Goal: Task Accomplishment & Management: Use online tool/utility

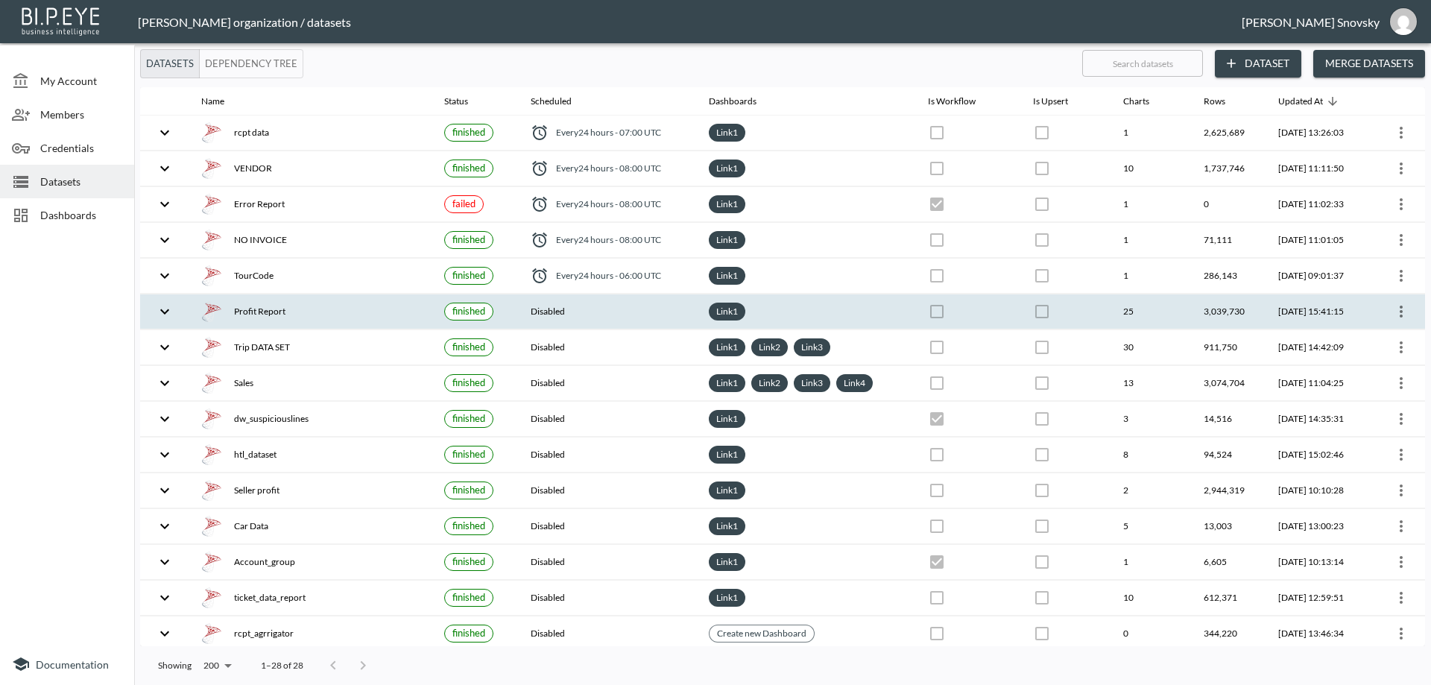
click at [352, 318] on div "Profit Report" at bounding box center [310, 311] width 219 height 21
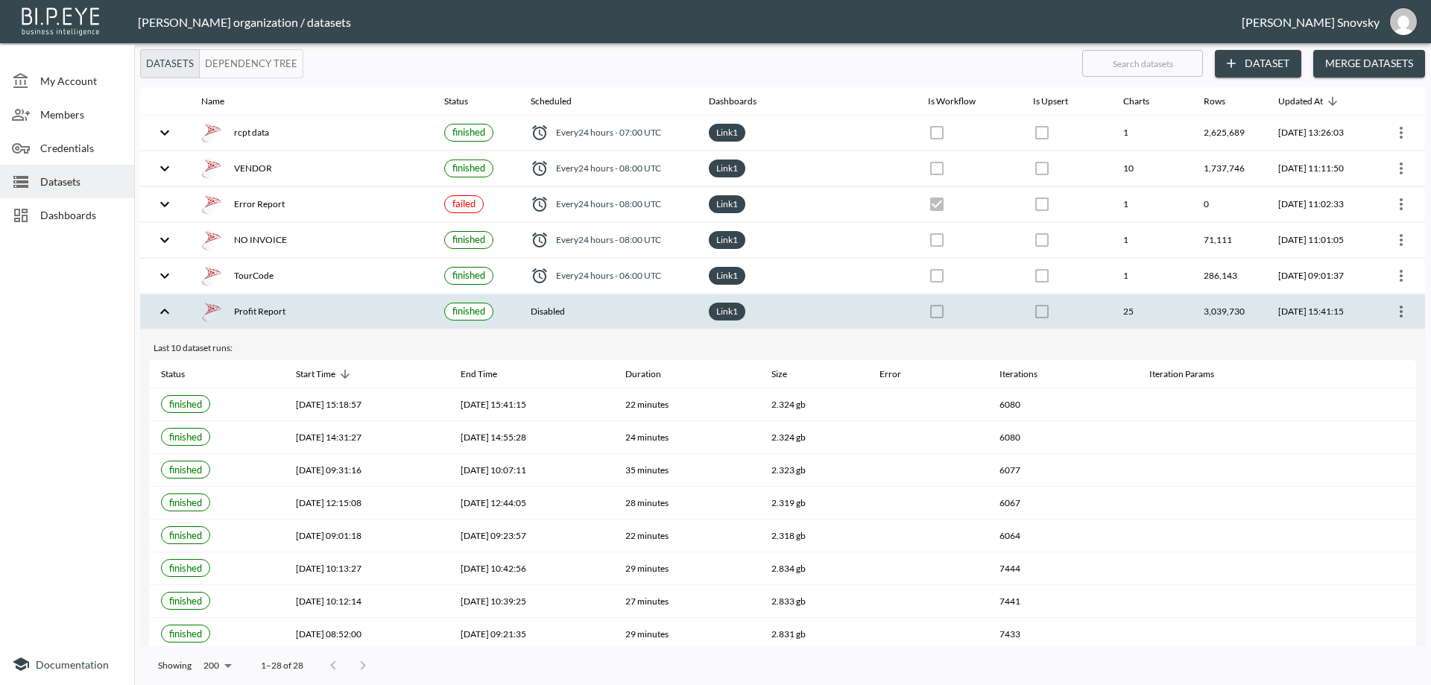
click at [1400, 315] on icon "more" at bounding box center [1401, 312] width 3 height 12
click at [1377, 338] on p "Edit Data Pipeline" at bounding box center [1356, 341] width 92 height 18
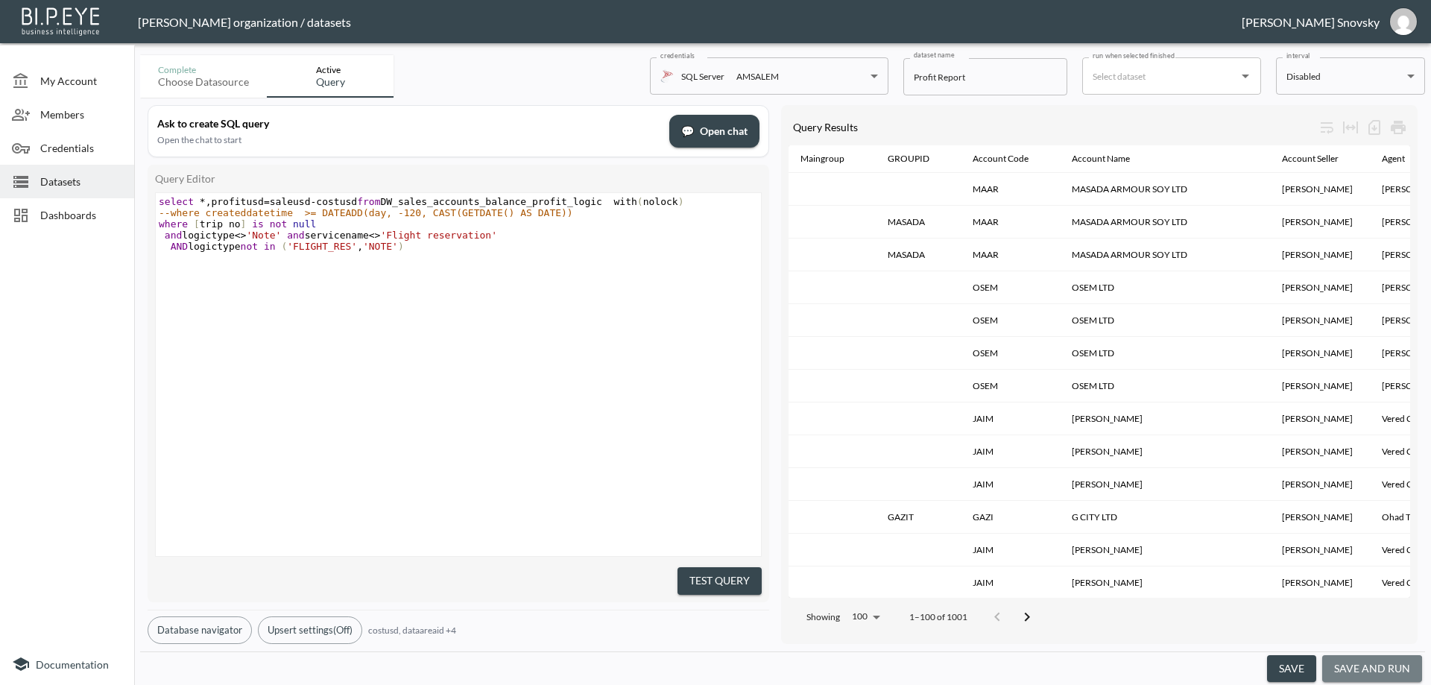
click at [1372, 675] on button "save and run" at bounding box center [1372, 669] width 100 height 28
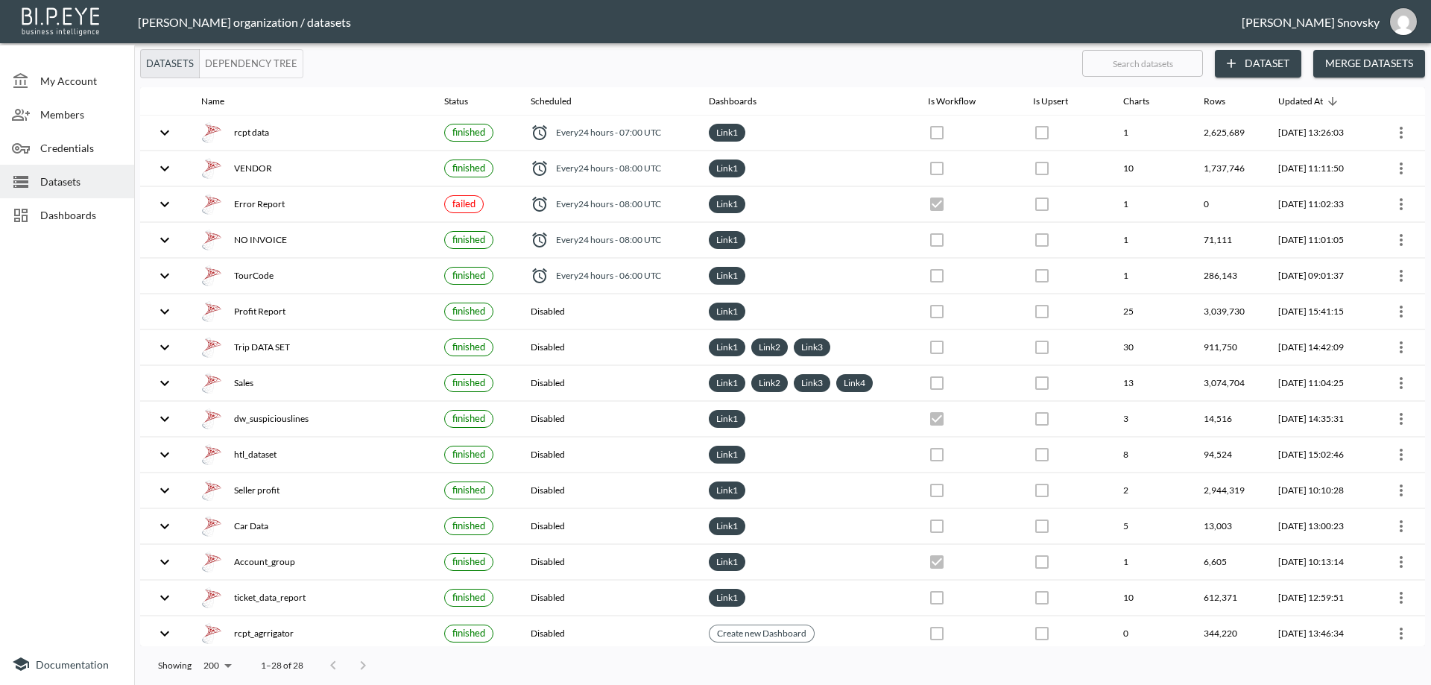
checkbox input "false"
checkbox input "true"
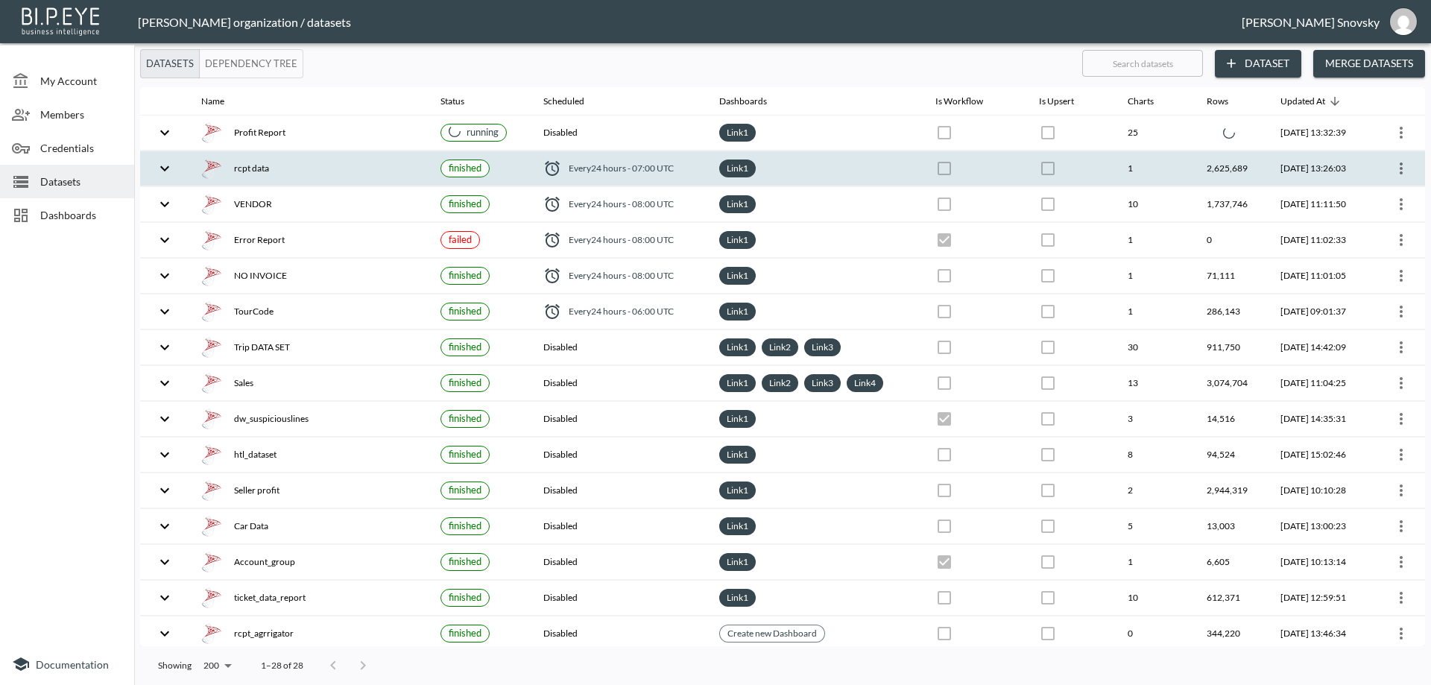
click at [1404, 169] on icon "more" at bounding box center [1401, 169] width 18 height 18
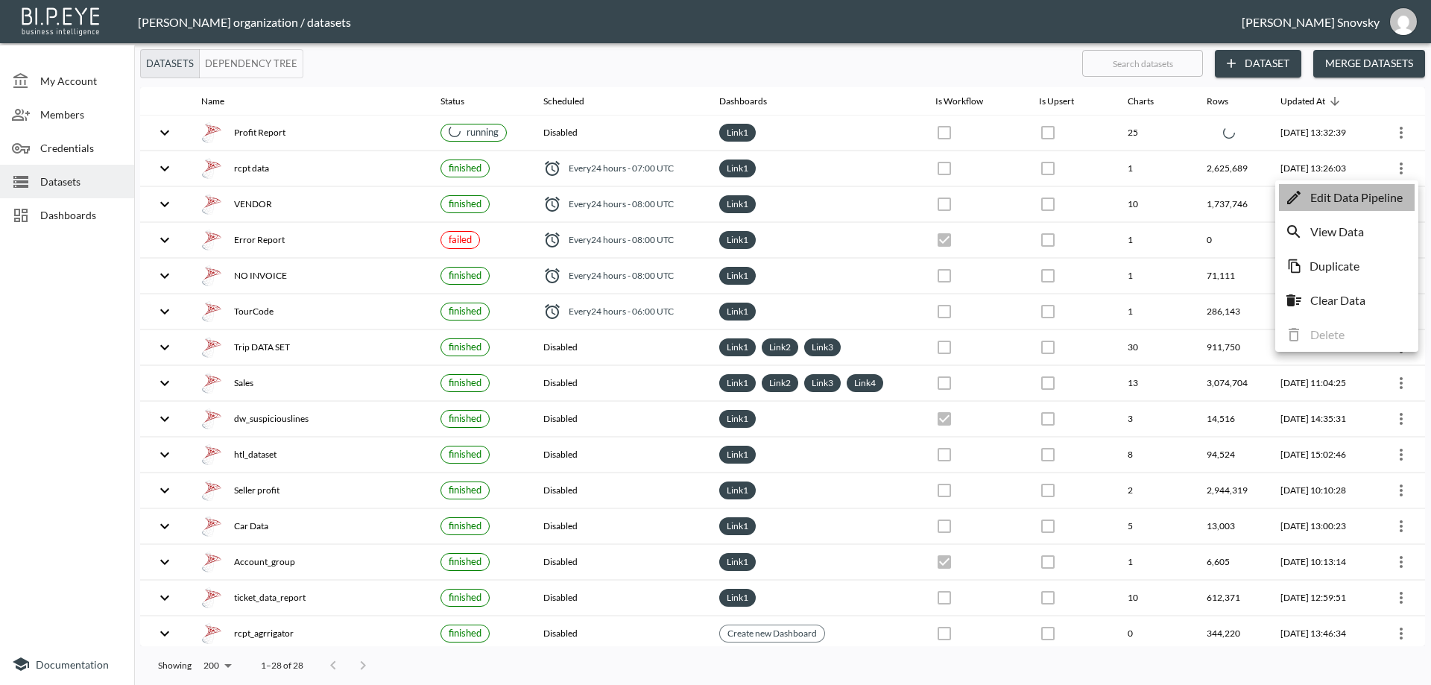
click at [1369, 193] on p "Edit Data Pipeline" at bounding box center [1356, 198] width 92 height 18
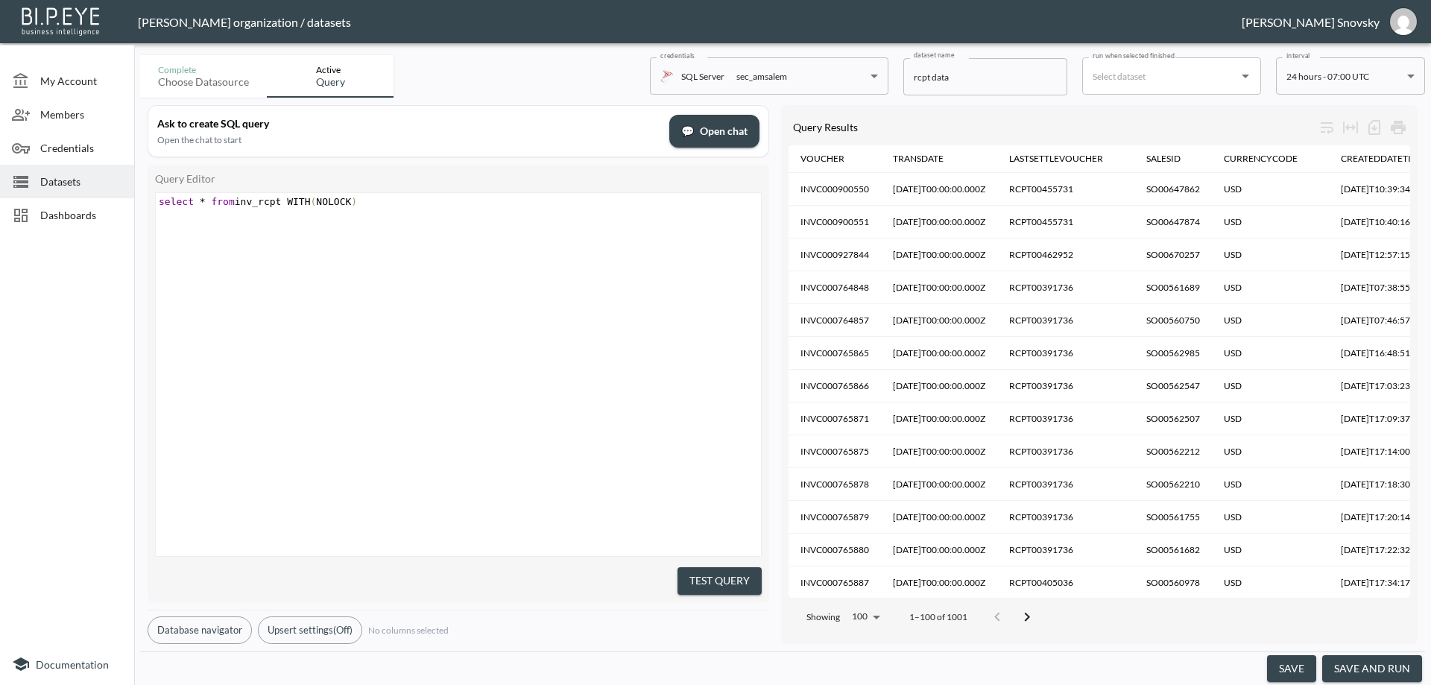
click at [1356, 664] on button "save and run" at bounding box center [1372, 669] width 100 height 28
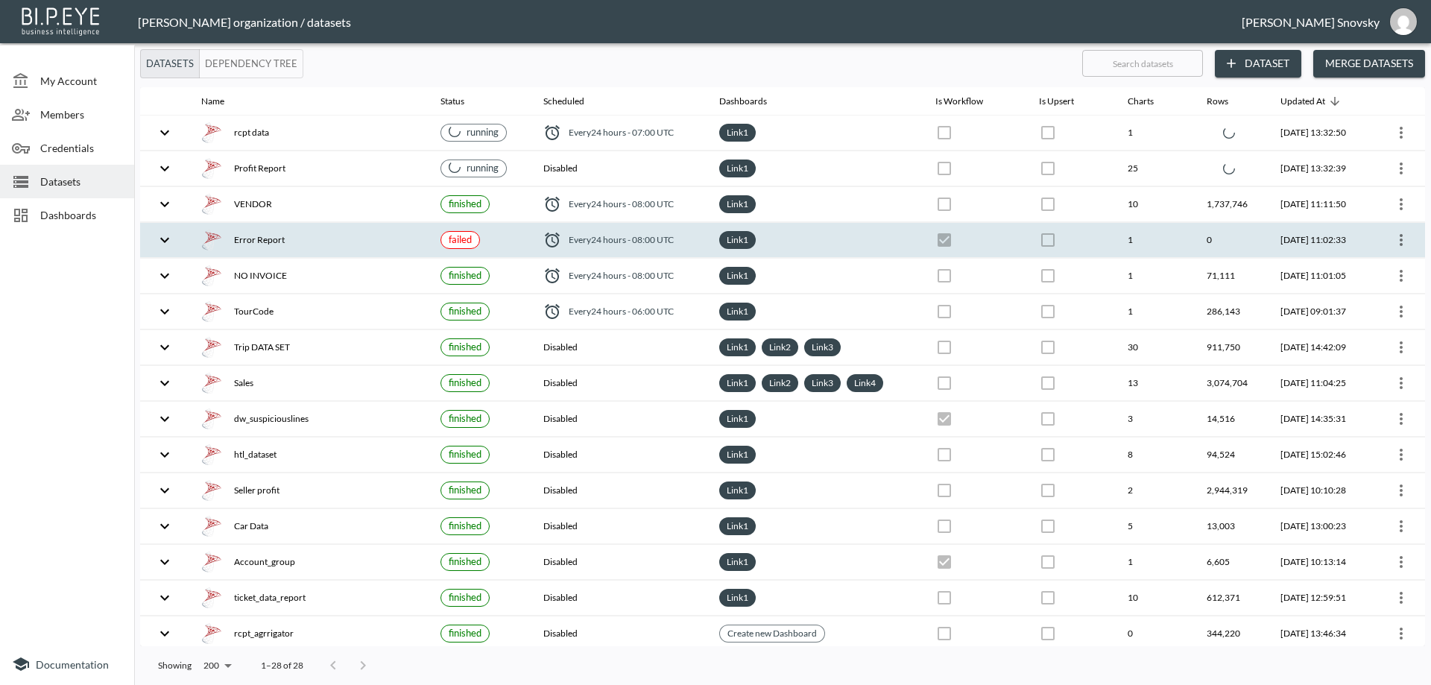
click at [1396, 239] on icon "more" at bounding box center [1401, 240] width 18 height 18
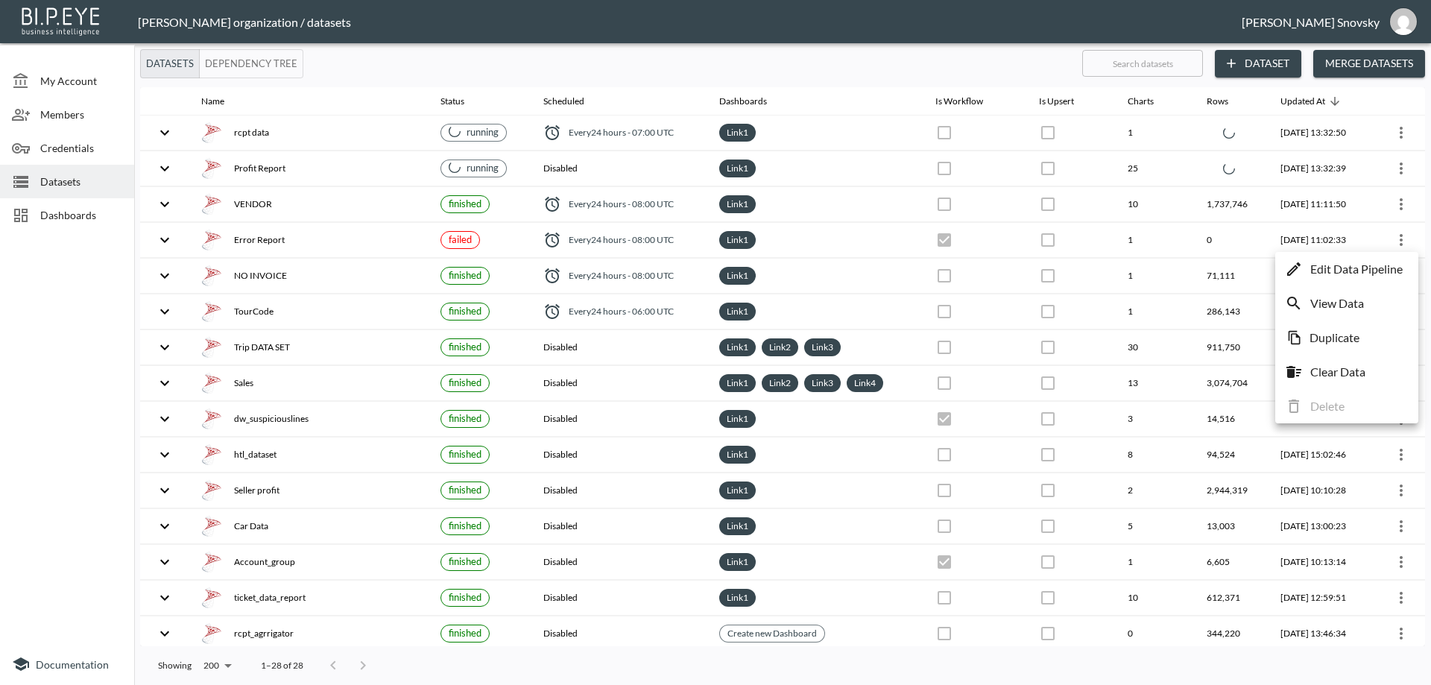
click at [1392, 262] on p "Edit Data Pipeline" at bounding box center [1356, 269] width 92 height 18
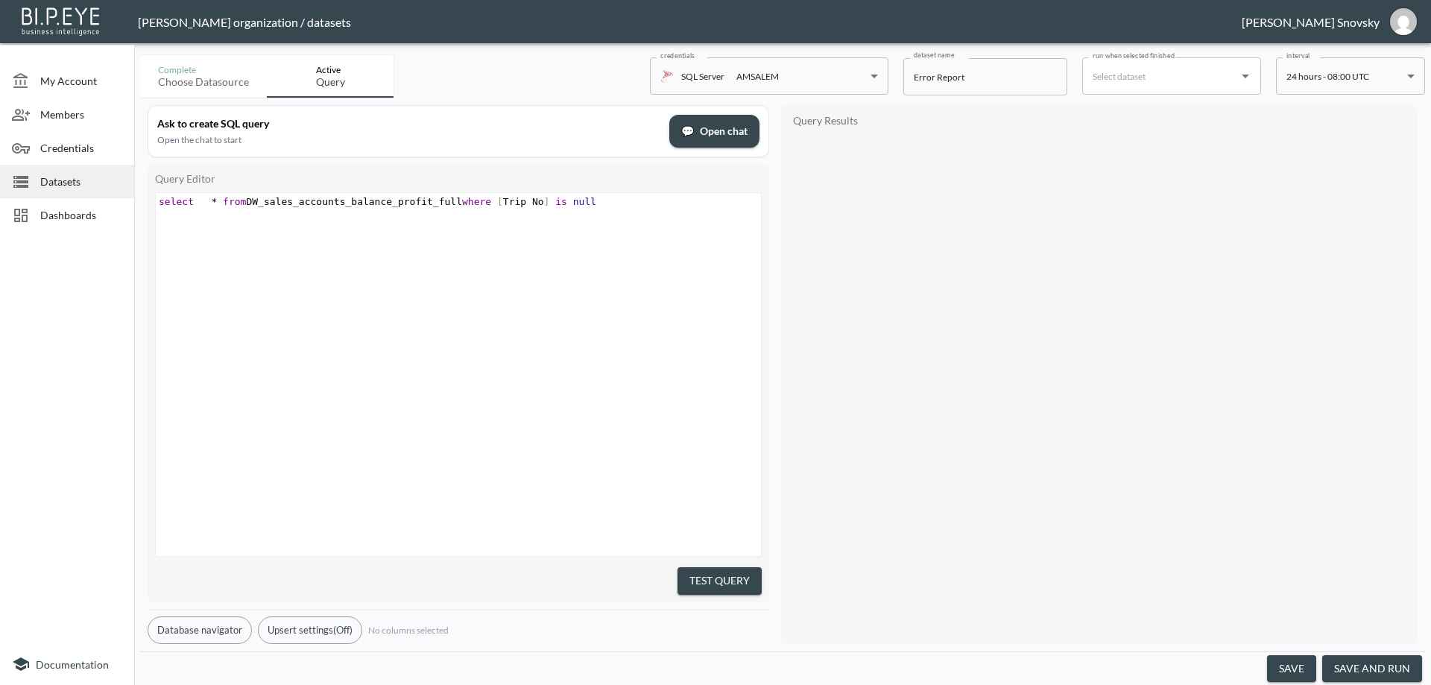
click at [1366, 657] on button "save and run" at bounding box center [1372, 669] width 100 height 28
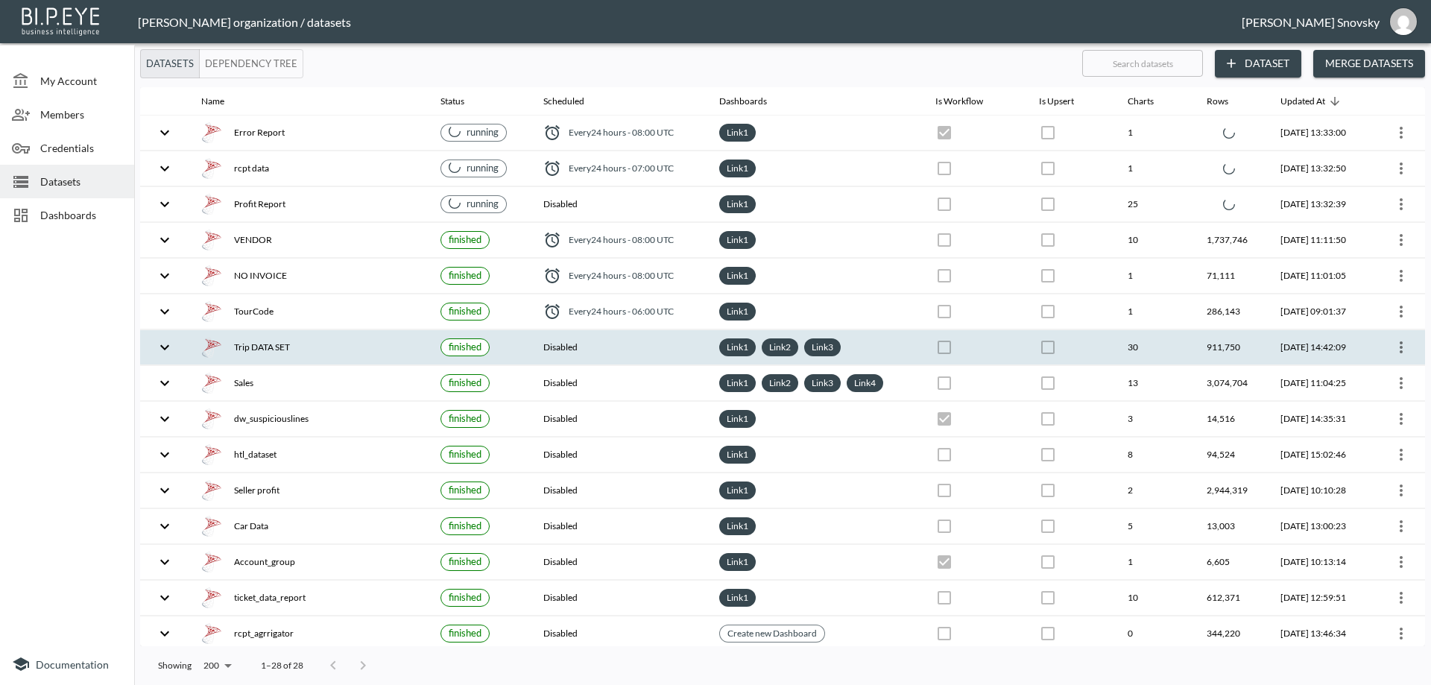
click at [307, 344] on div "Trip DATA SET" at bounding box center [308, 347] width 215 height 21
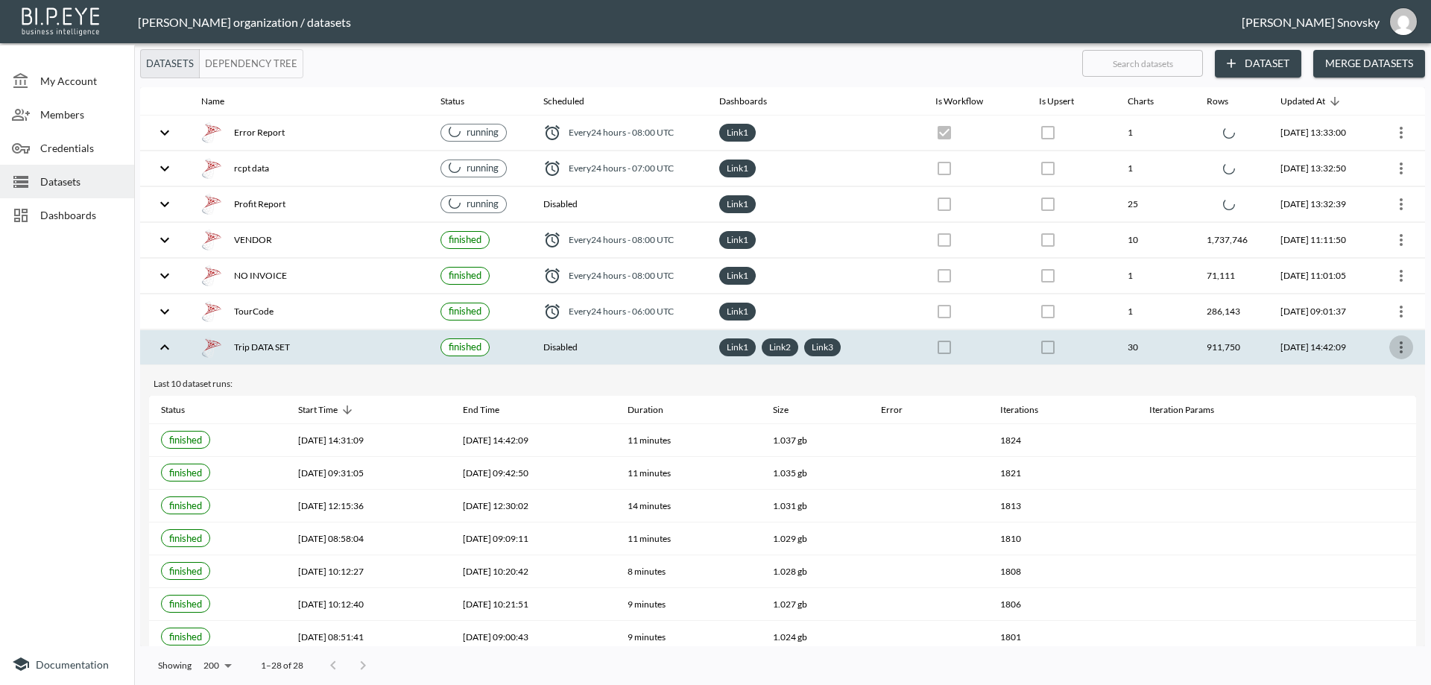
click at [1395, 346] on icon "more" at bounding box center [1401, 347] width 18 height 18
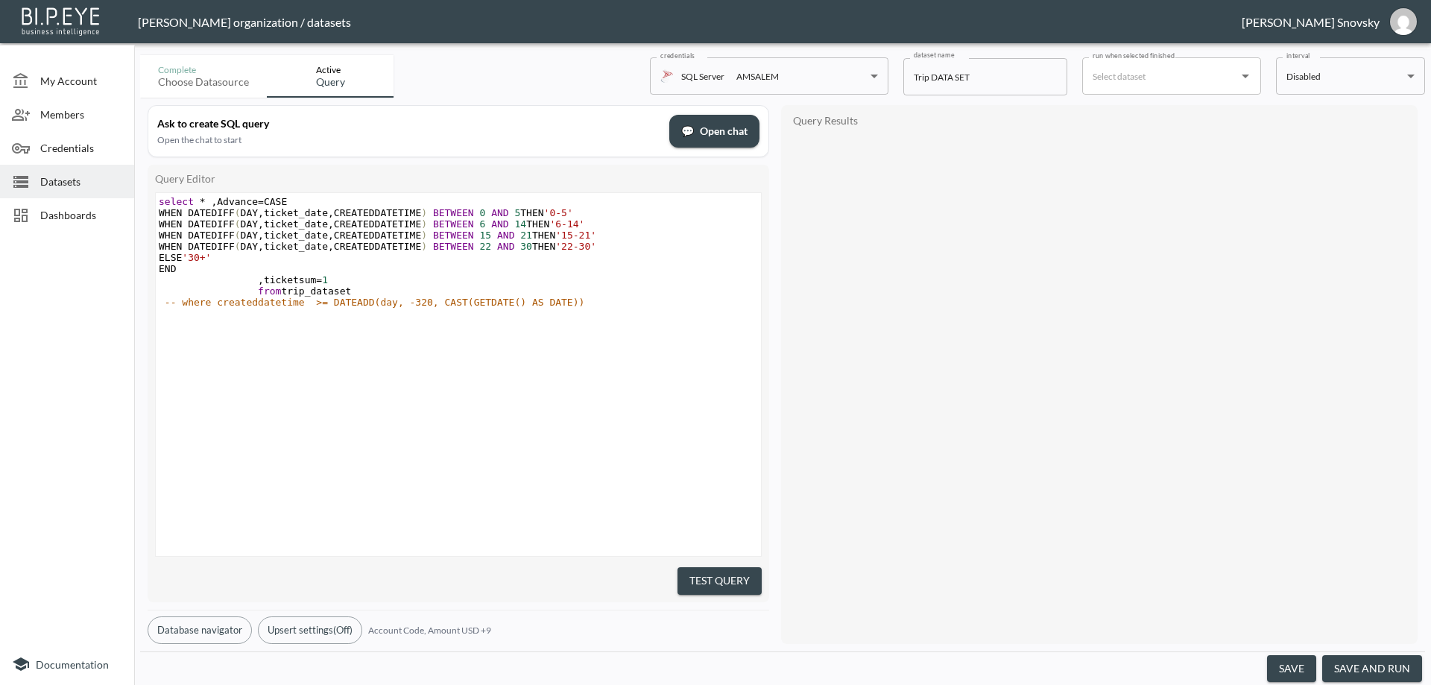
click at [1360, 663] on button "save and run" at bounding box center [1372, 669] width 100 height 28
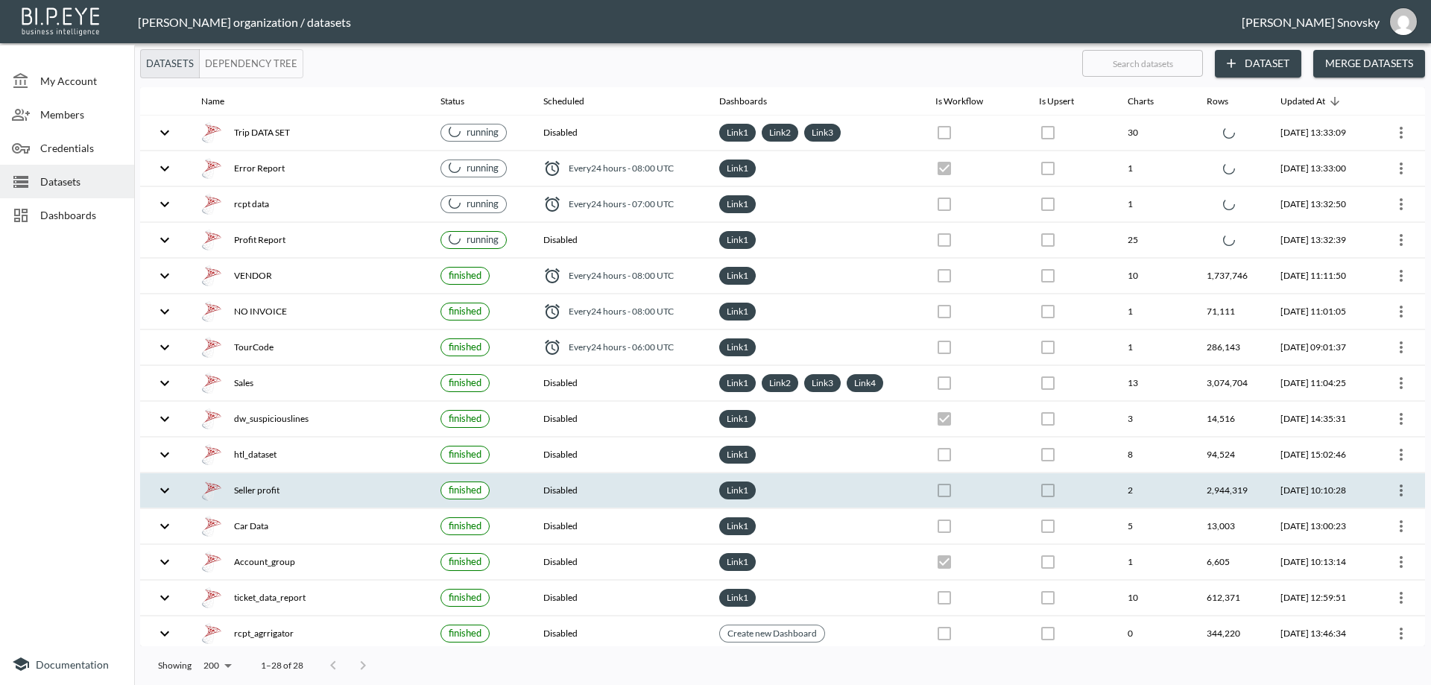
checkbox input "false"
checkbox input "true"
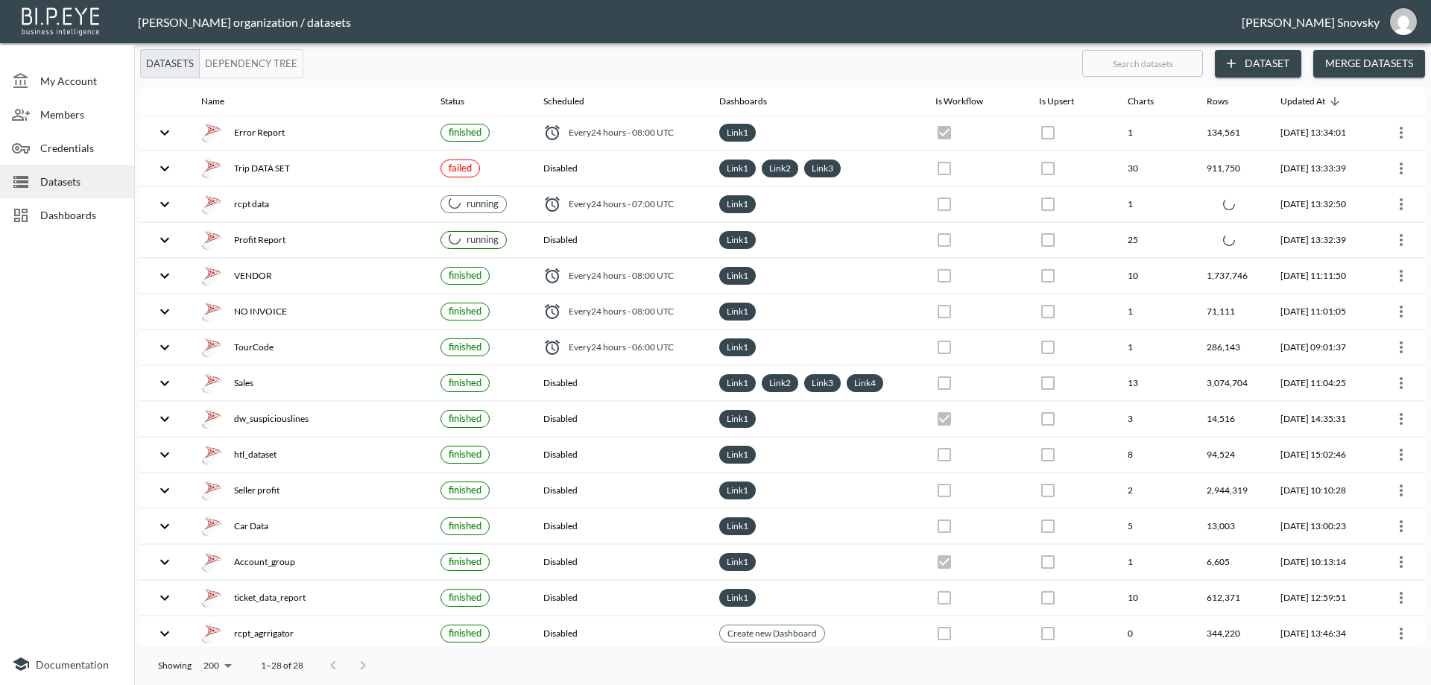
checkbox input "true"
checkbox input "false"
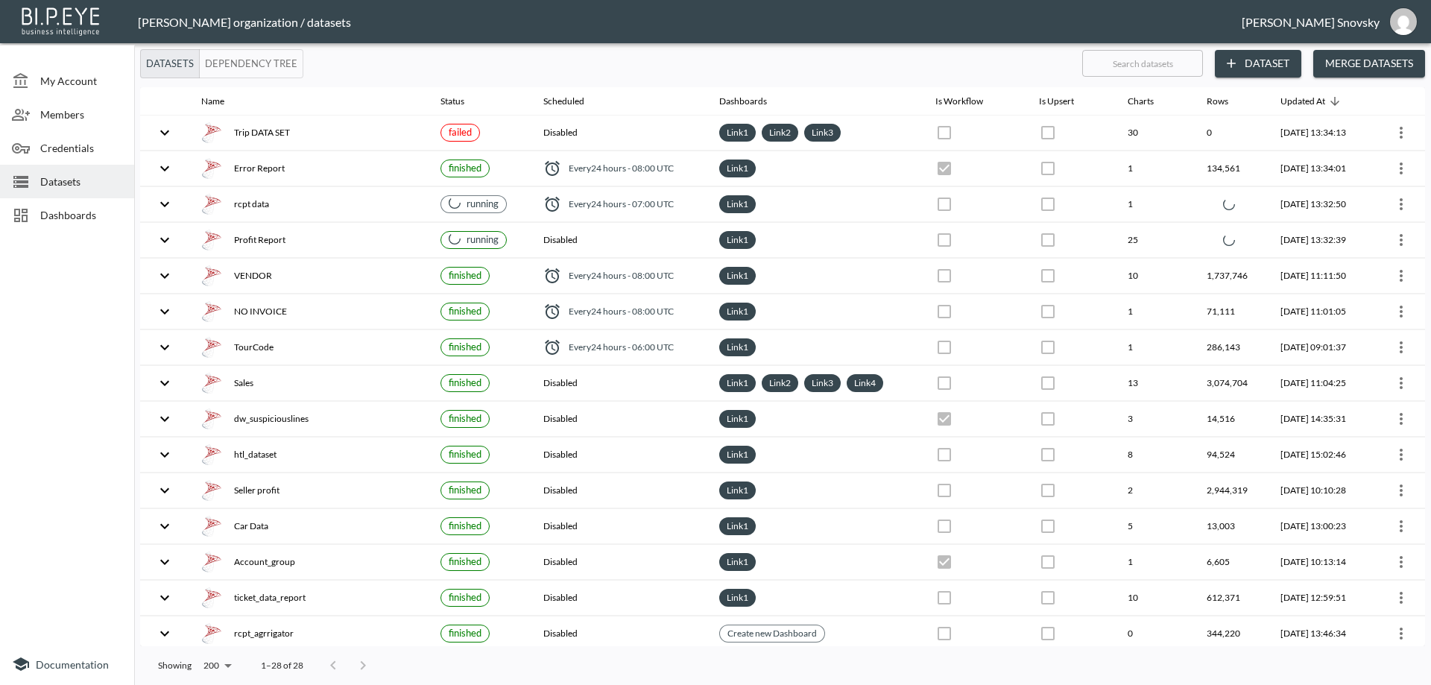
checkbox input "false"
checkbox input "true"
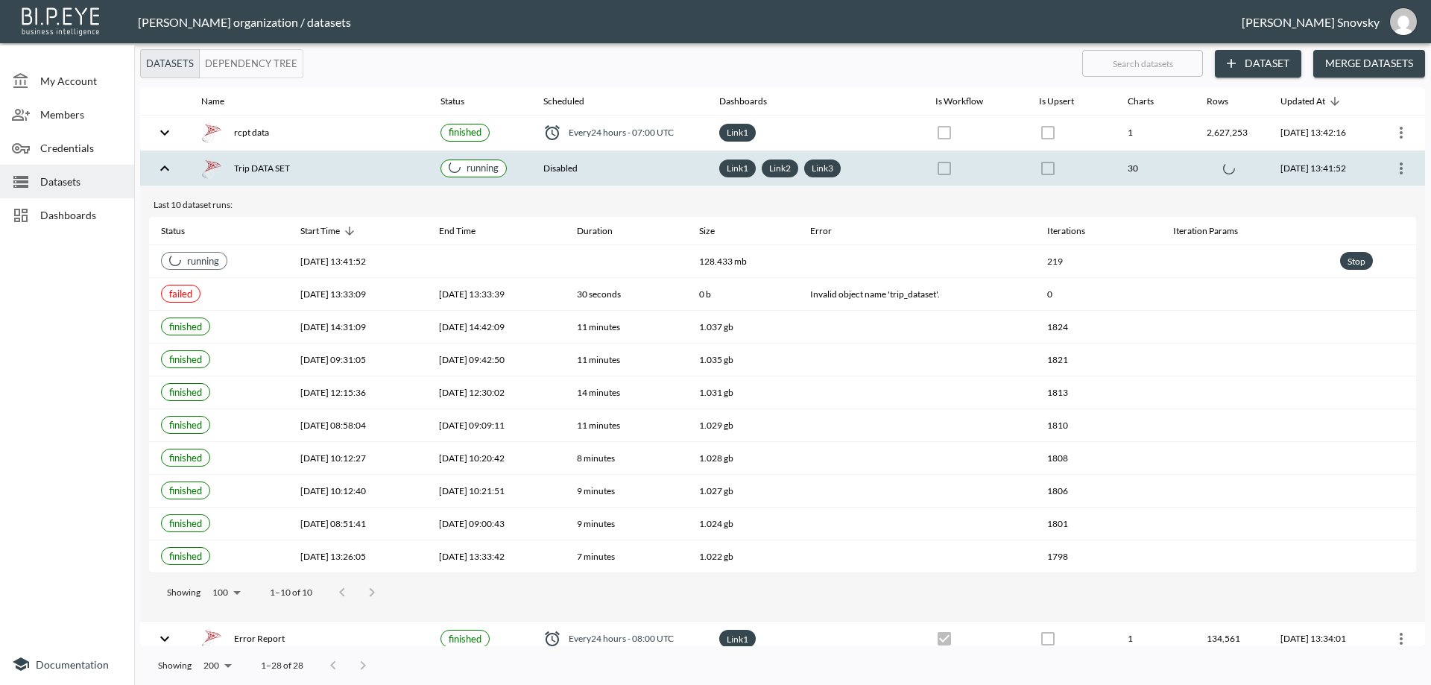
click at [375, 165] on div "Trip DATA SET" at bounding box center [308, 168] width 215 height 21
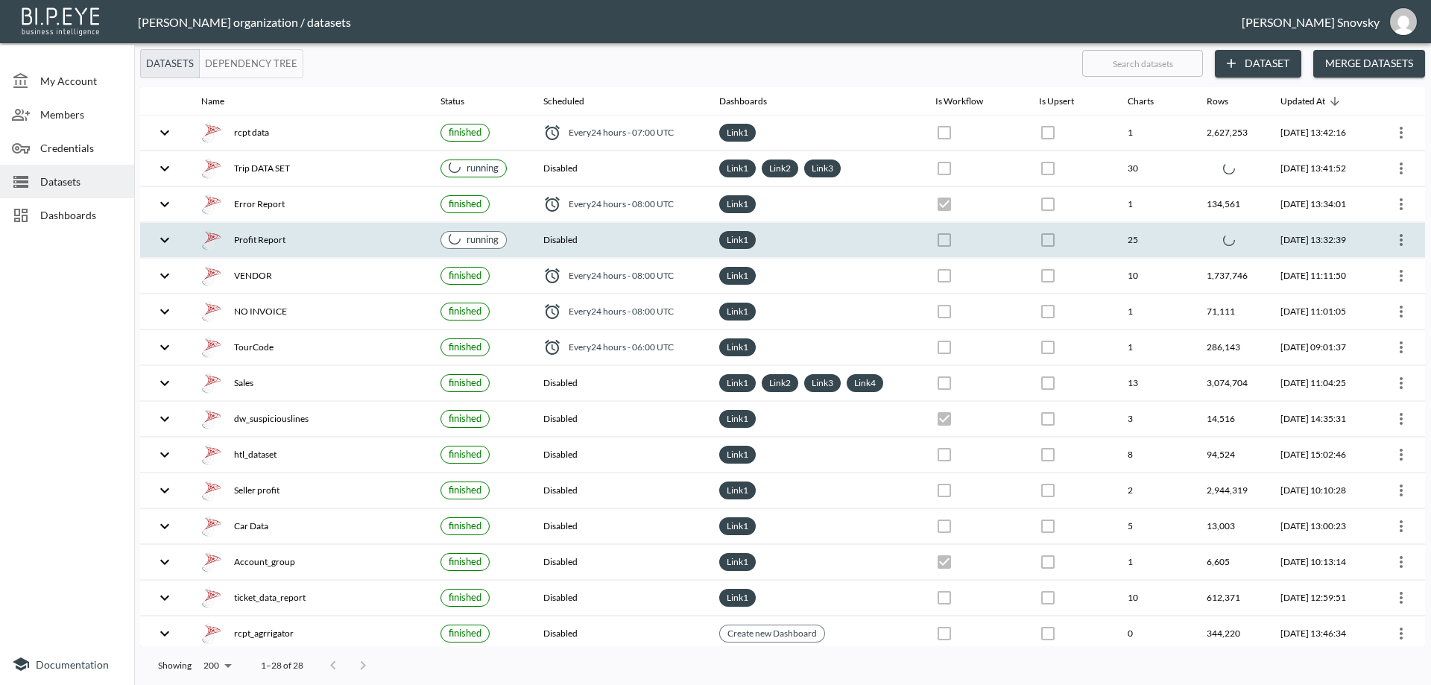
click at [359, 247] on div "Profit Report" at bounding box center [308, 240] width 215 height 21
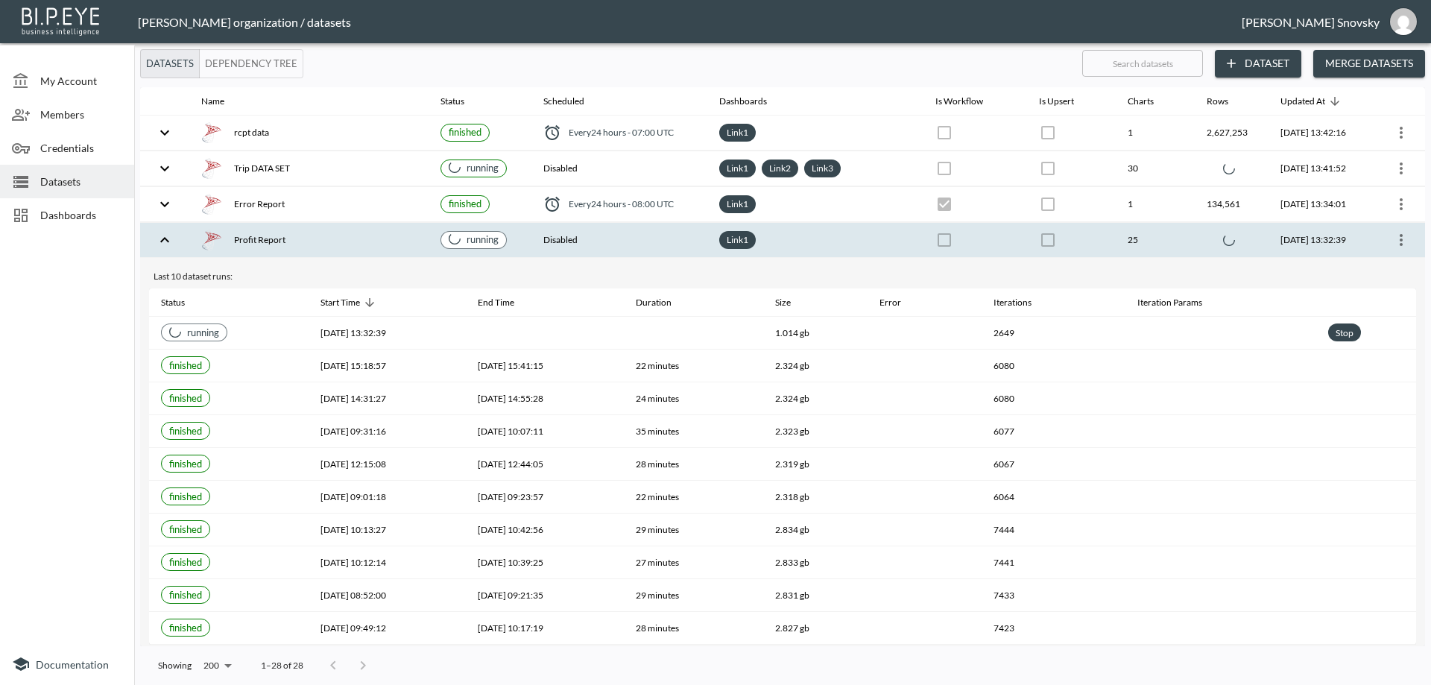
click at [359, 242] on div "Profit Report" at bounding box center [308, 240] width 215 height 21
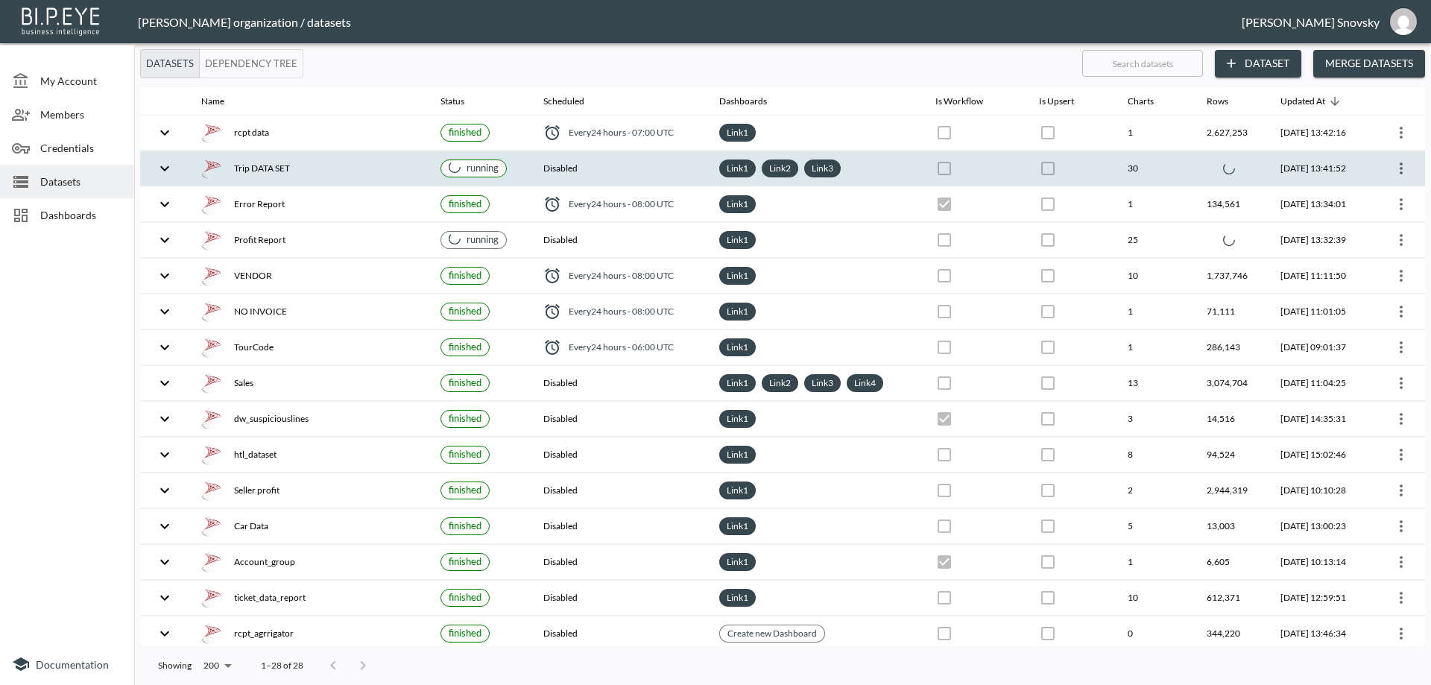
click at [355, 158] on div "Trip DATA SET" at bounding box center [308, 168] width 215 height 21
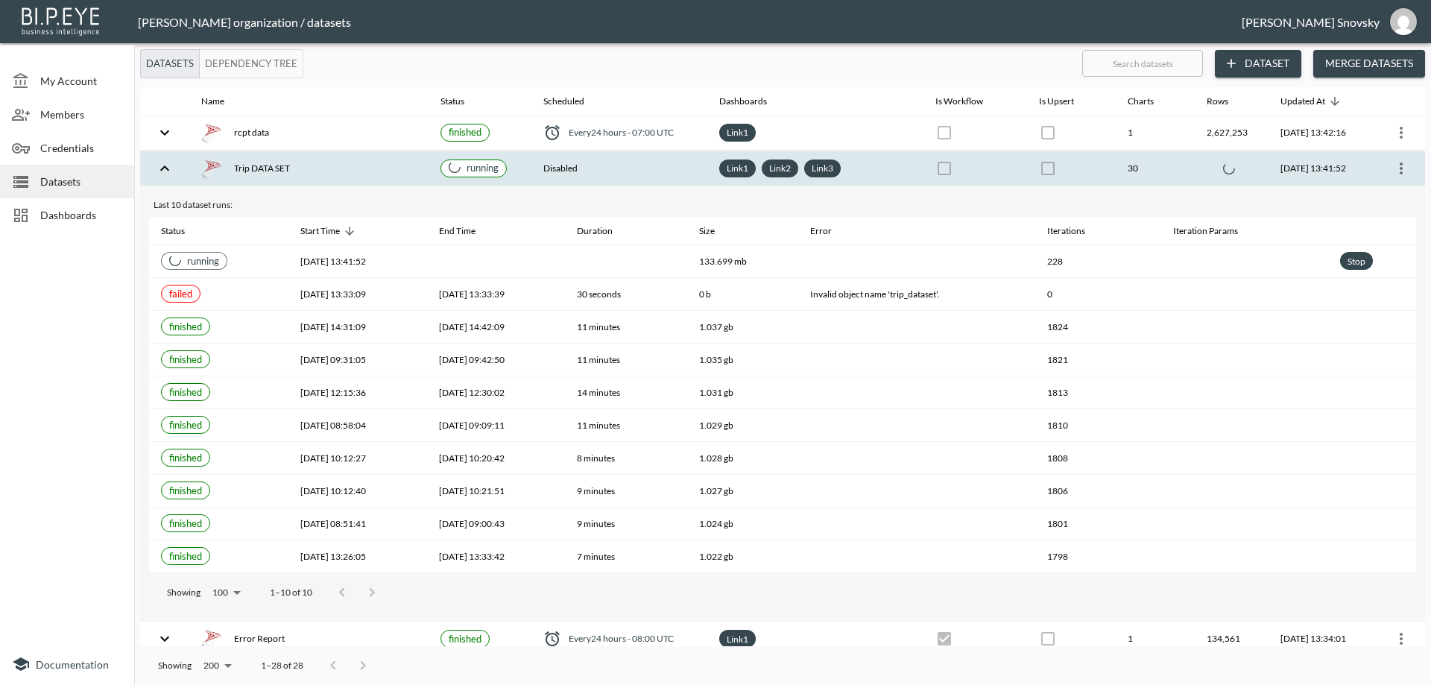
click at [356, 160] on div "Trip DATA SET" at bounding box center [308, 168] width 215 height 21
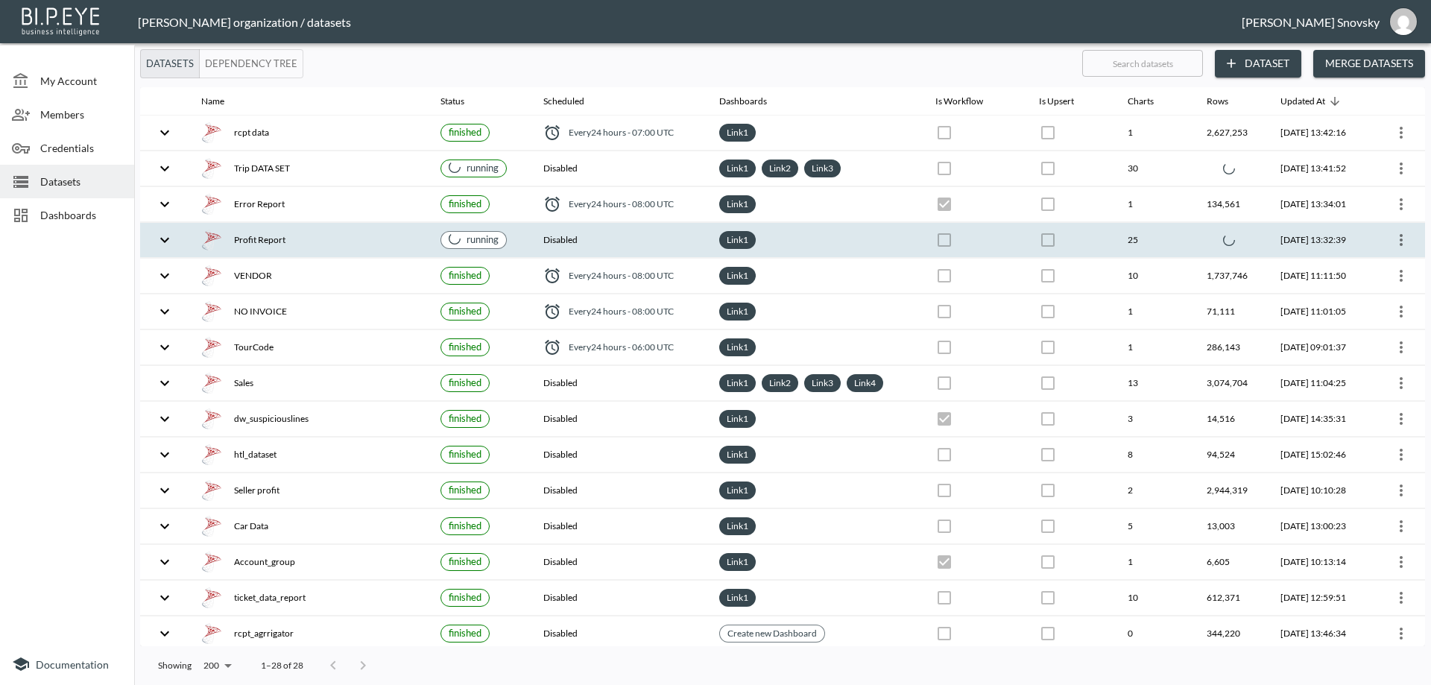
click at [344, 236] on div "Profit Report" at bounding box center [308, 240] width 215 height 21
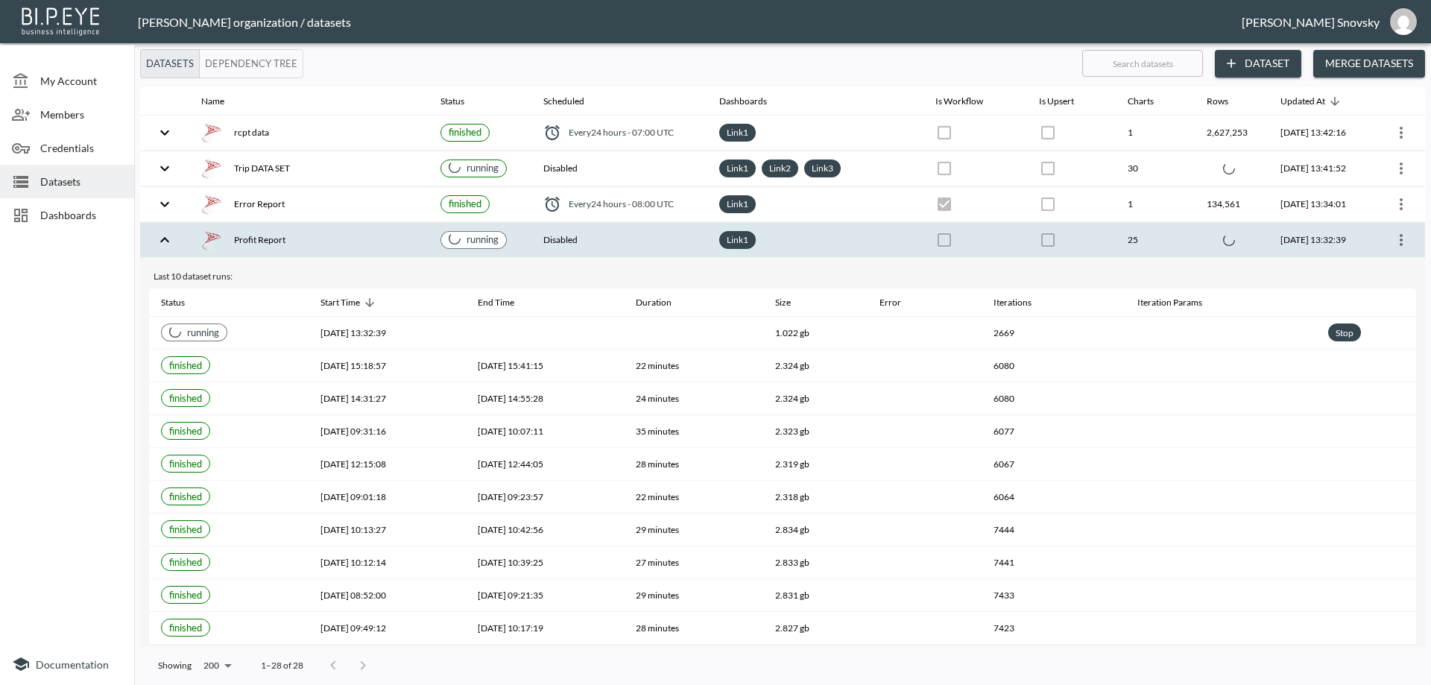
click at [350, 230] on div "Profit Report" at bounding box center [308, 240] width 215 height 21
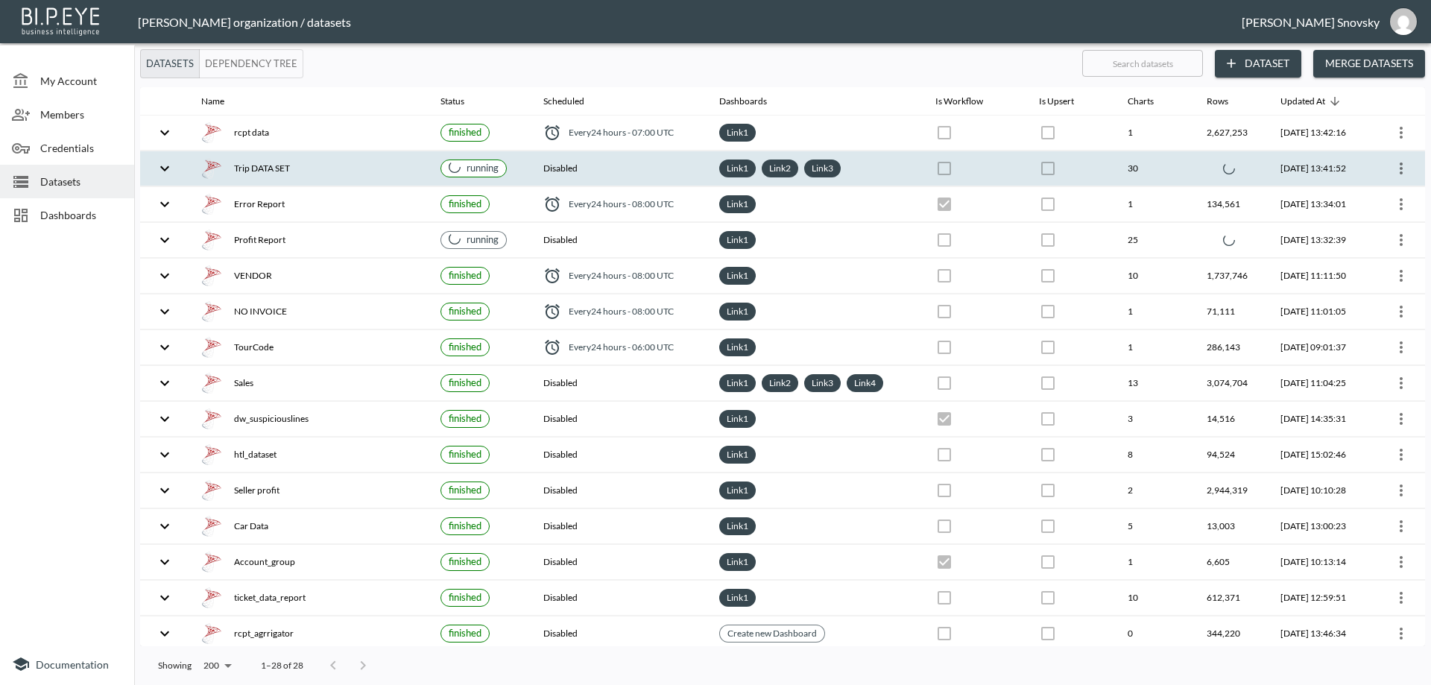
click at [337, 170] on div "Trip DATA SET" at bounding box center [308, 168] width 215 height 21
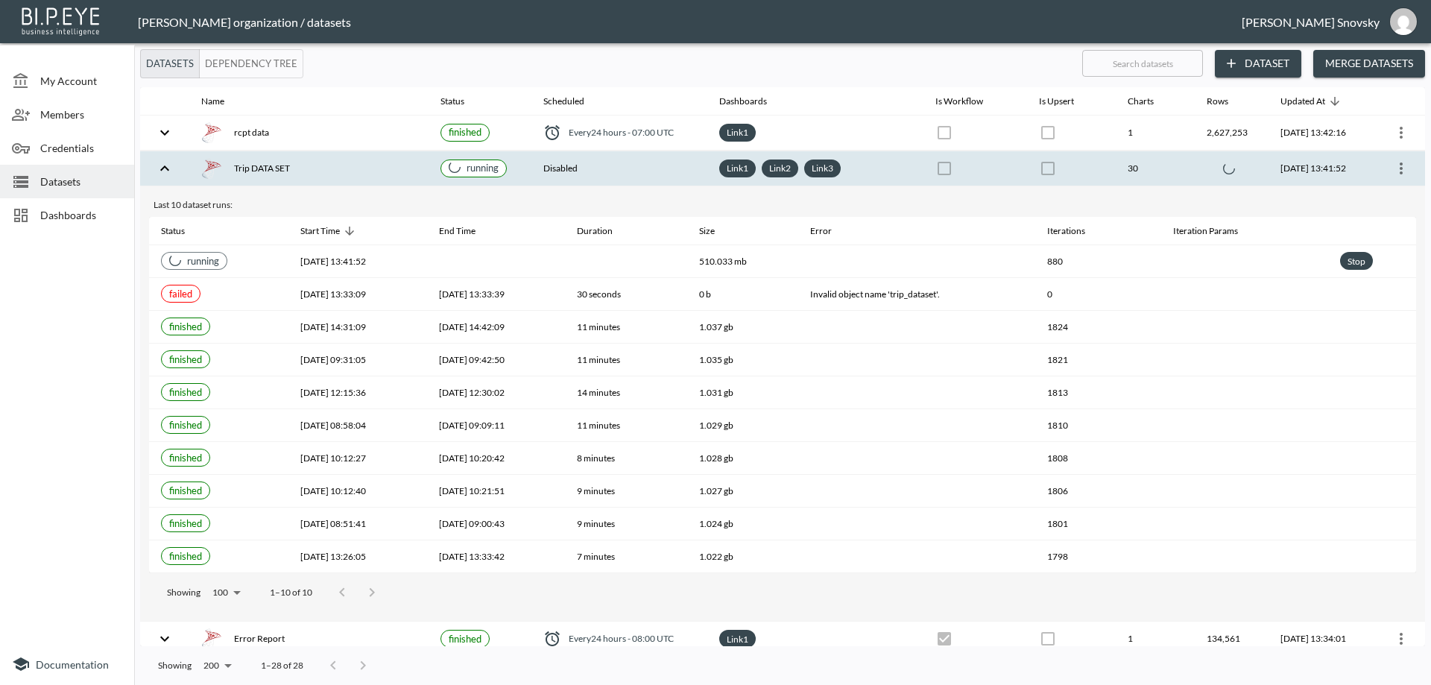
click at [356, 170] on div "Trip DATA SET" at bounding box center [308, 168] width 215 height 21
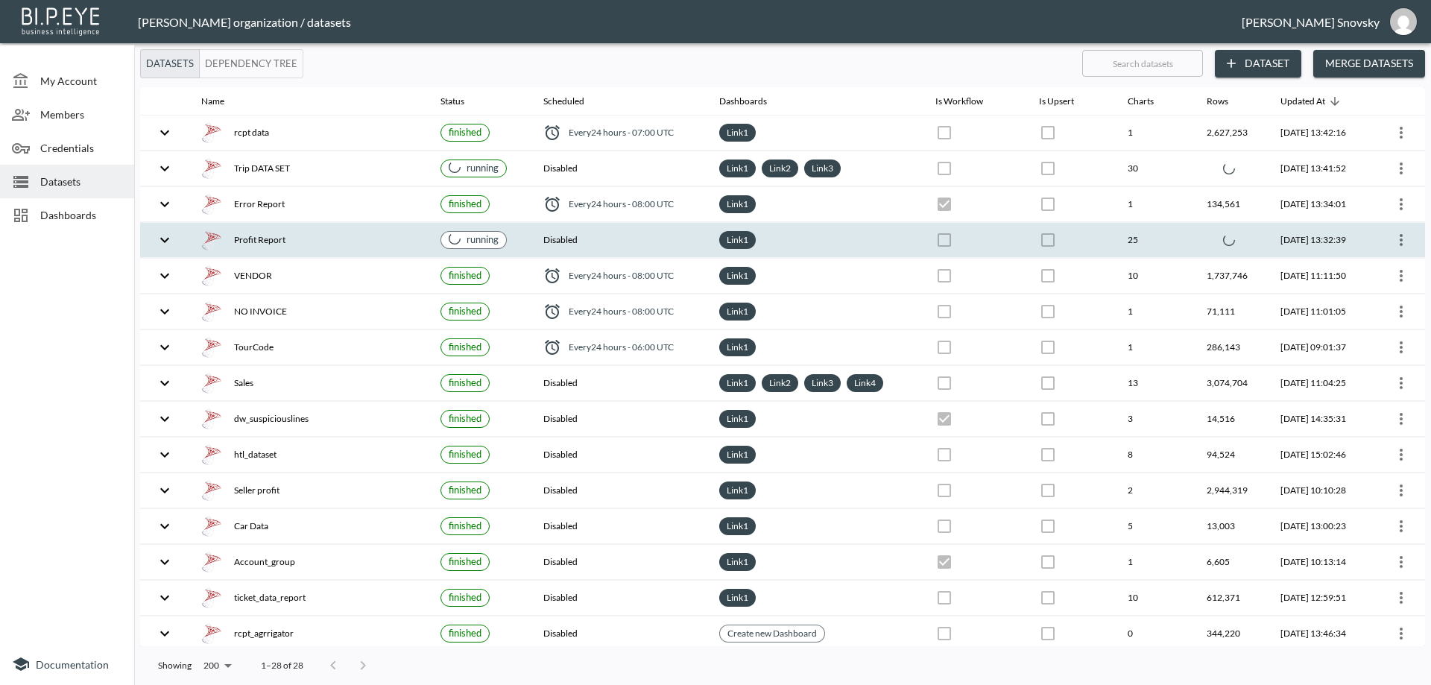
click at [347, 245] on div "Profit Report" at bounding box center [308, 240] width 215 height 21
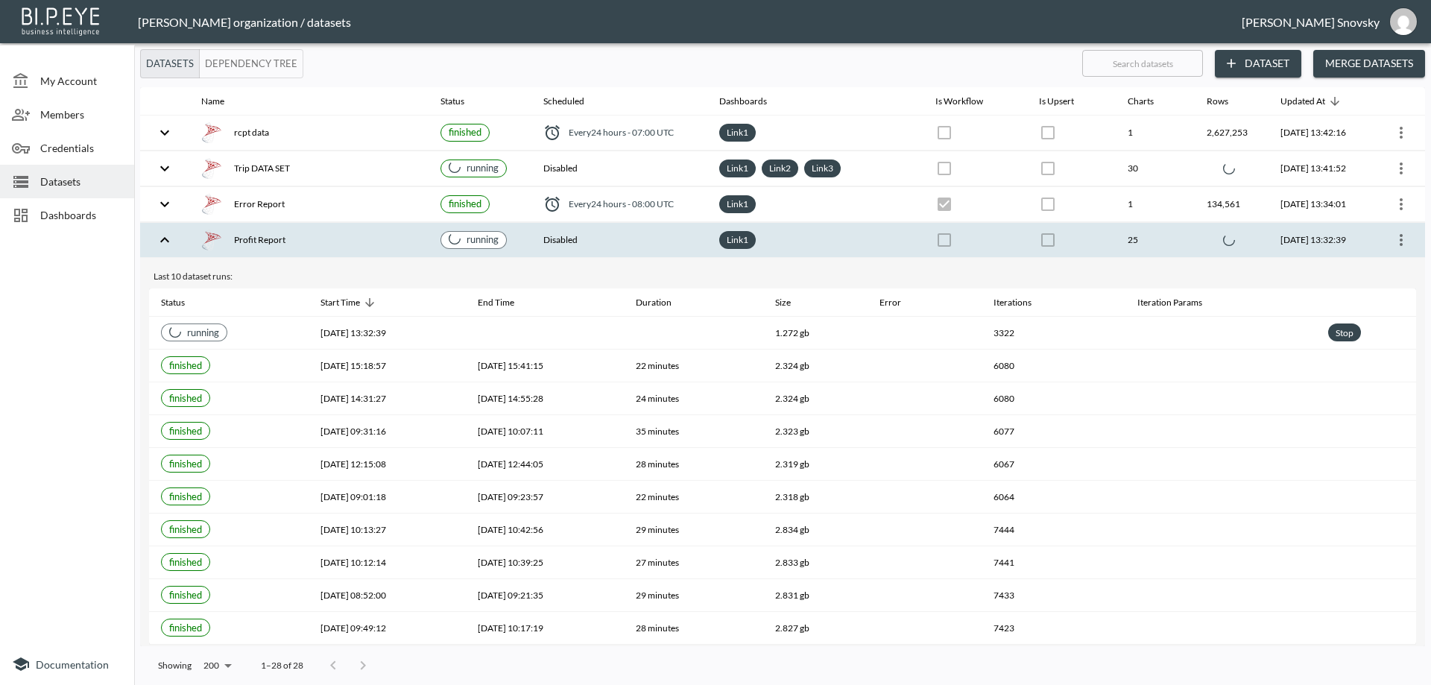
click at [348, 227] on th "Profit Report" at bounding box center [308, 240] width 239 height 35
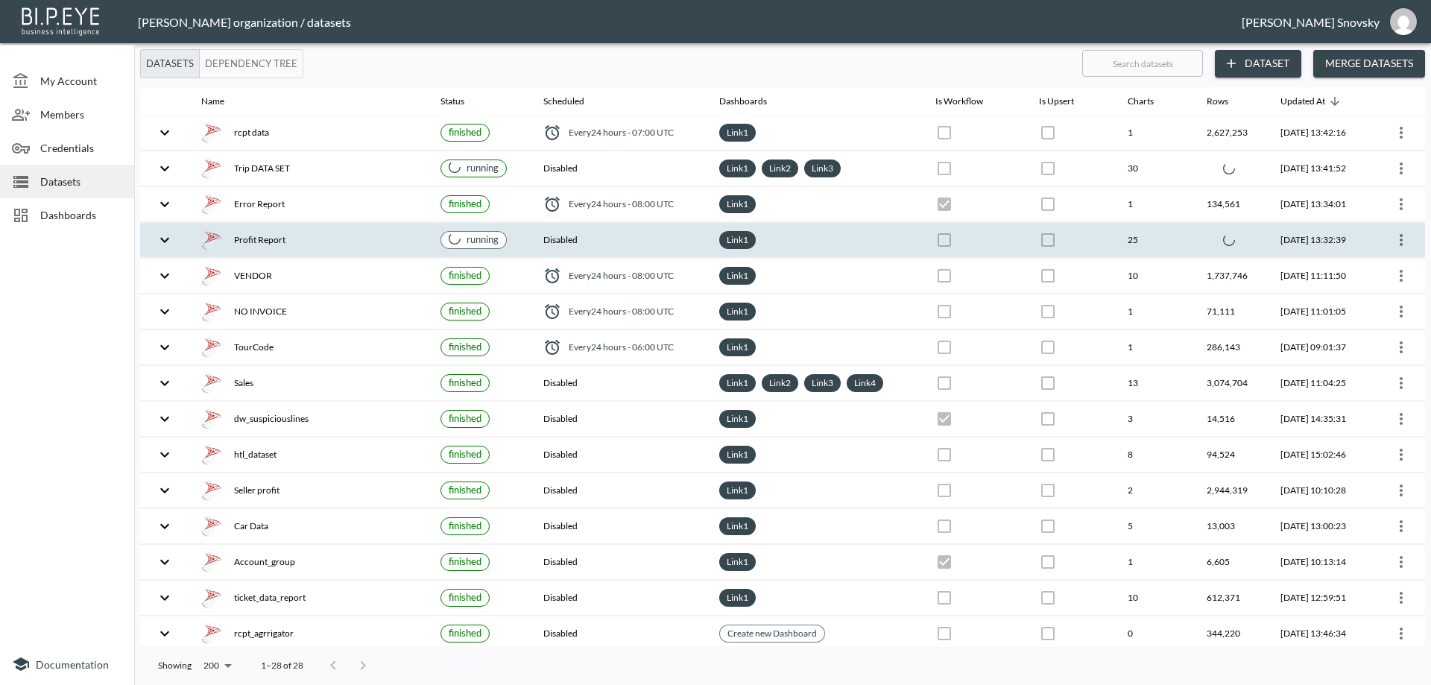
click at [346, 234] on div "Profit Report" at bounding box center [308, 240] width 215 height 21
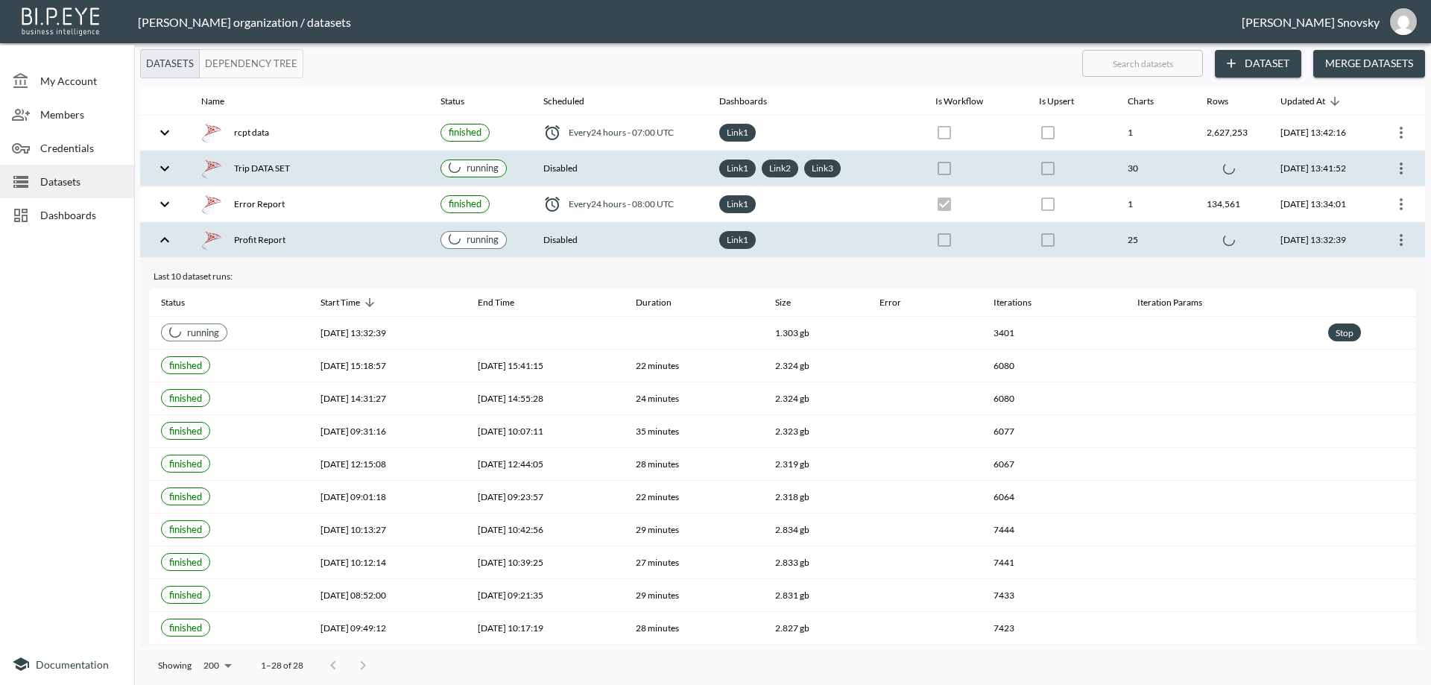
click at [352, 168] on div "Trip DATA SET" at bounding box center [308, 168] width 215 height 21
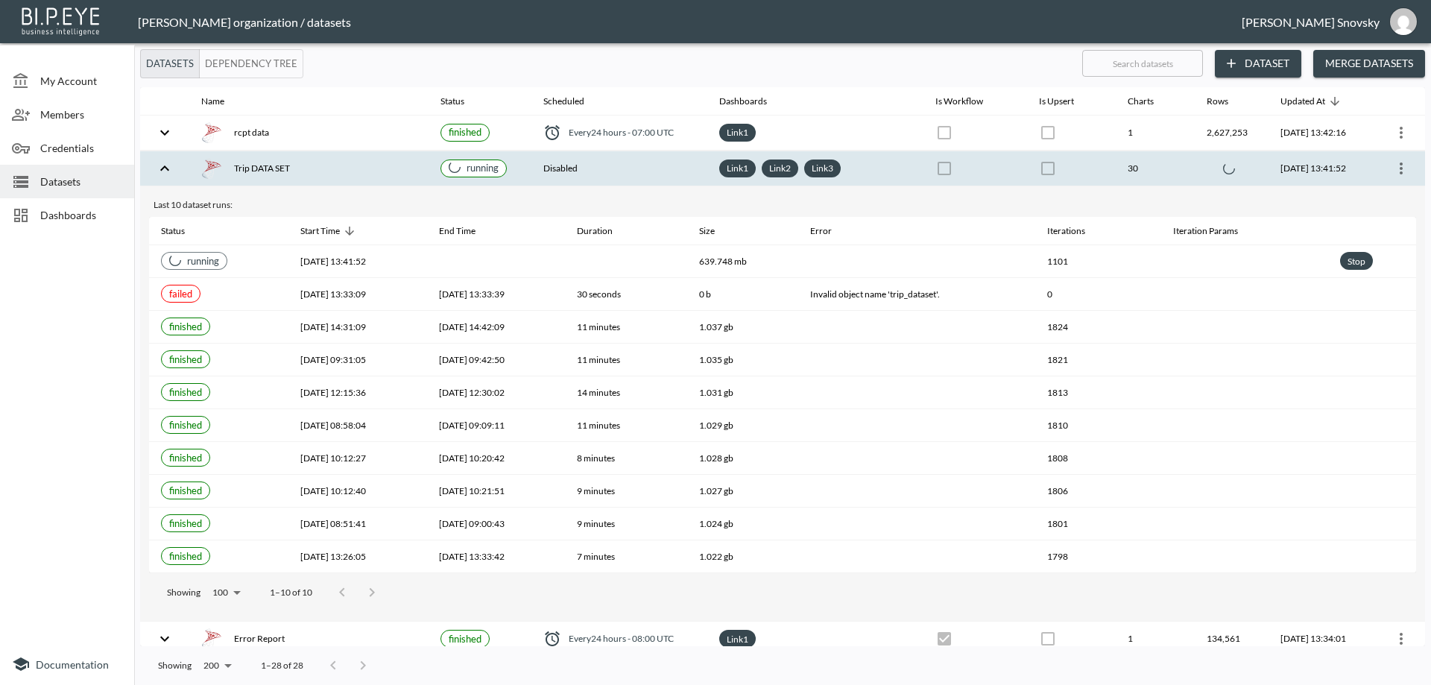
click at [385, 162] on div "Trip DATA SET" at bounding box center [308, 168] width 215 height 21
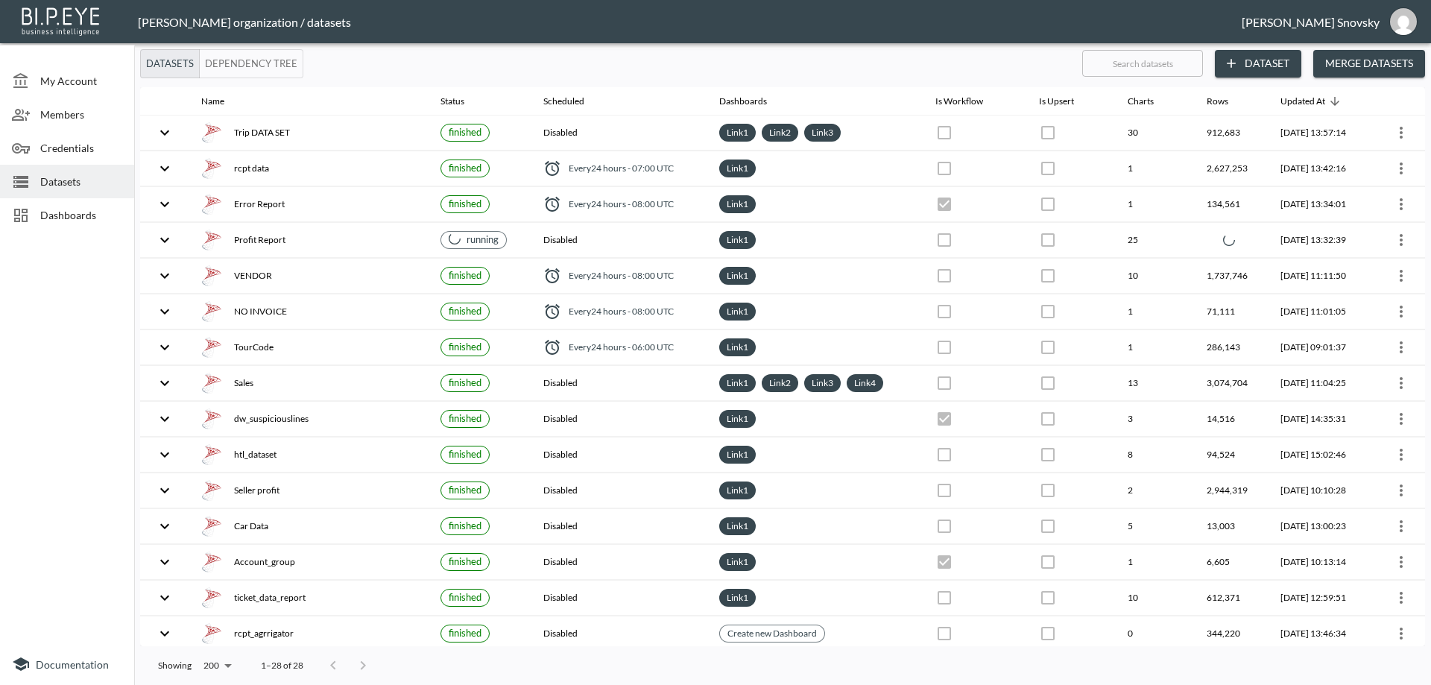
checkbox input "false"
checkbox input "true"
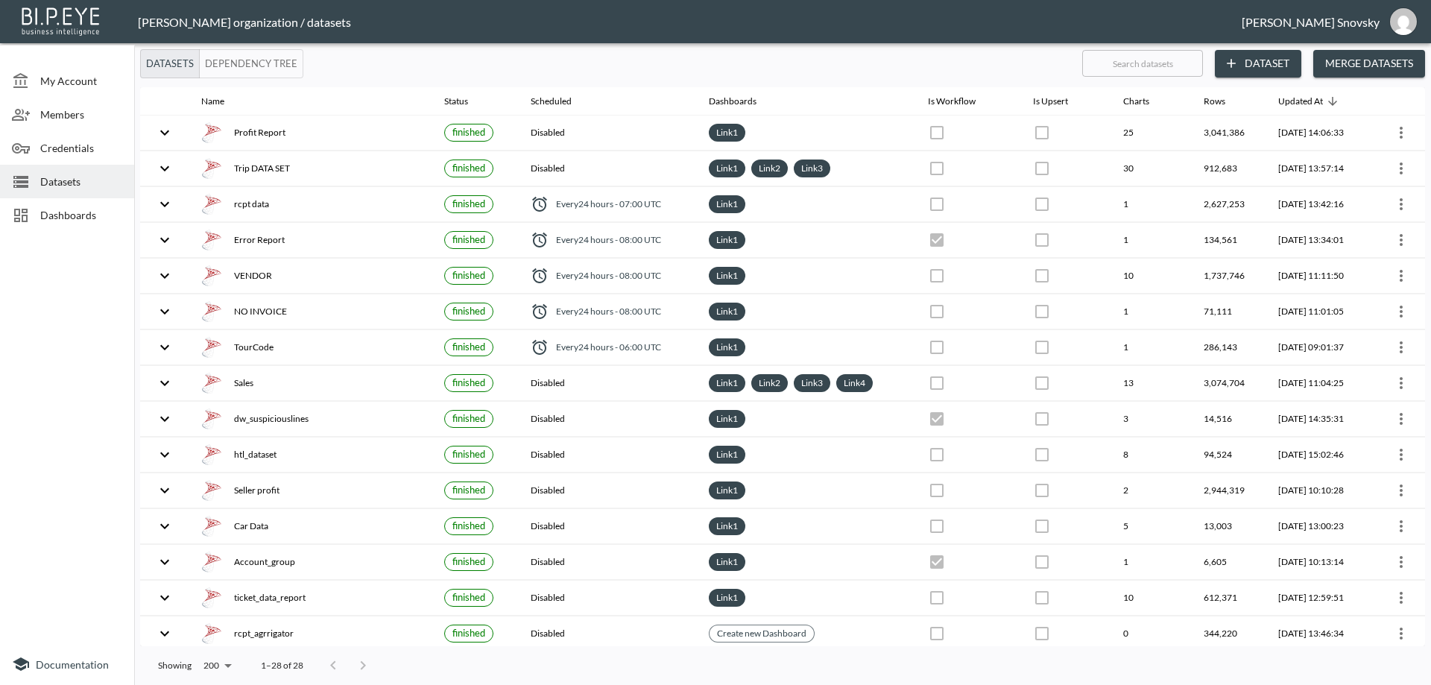
click at [67, 218] on span "Dashboards" at bounding box center [81, 215] width 82 height 16
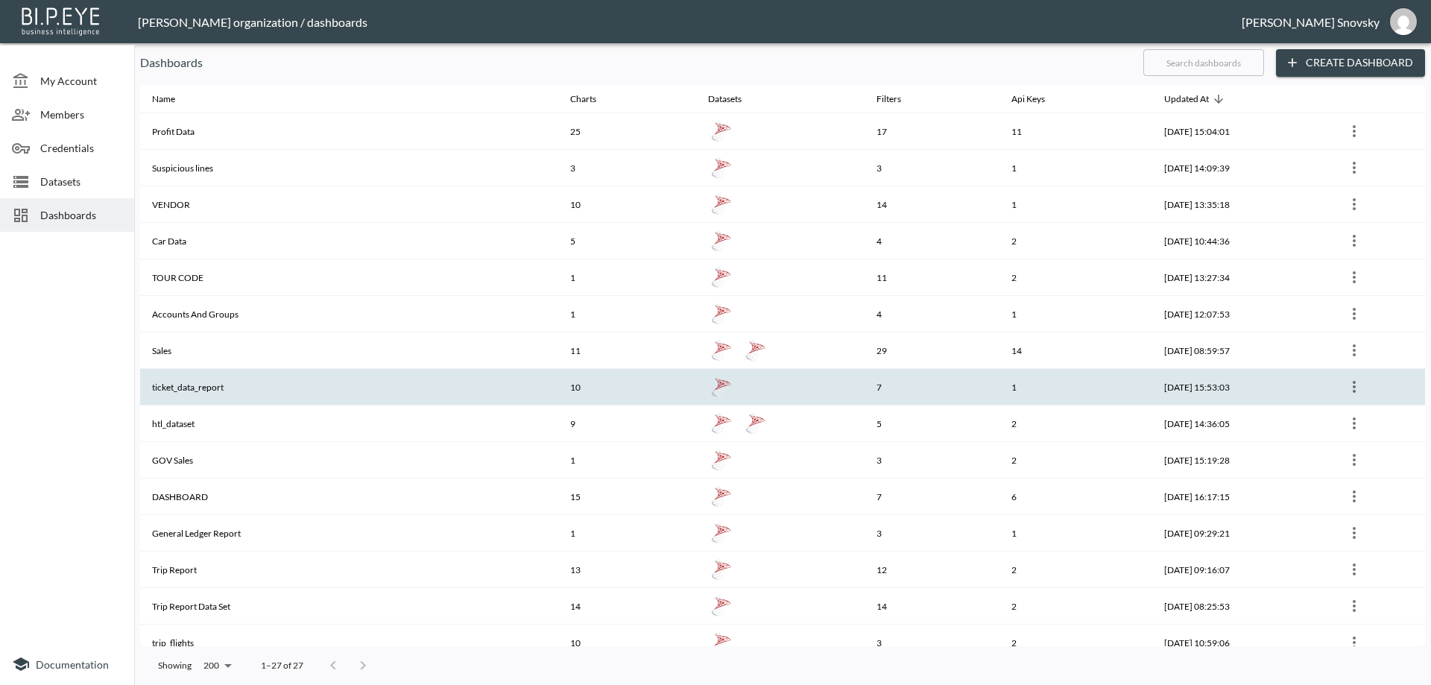
scroll to position [75, 0]
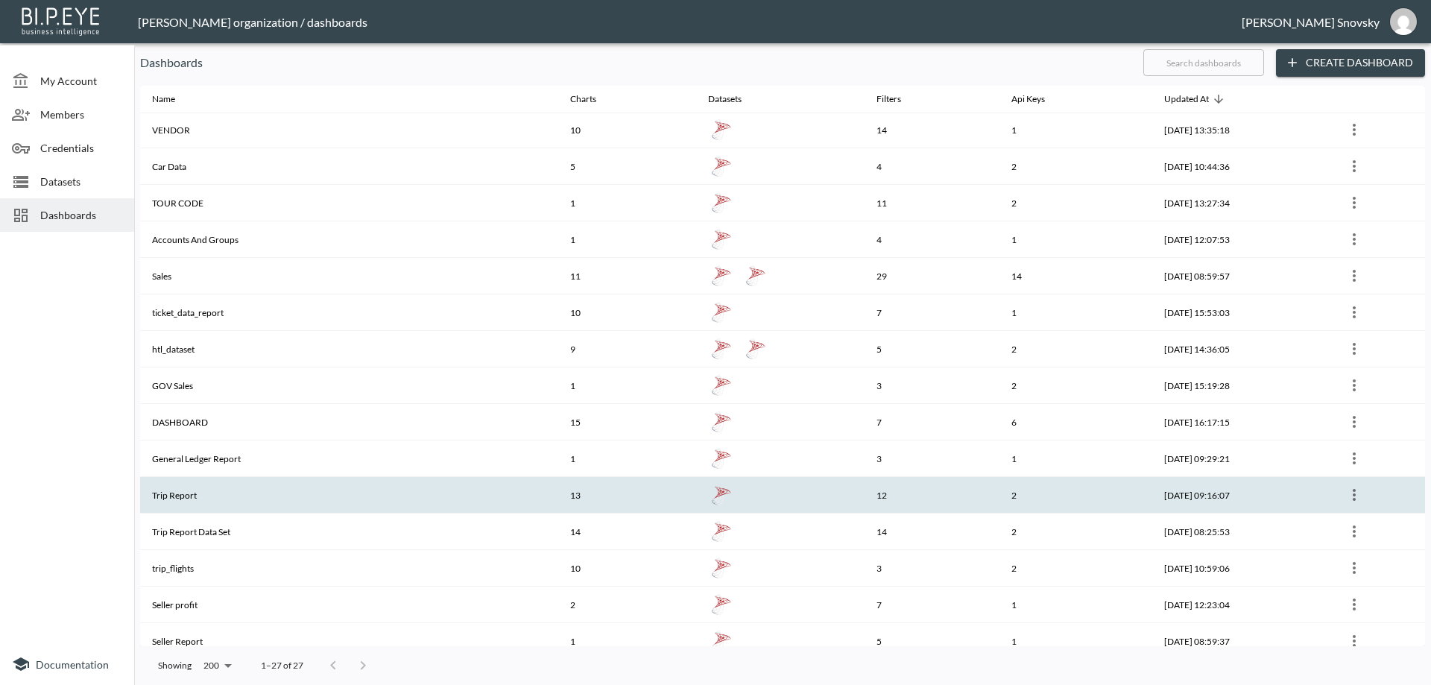
click at [212, 507] on th "Trip Report" at bounding box center [349, 495] width 418 height 37
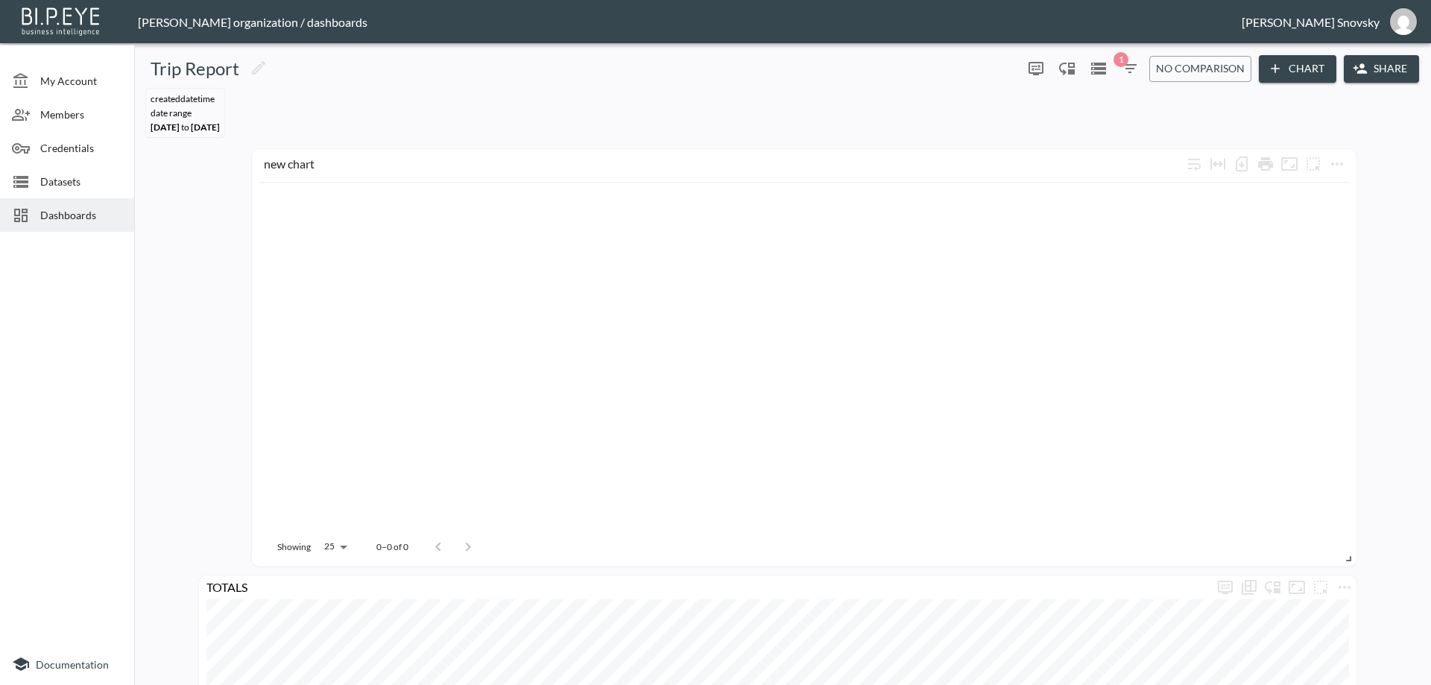
click at [1123, 62] on span "1" at bounding box center [1121, 59] width 15 height 15
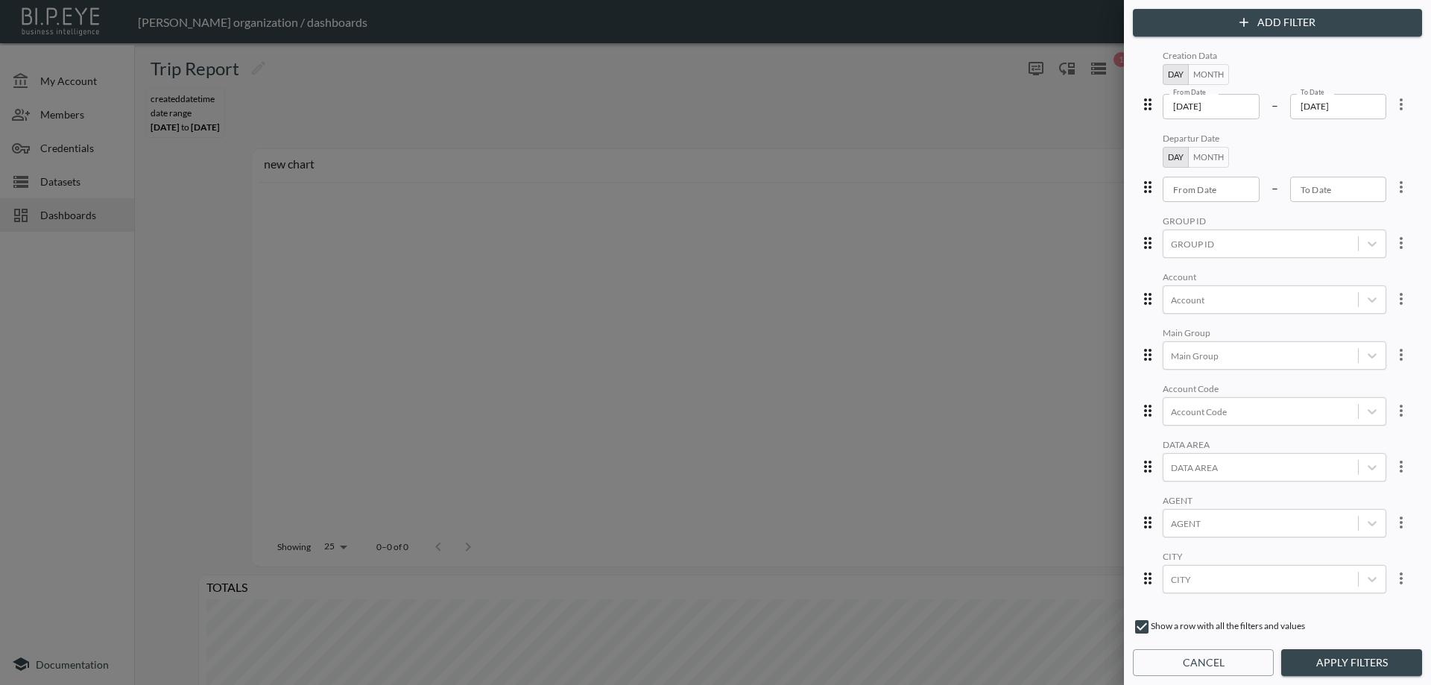
click at [1187, 106] on input "[DATE]" at bounding box center [1211, 106] width 97 height 25
click at [1200, 73] on button "Month" at bounding box center [1208, 74] width 41 height 21
click at [1198, 113] on input "2025-08" at bounding box center [1212, 106] width 98 height 25
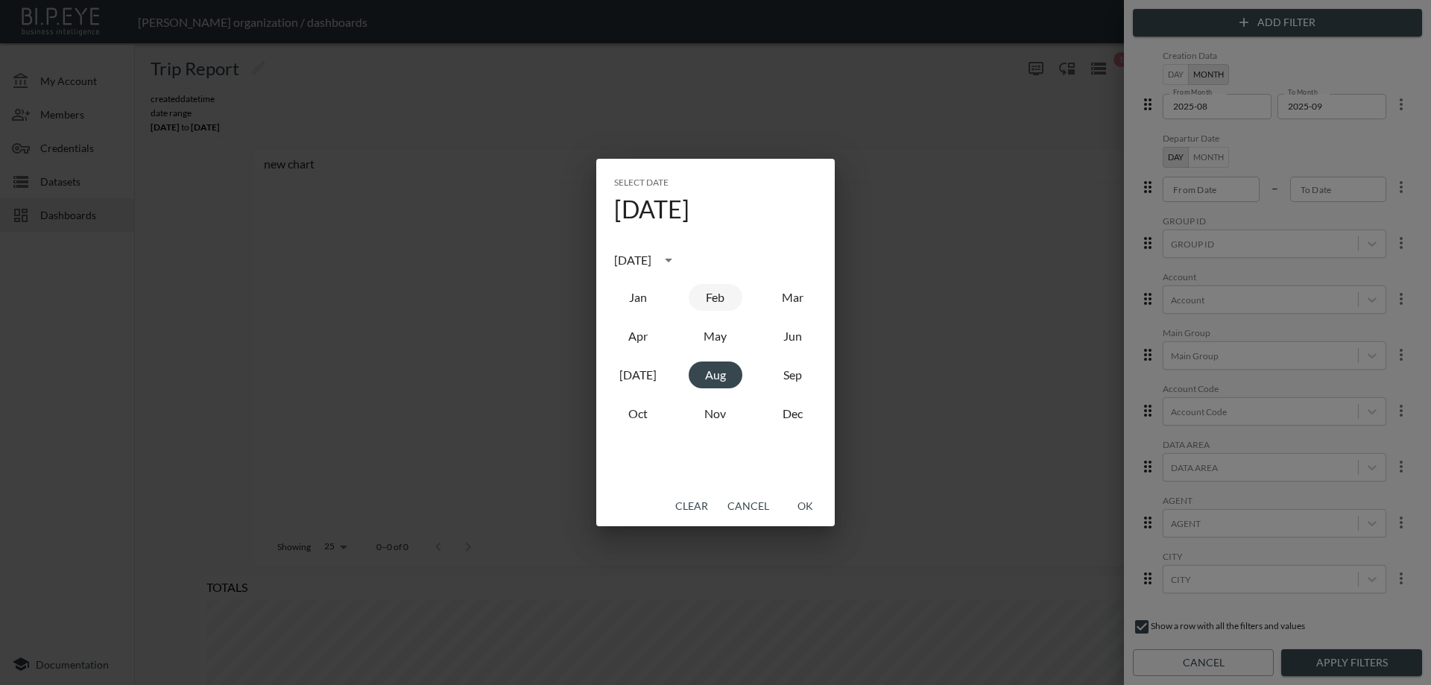
click at [721, 293] on button "Feb" at bounding box center [716, 297] width 54 height 27
type input "2025-02"
click at [794, 511] on button "OK" at bounding box center [805, 507] width 48 height 28
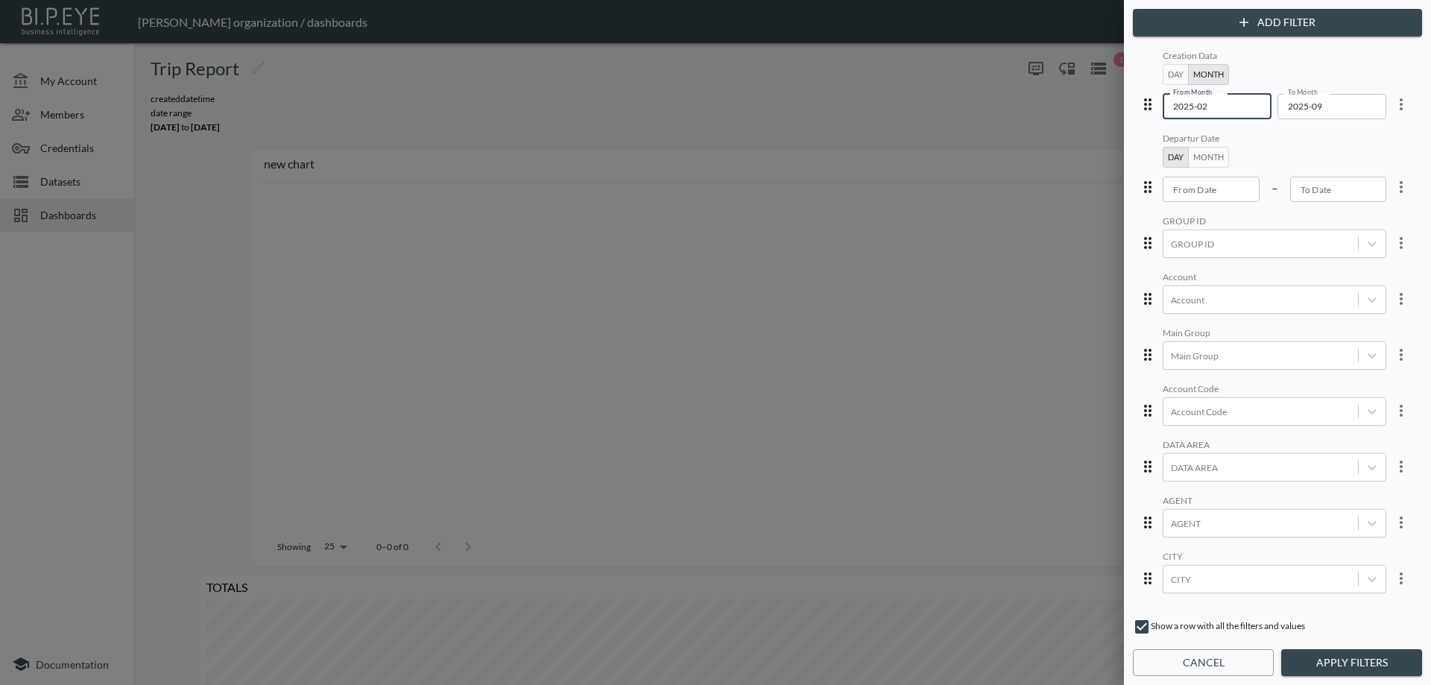
click at [1304, 657] on button "Apply Filters" at bounding box center [1351, 663] width 141 height 28
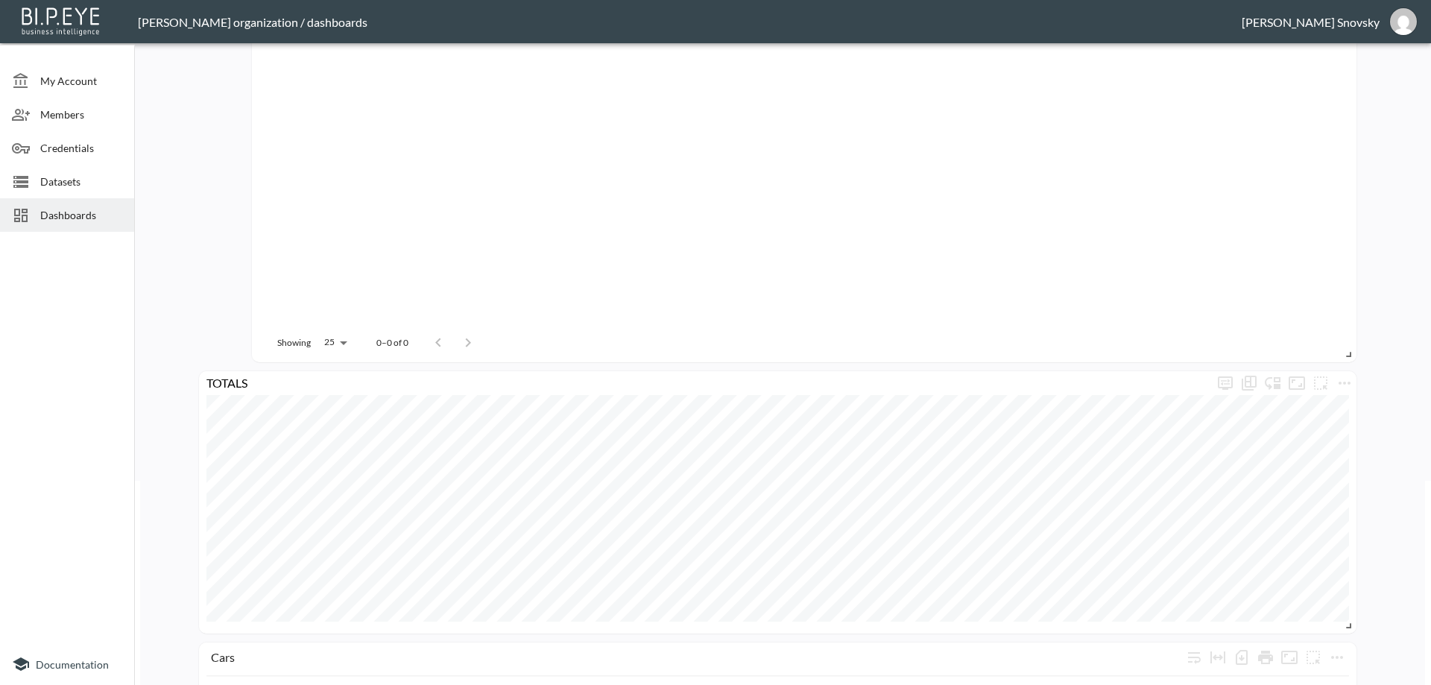
scroll to position [75, 0]
click at [57, 215] on span "Dashboards" at bounding box center [81, 215] width 82 height 16
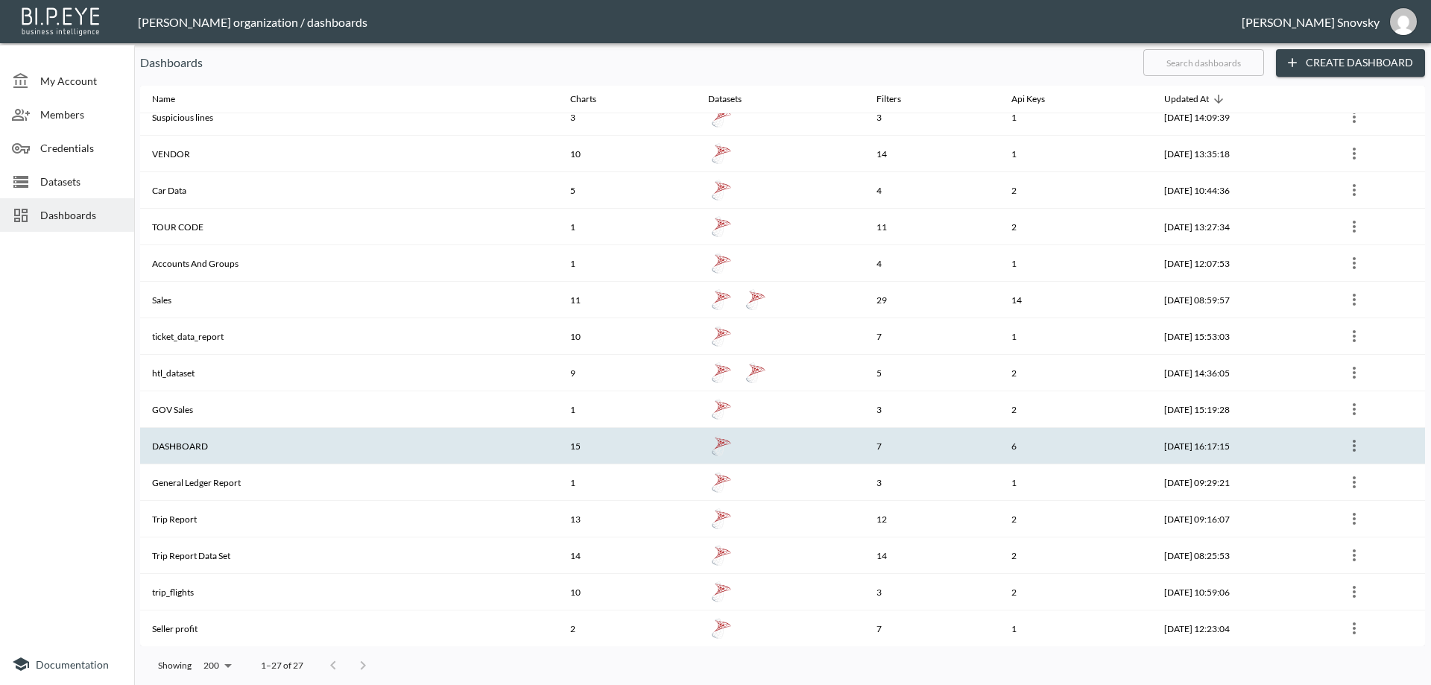
scroll to position [75, 0]
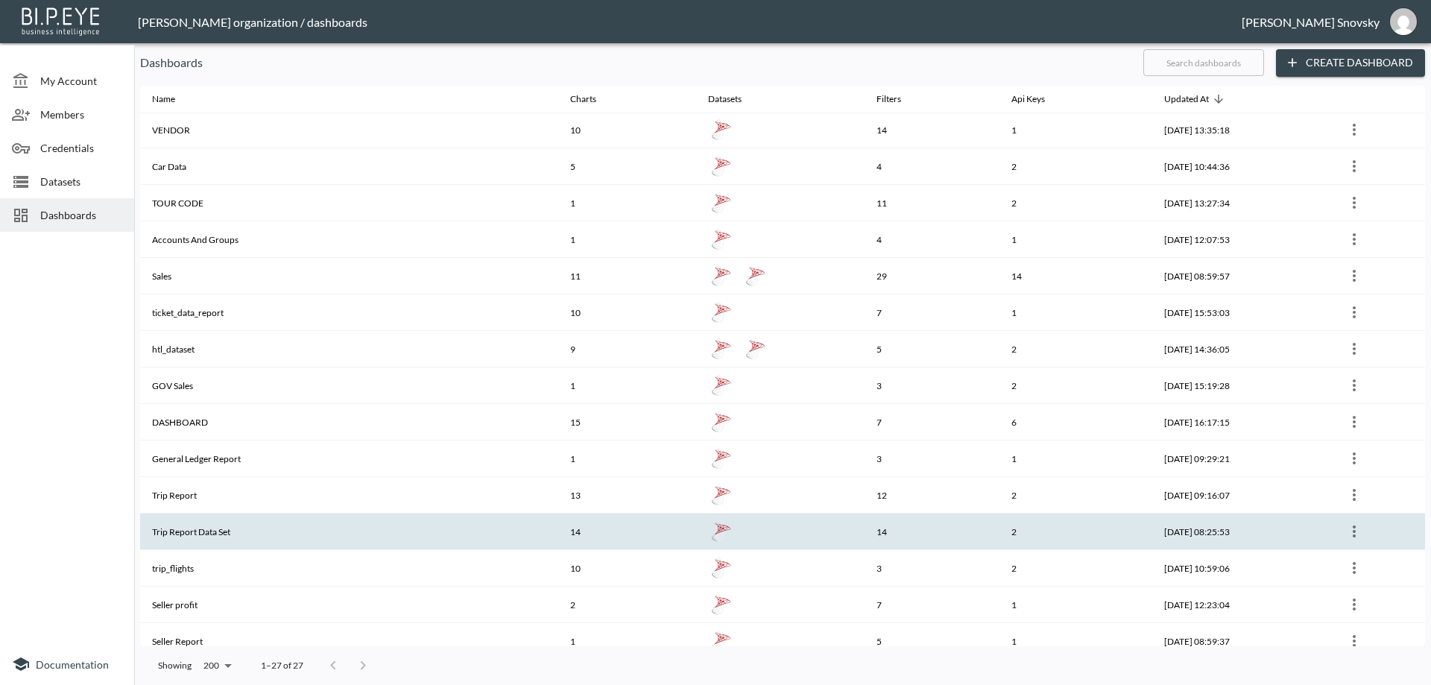
click at [236, 534] on th "Trip Report Data Set" at bounding box center [349, 532] width 418 height 37
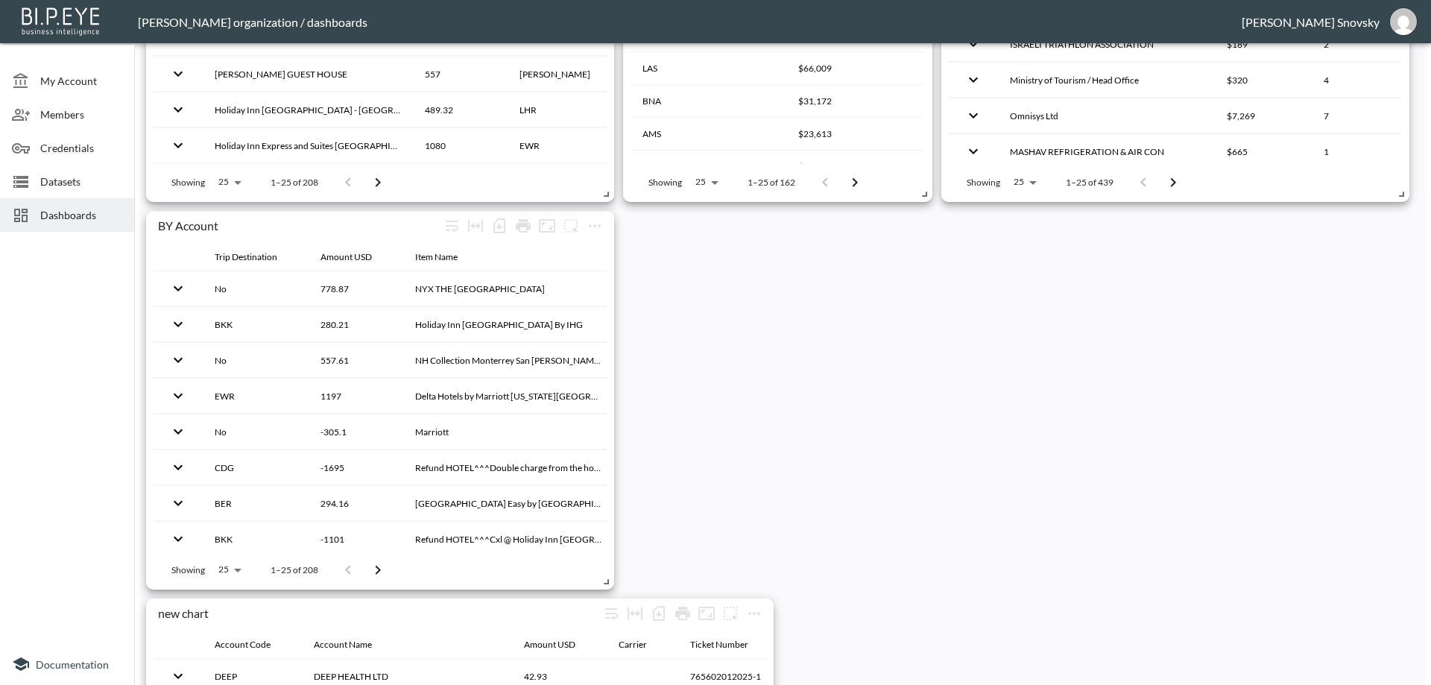
scroll to position [1565, 0]
click at [601, 227] on icon "more" at bounding box center [595, 227] width 18 height 18
click at [604, 321] on p "Duplicate" at bounding box center [593, 324] width 50 height 18
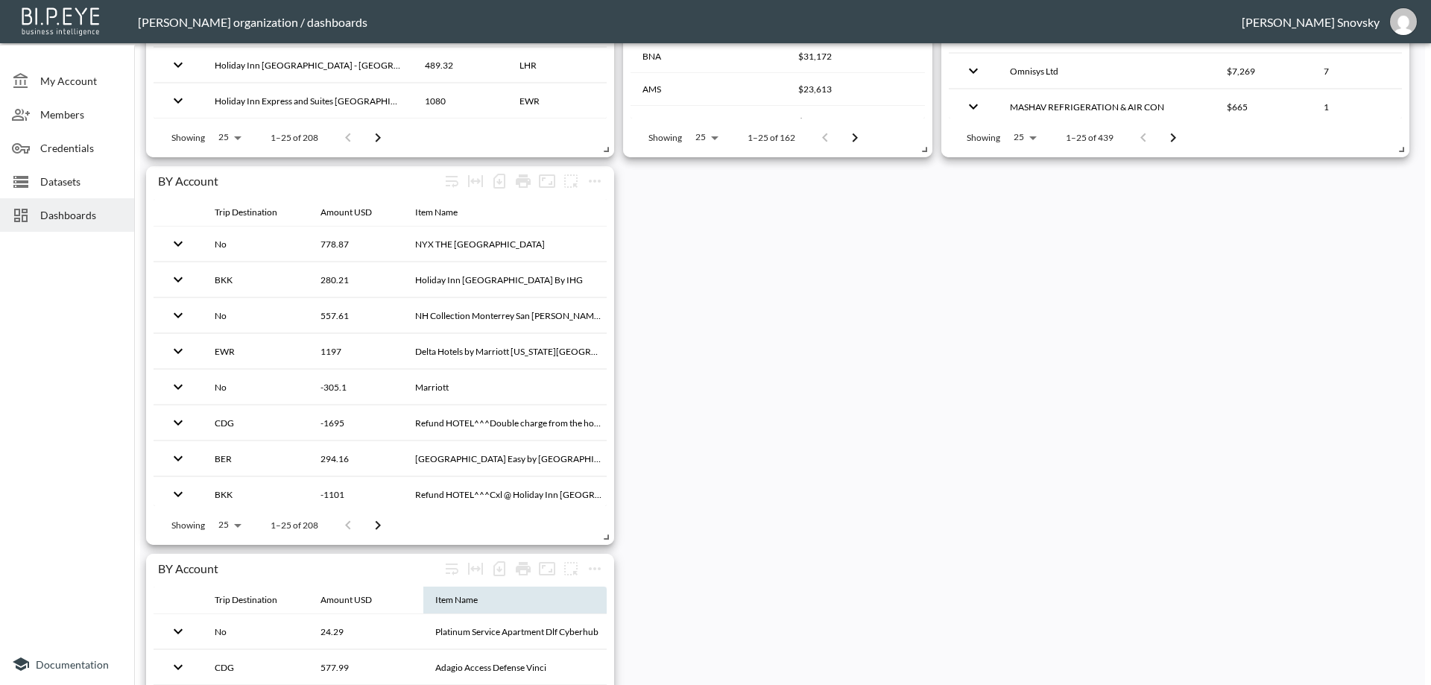
scroll to position [1714, 0]
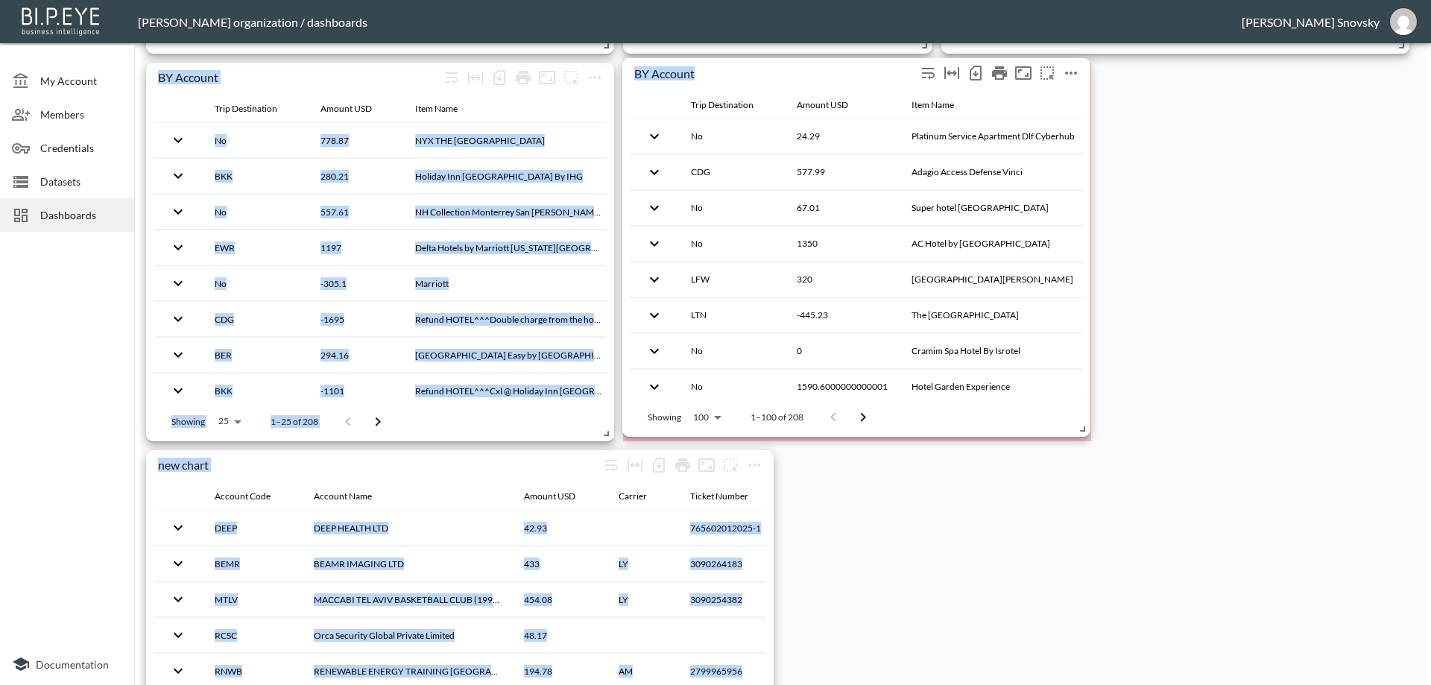
drag, startPoint x: 397, startPoint y: 462, endPoint x: 874, endPoint y: 70, distance: 616.9
click at [874, 70] on div "BY Account" at bounding box center [775, 73] width 282 height 14
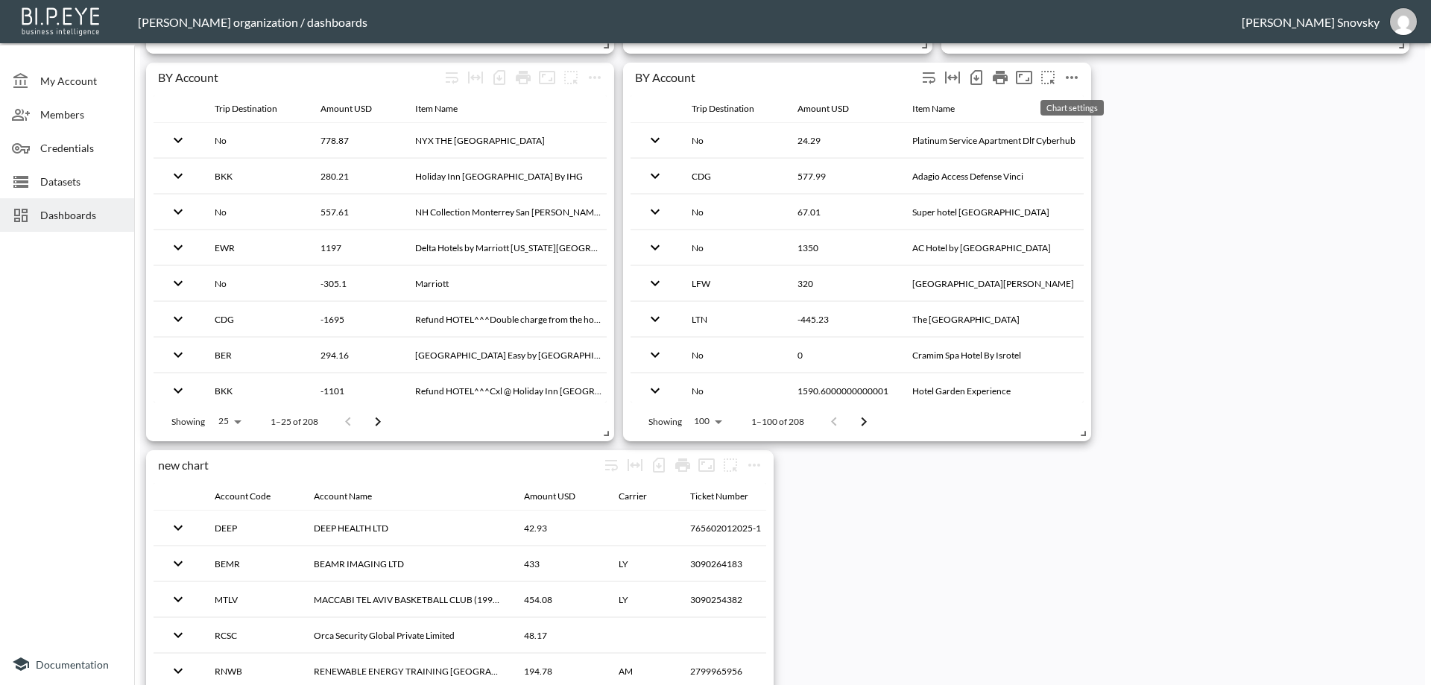
click at [1070, 78] on icon "more" at bounding box center [1072, 78] width 18 height 18
click at [1049, 98] on p "Edit" at bounding box center [1055, 107] width 21 height 18
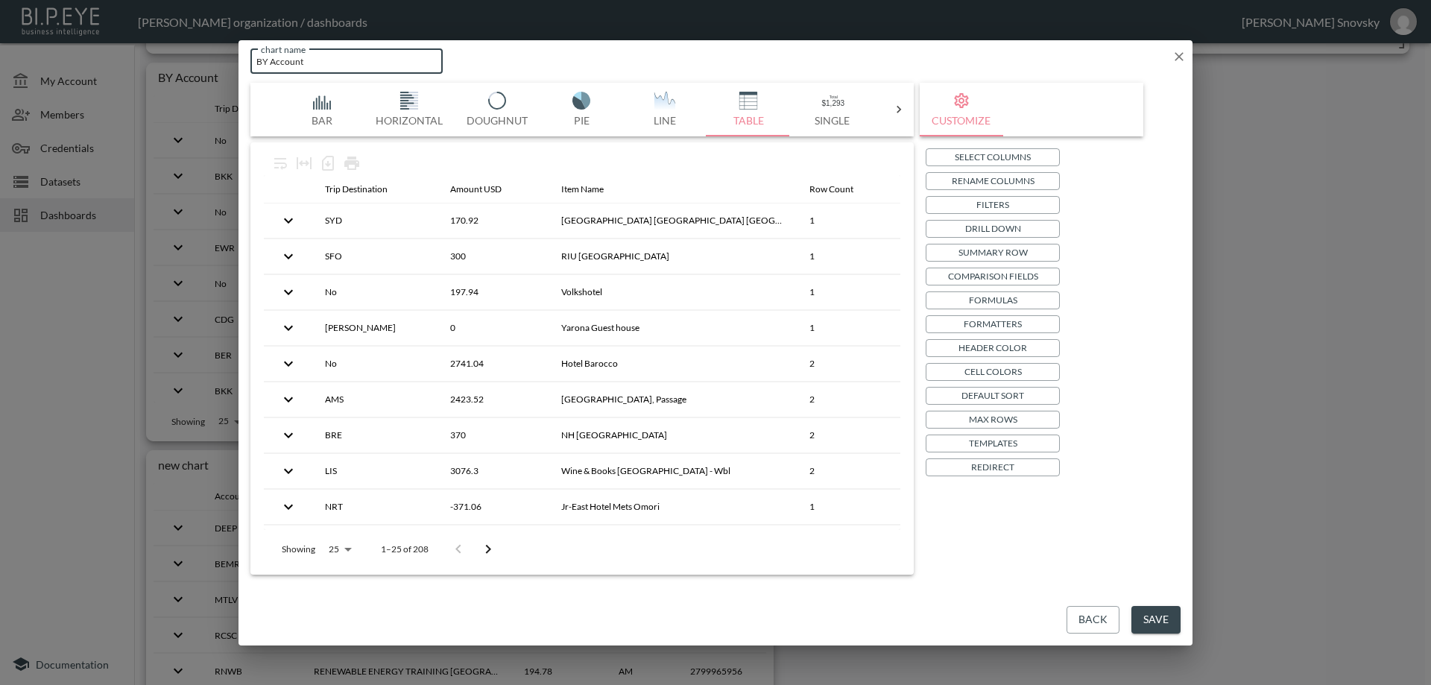
click at [288, 66] on input "BY Account" at bounding box center [346, 61] width 192 height 25
type input "BY Group"
click at [976, 233] on p "Drill Down" at bounding box center [993, 229] width 56 height 16
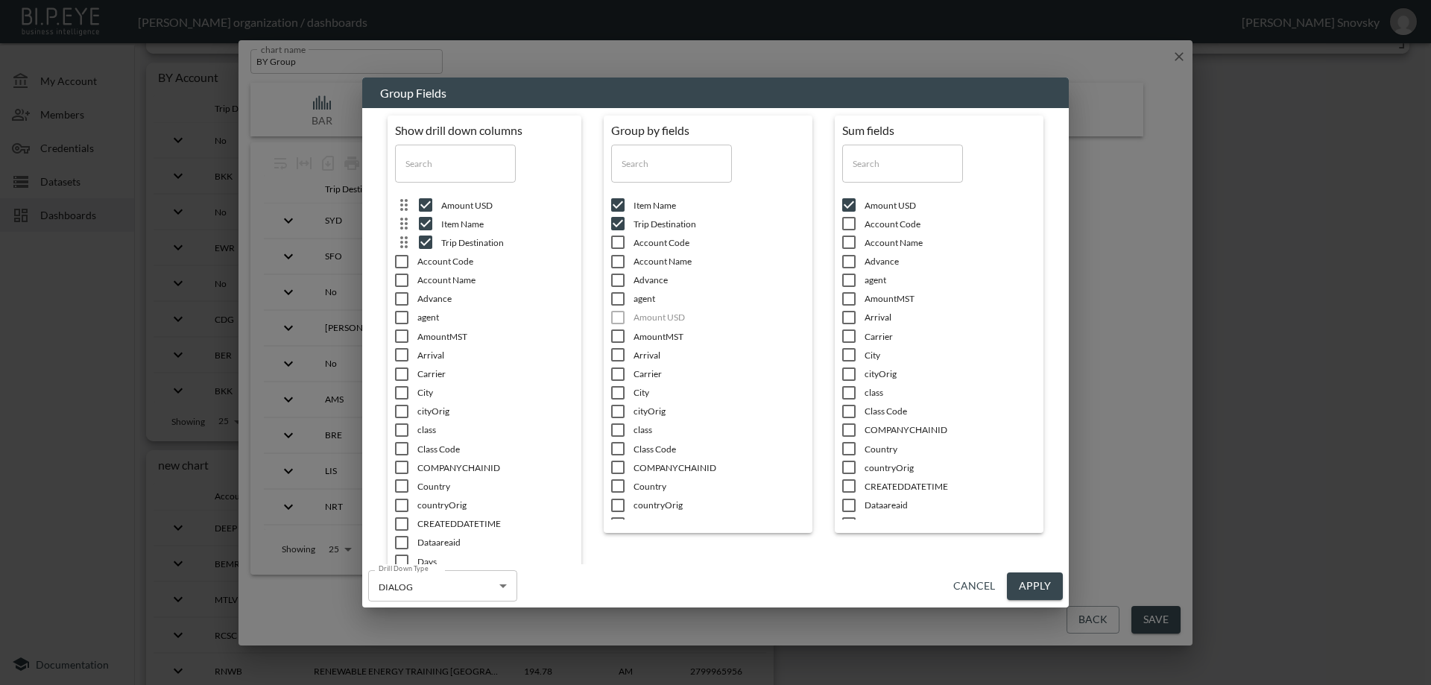
click at [613, 206] on input "checkbox" at bounding box center [617, 205] width 31 height 15
click at [614, 212] on input "checkbox" at bounding box center [617, 205] width 31 height 15
click at [621, 394] on input "checkbox" at bounding box center [617, 393] width 31 height 15
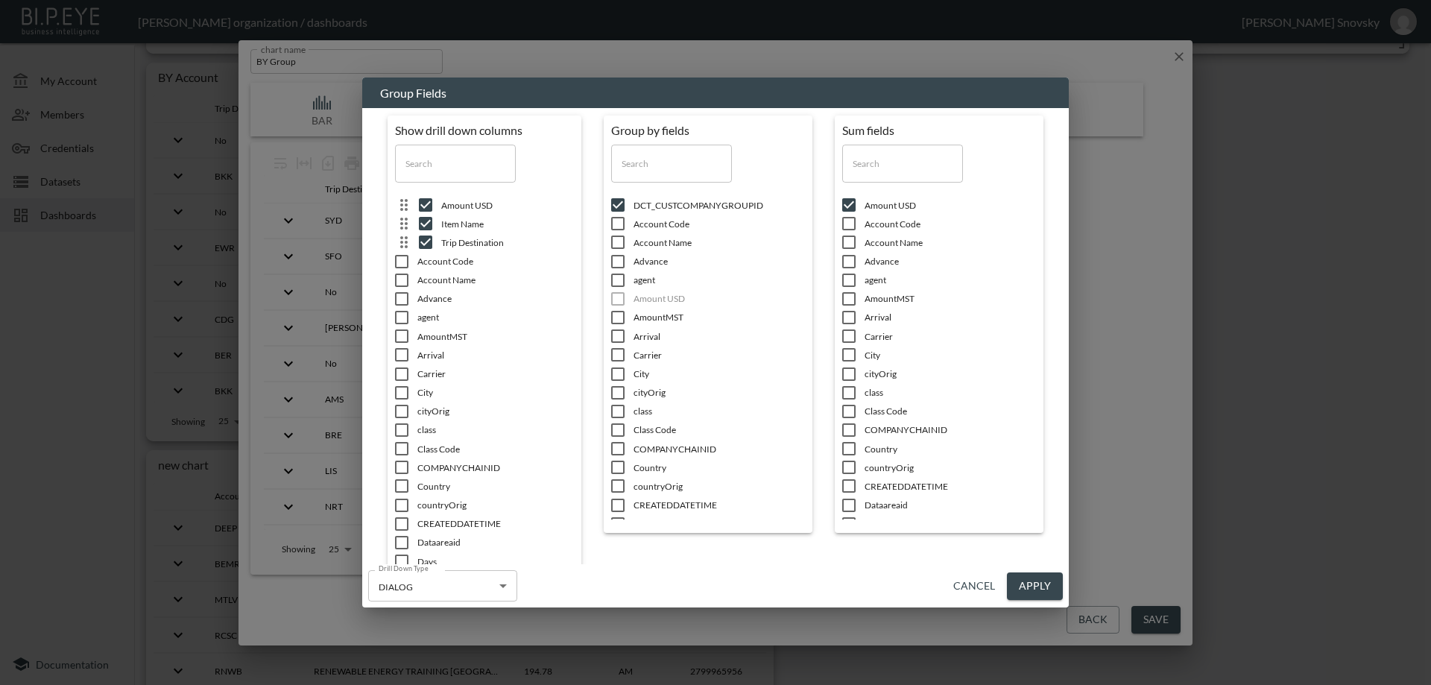
click at [402, 259] on input "checkbox" at bounding box center [401, 261] width 31 height 15
click at [399, 279] on input "checkbox" at bounding box center [401, 280] width 31 height 15
drag, startPoint x: 406, startPoint y: 303, endPoint x: 402, endPoint y: 331, distance: 27.9
click at [406, 309] on ul "Amount USD Item Name Trip Destination Account Code Account Name Advance agent A…" at bounding box center [492, 447] width 194 height 515
drag, startPoint x: 400, startPoint y: 337, endPoint x: 400, endPoint y: 352, distance: 14.9
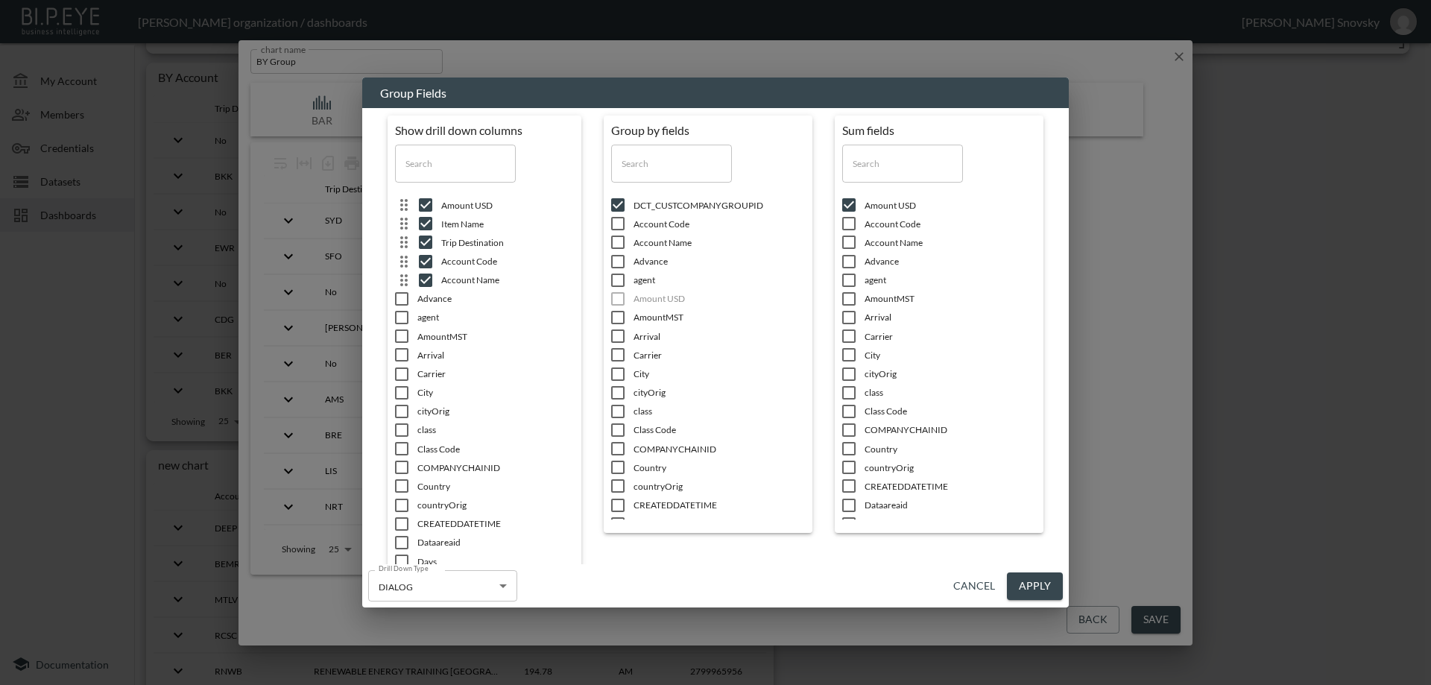
click at [400, 348] on ul "Amount USD Item Name Trip Destination Account Code Account Name Advance agent A…" at bounding box center [492, 447] width 194 height 515
drag, startPoint x: 398, startPoint y: 364, endPoint x: 398, endPoint y: 382, distance: 17.1
click at [398, 370] on li "Carrier" at bounding box center [492, 373] width 194 height 19
click at [395, 400] on span at bounding box center [401, 392] width 31 height 15
click at [395, 435] on ul "Amount USD Item Name Trip Destination Account Code Account Name Carrier City Ad…" at bounding box center [492, 447] width 194 height 515
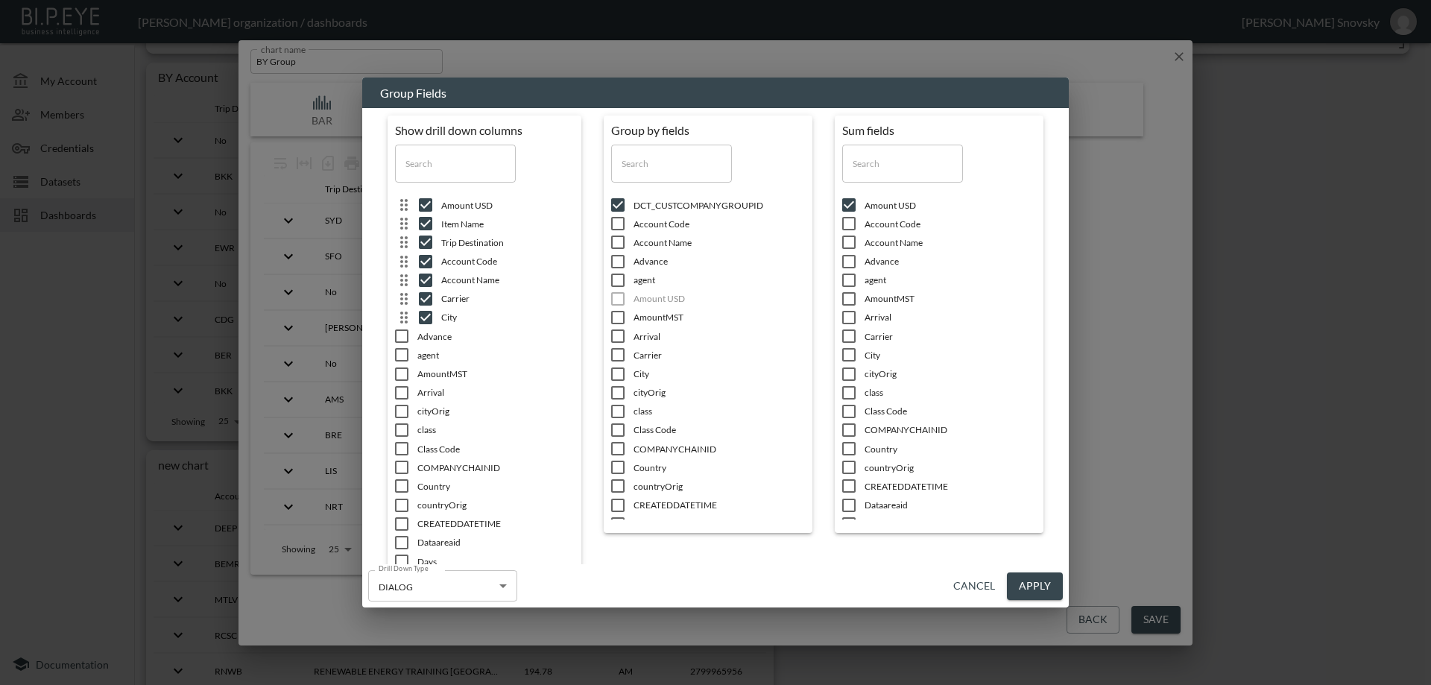
click at [1039, 586] on button "Apply" at bounding box center [1035, 586] width 56 height 28
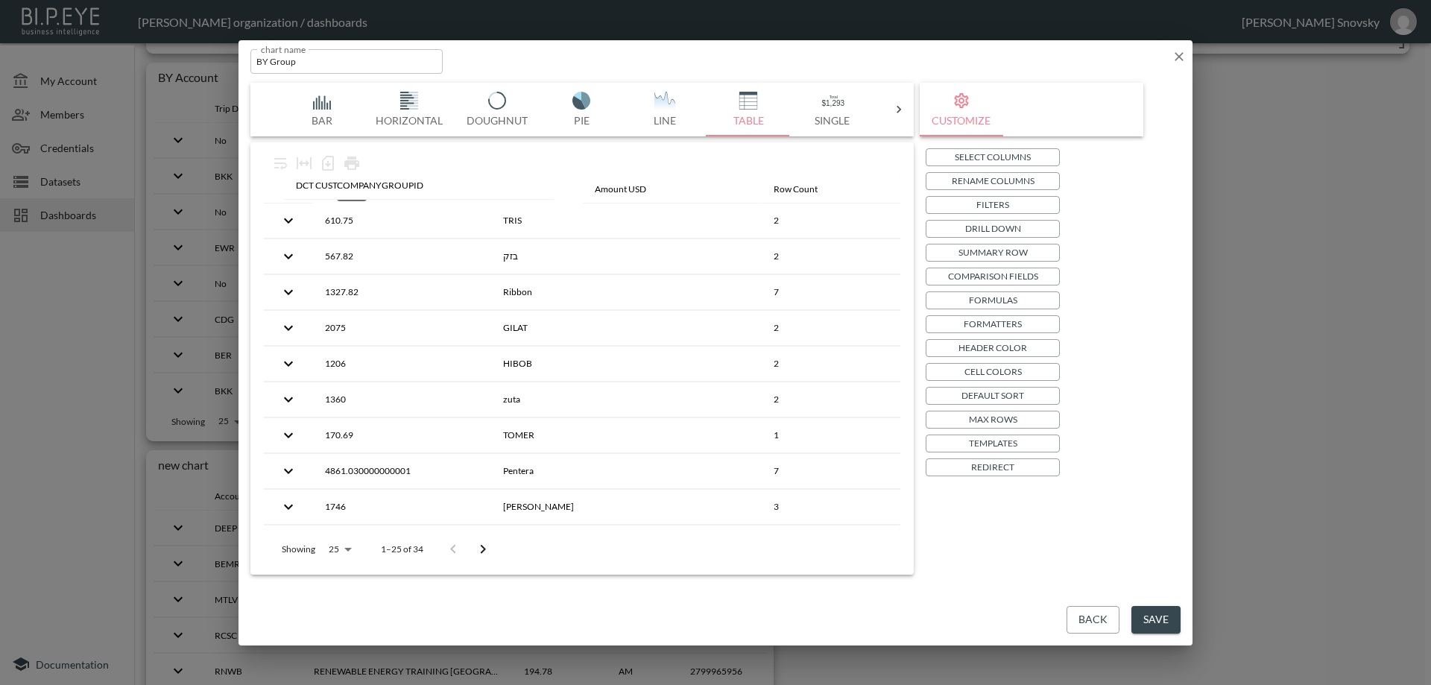
drag, startPoint x: 492, startPoint y: 182, endPoint x: 355, endPoint y: 183, distance: 137.2
click at [352, 183] on body "BI.P.EYE, Interactive Analytics Dashboards - app Gil Snovsky organization / das…" at bounding box center [715, 342] width 1431 height 685
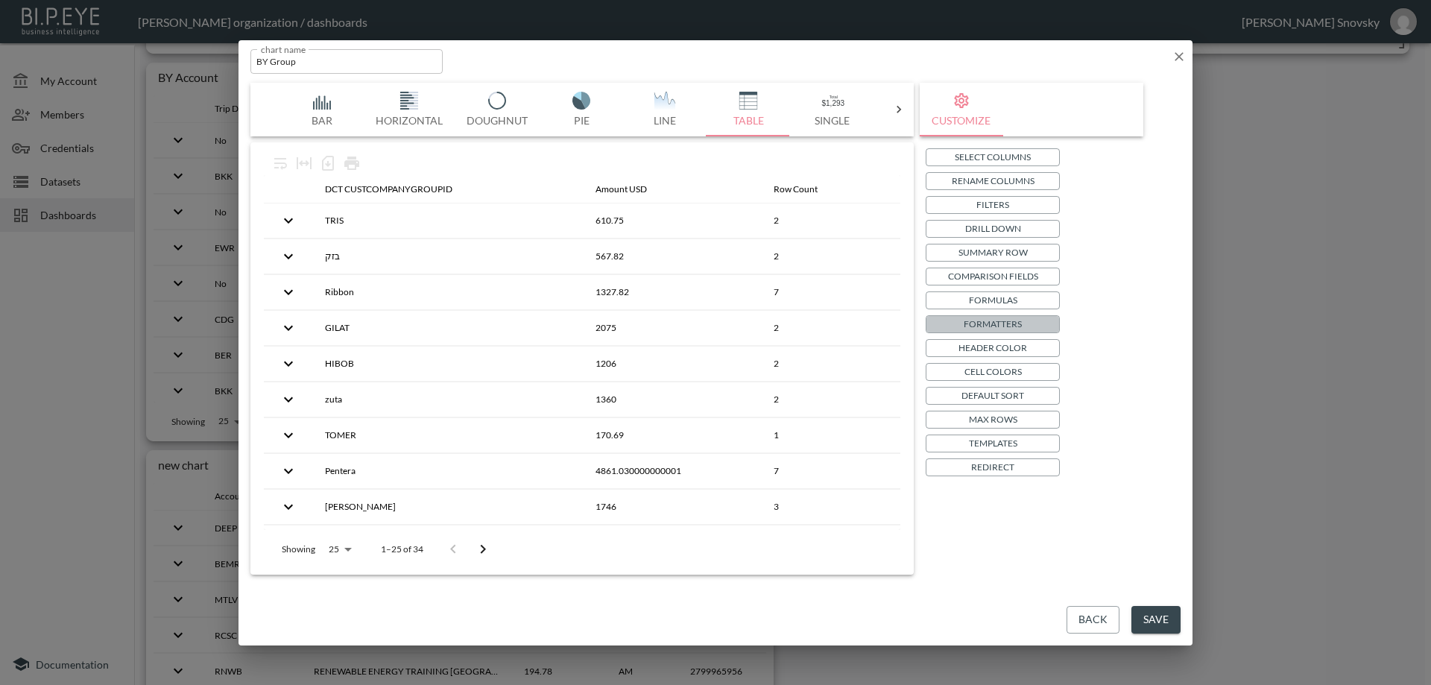
click at [990, 317] on p "Formatters" at bounding box center [993, 324] width 58 height 16
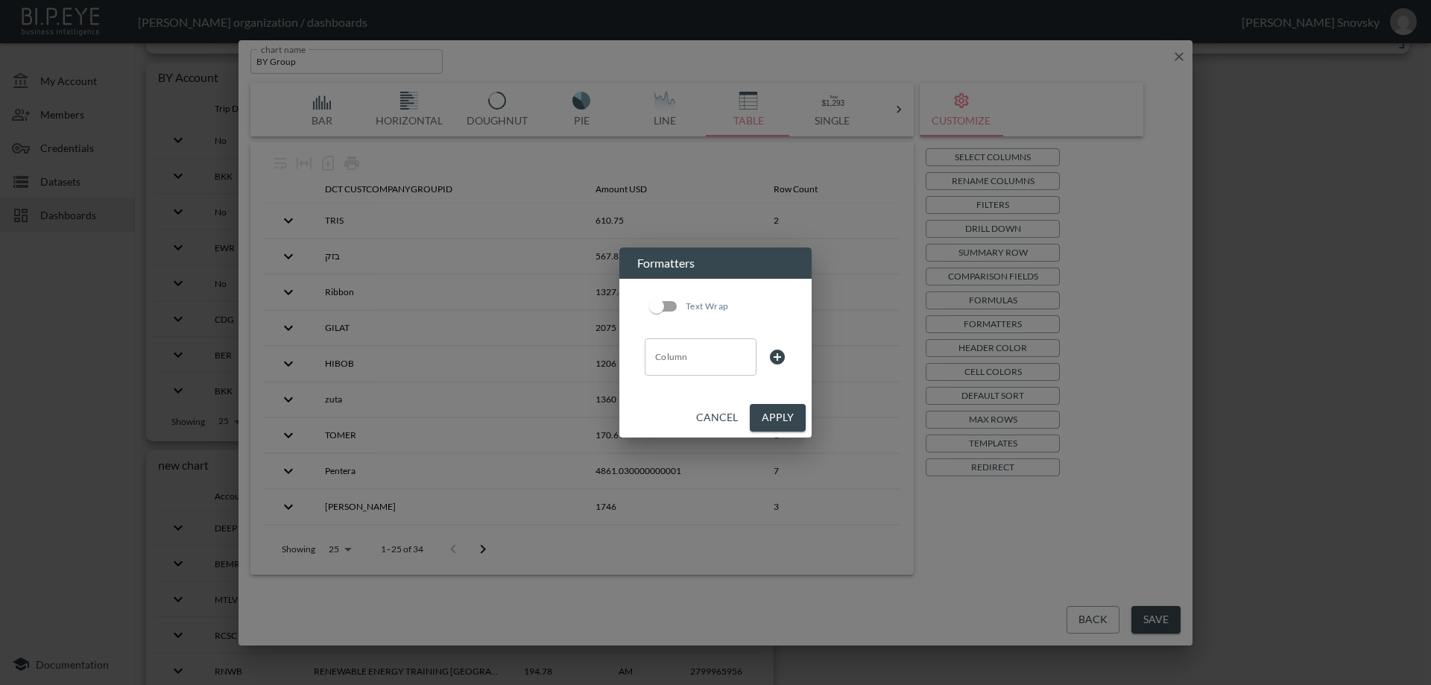
click at [709, 359] on input "Column" at bounding box center [700, 357] width 98 height 24
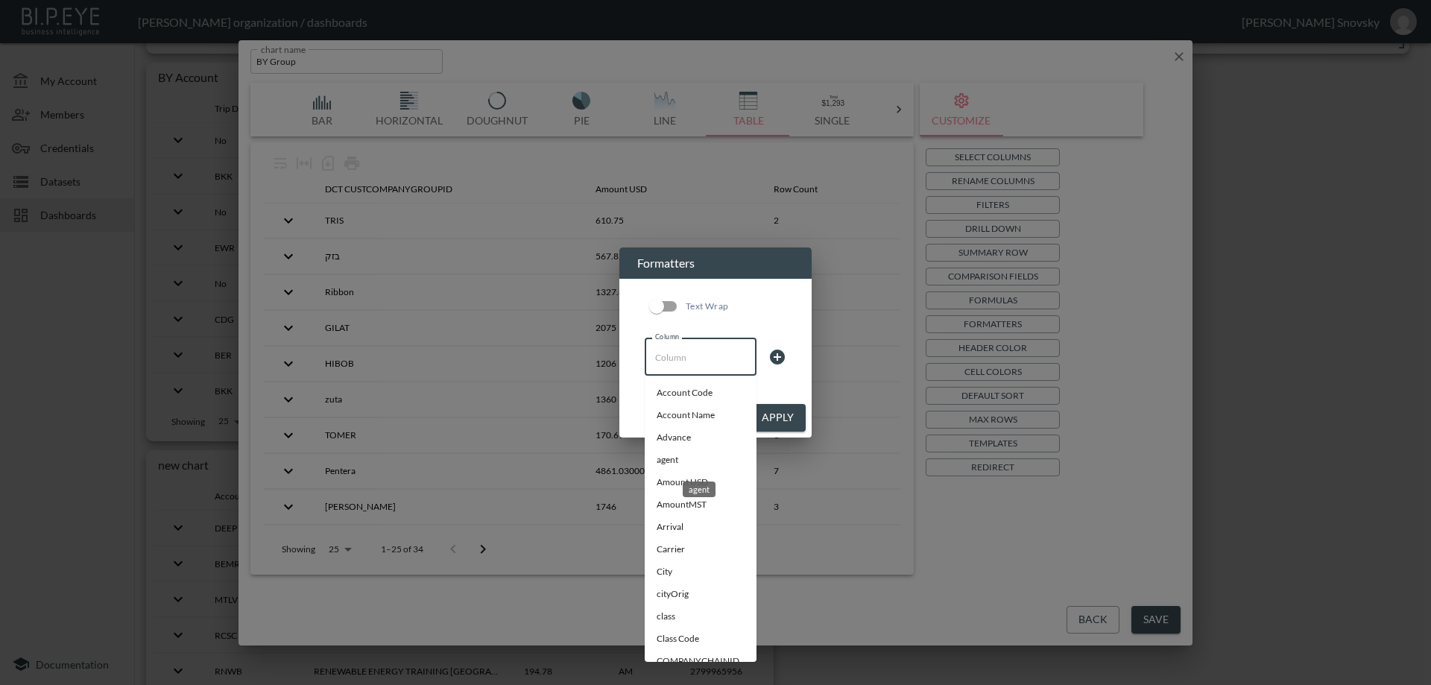
click at [704, 477] on div "agent" at bounding box center [699, 485] width 36 height 28
click at [687, 485] on div "agent" at bounding box center [699, 490] width 33 height 16
click at [697, 482] on li "Amount USD" at bounding box center [701, 482] width 112 height 22
type input "Amount USD"
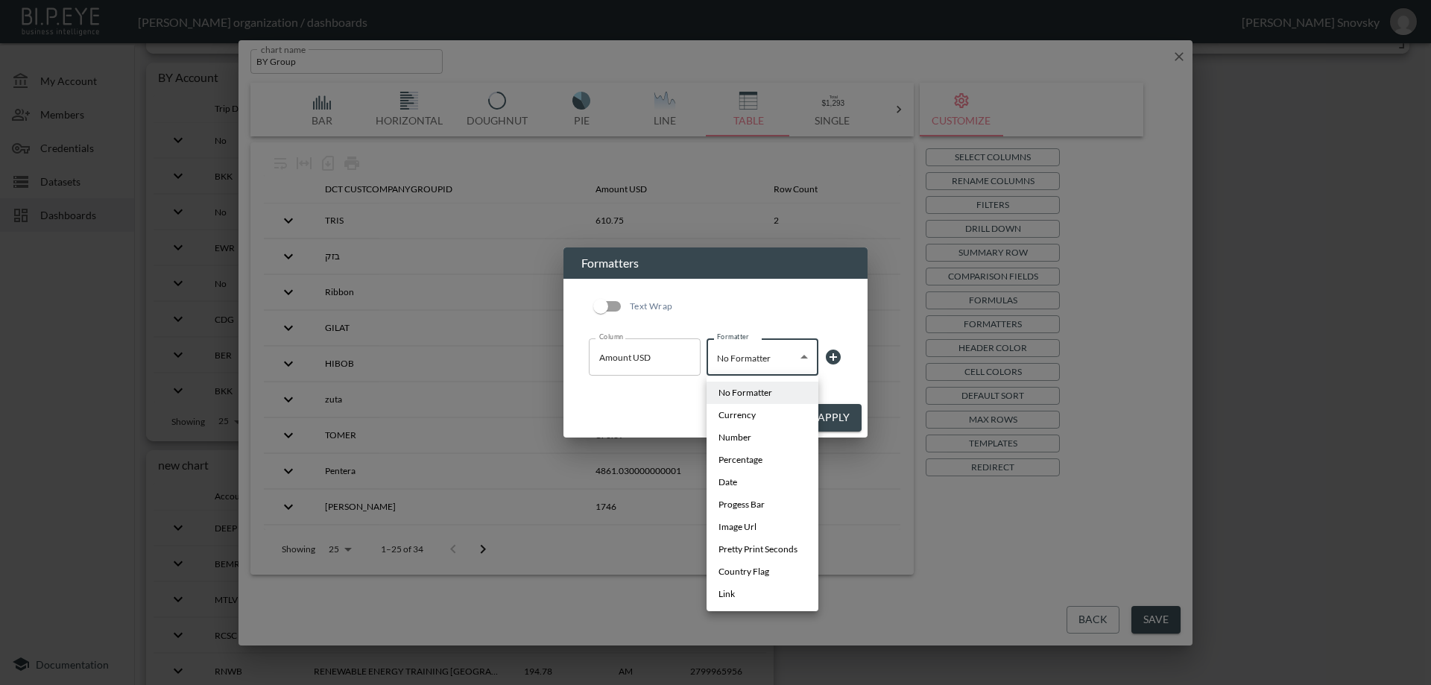
click at [747, 364] on body "BI.P.EYE, Interactive Analytics Dashboards - app Gil Snovsky organization / das…" at bounding box center [715, 342] width 1431 height 685
click at [743, 417] on span "Currency" at bounding box center [737, 414] width 37 height 13
type input "Currency"
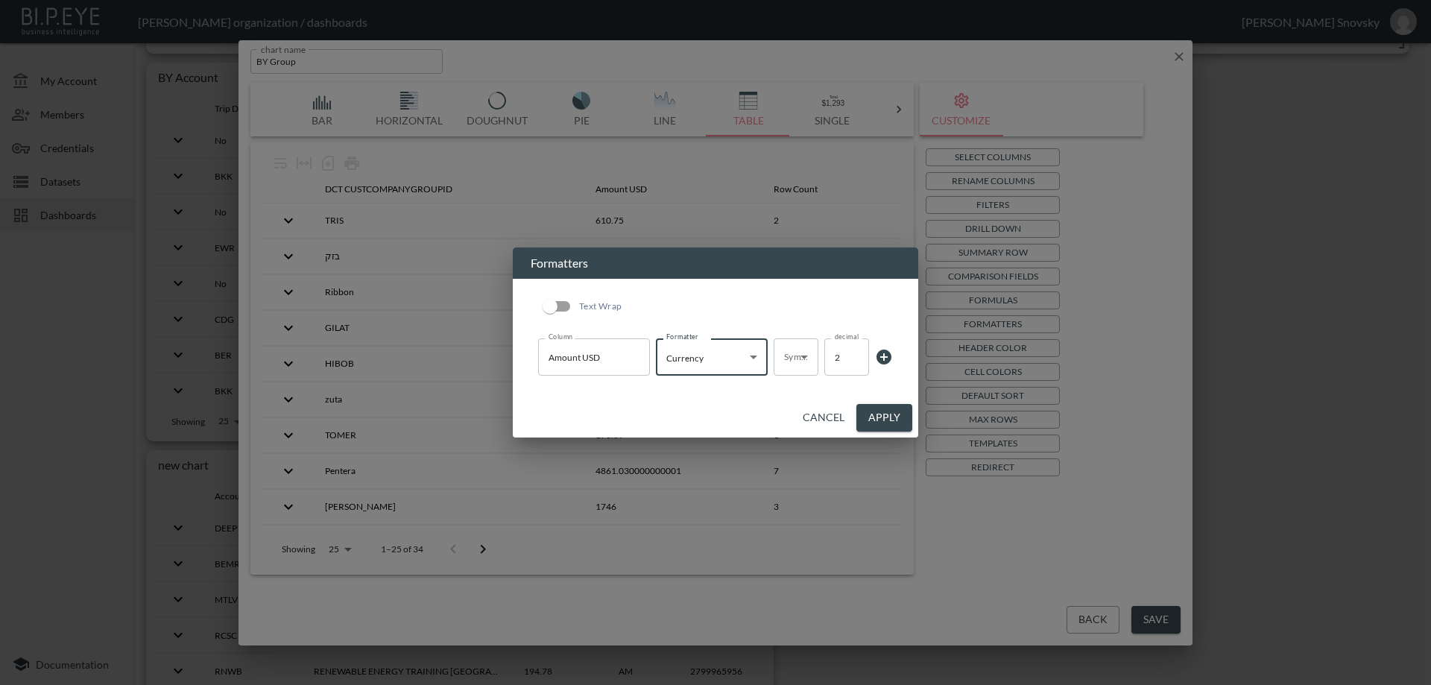
click at [789, 359] on body "BI.P.EYE, Interactive Analytics Dashboards - app Gil Snovsky organization / das…" at bounding box center [715, 342] width 1431 height 685
click at [783, 391] on li "$" at bounding box center [796, 393] width 45 height 22
type input "$"
click at [877, 415] on button "Apply" at bounding box center [884, 418] width 56 height 28
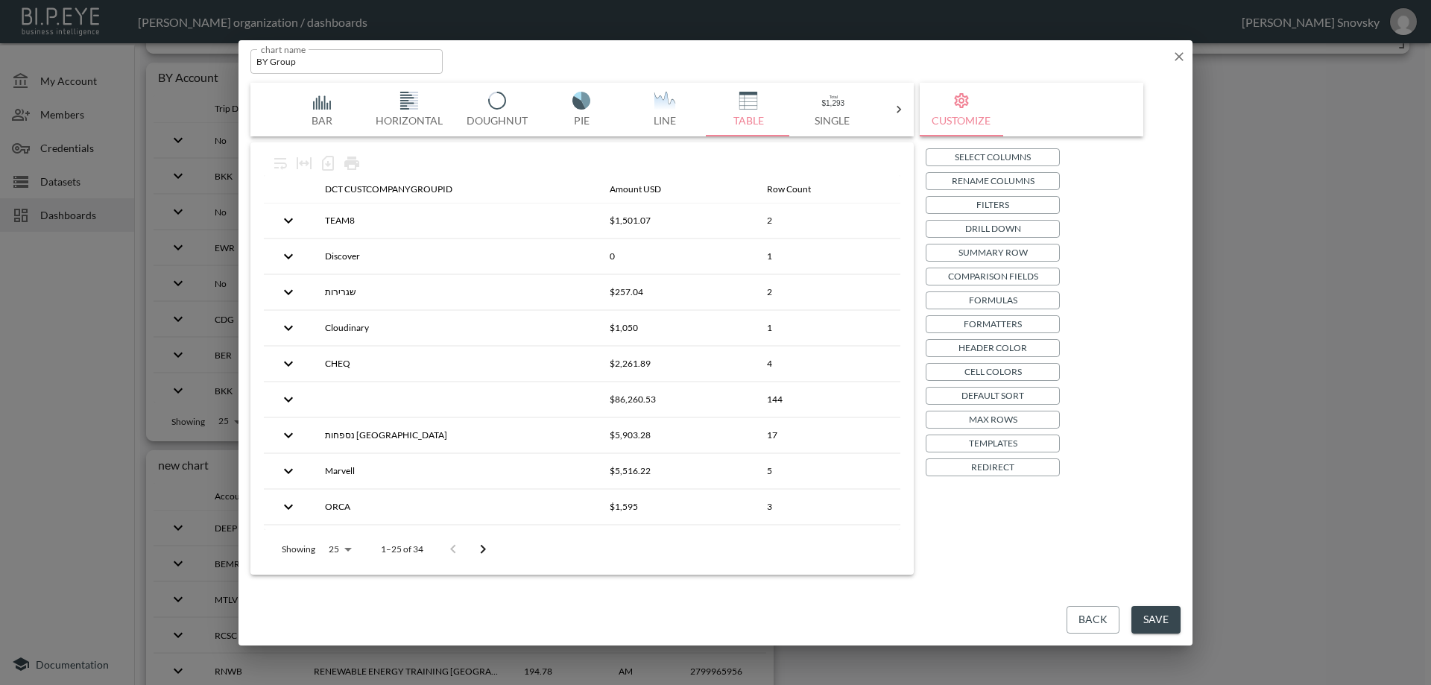
click at [1142, 615] on button "Save" at bounding box center [1156, 620] width 49 height 28
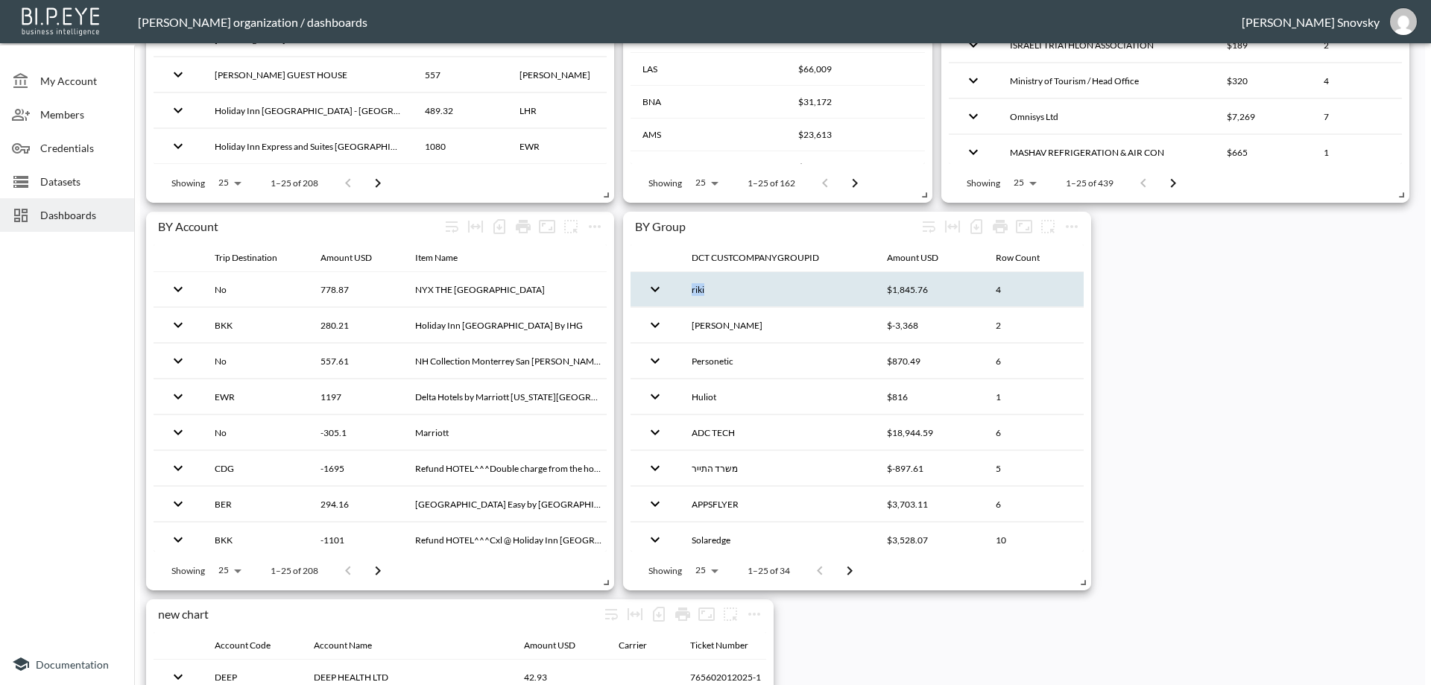
drag, startPoint x: 693, startPoint y: 264, endPoint x: 810, endPoint y: 304, distance: 123.1
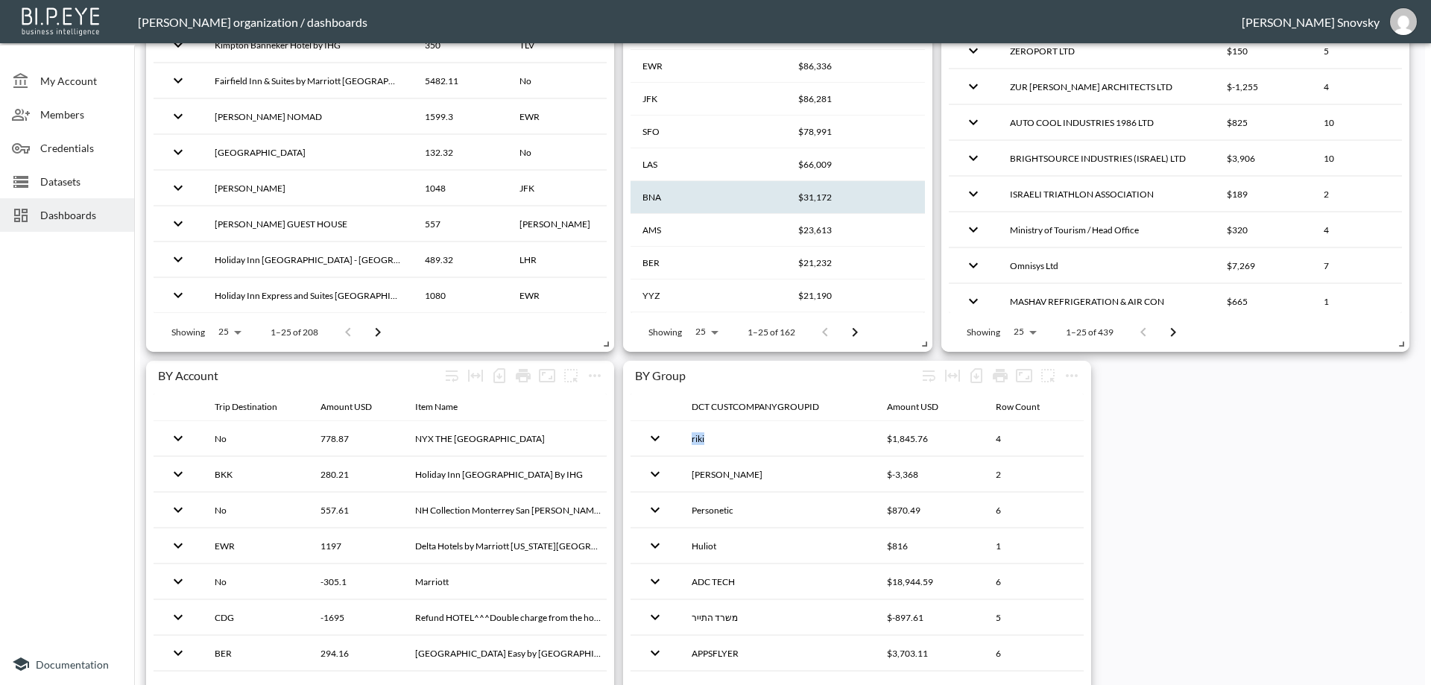
scroll to position [75, 0]
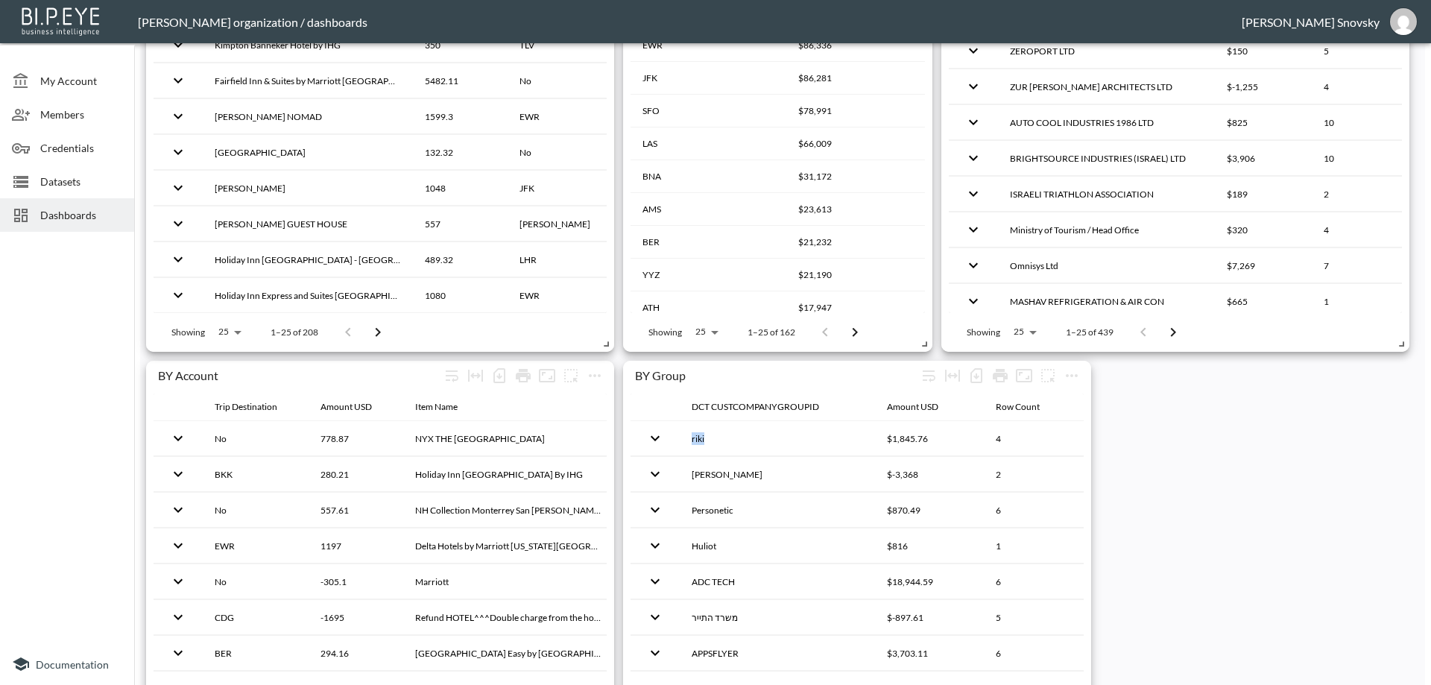
click at [69, 321] on div at bounding box center [67, 440] width 134 height 405
click at [1070, 378] on icon "more" at bounding box center [1072, 376] width 18 height 18
click at [1064, 400] on p "Edit" at bounding box center [1056, 405] width 21 height 18
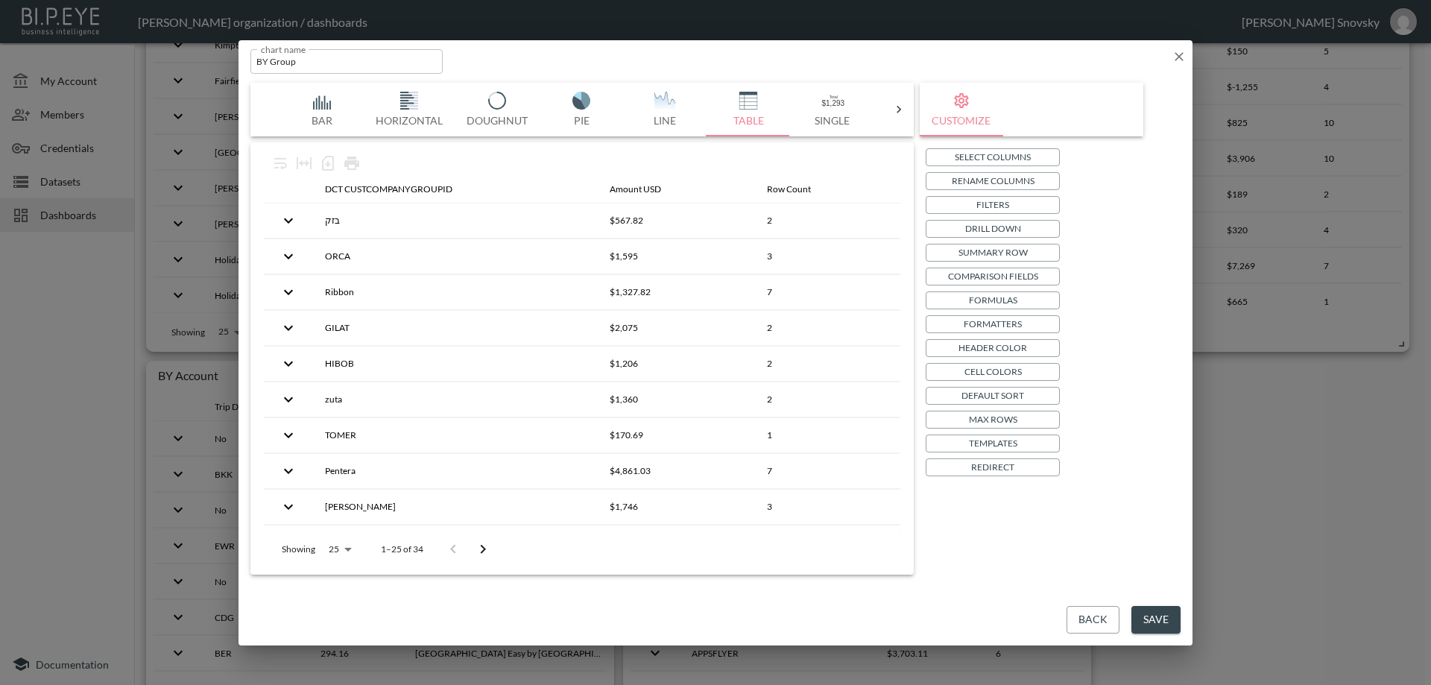
click at [1085, 619] on button "Back" at bounding box center [1093, 620] width 53 height 28
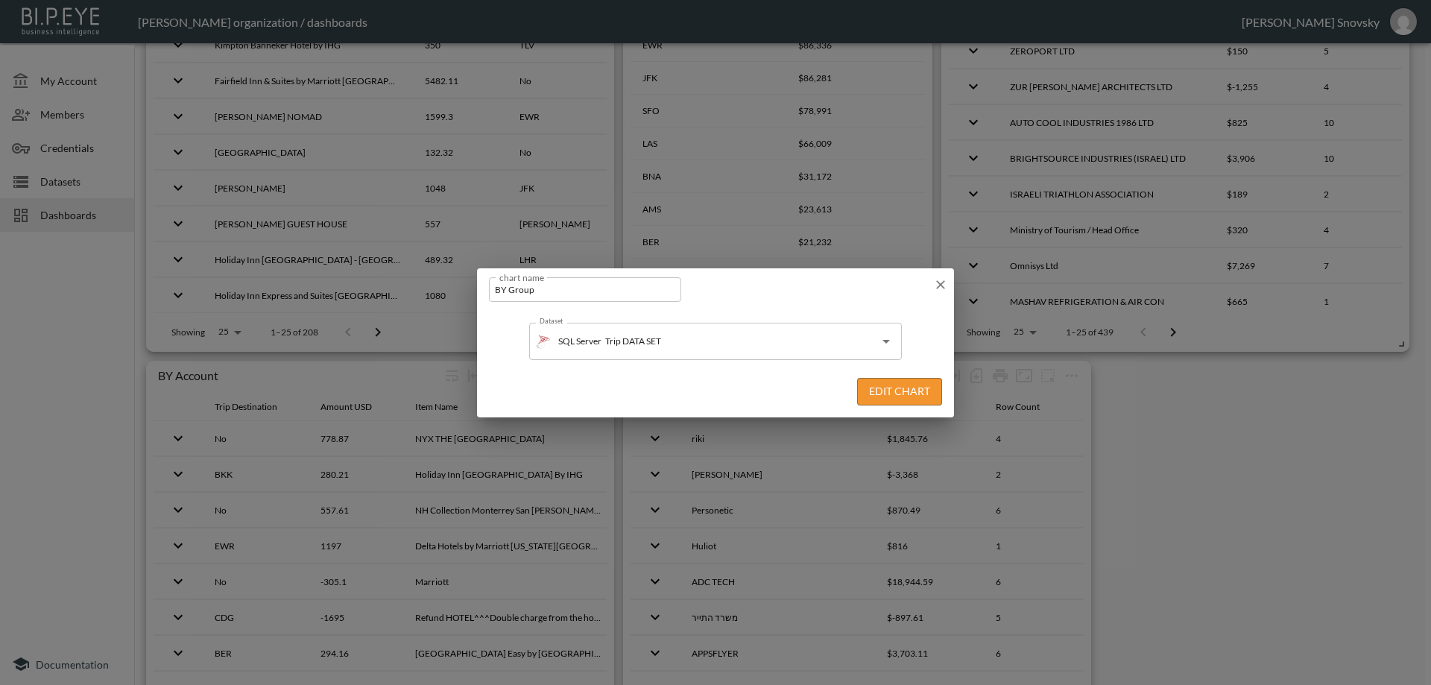
click at [908, 398] on button "Edit Chart" at bounding box center [899, 392] width 85 height 28
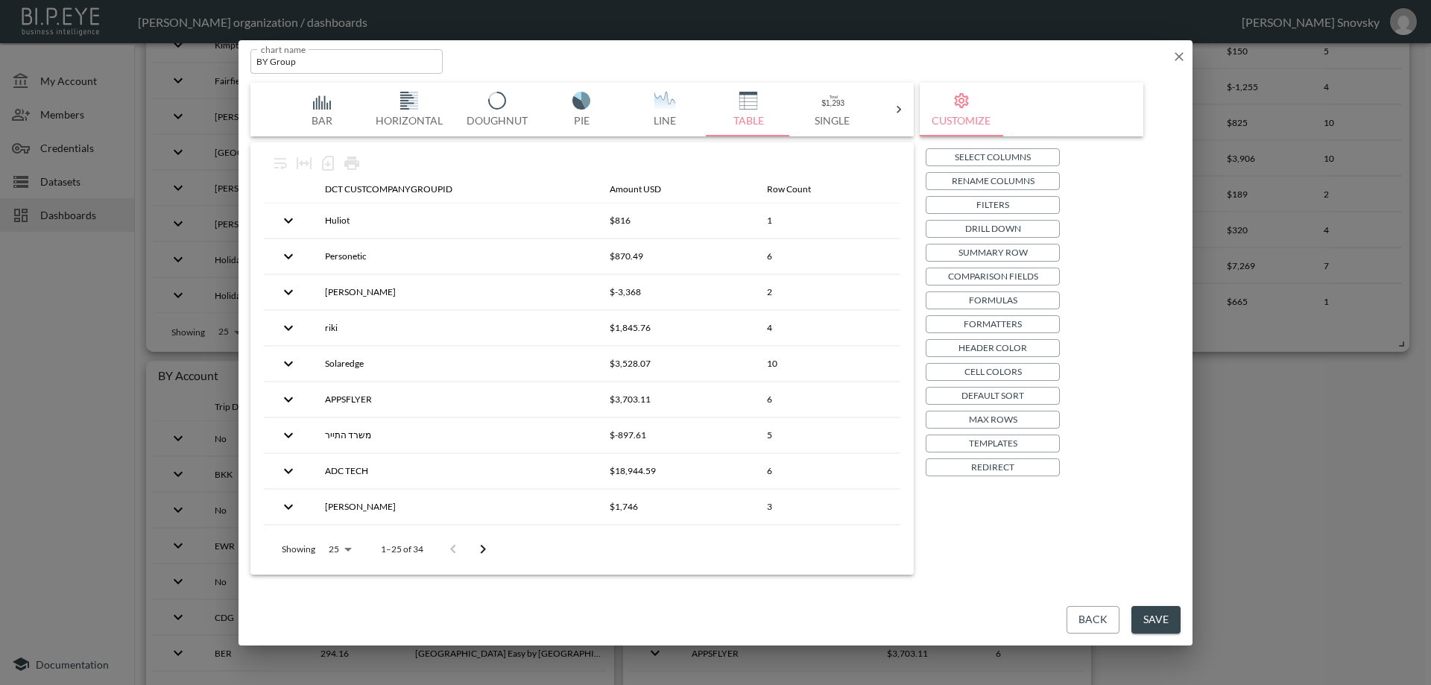
click at [980, 233] on p "Drill Down" at bounding box center [993, 229] width 56 height 16
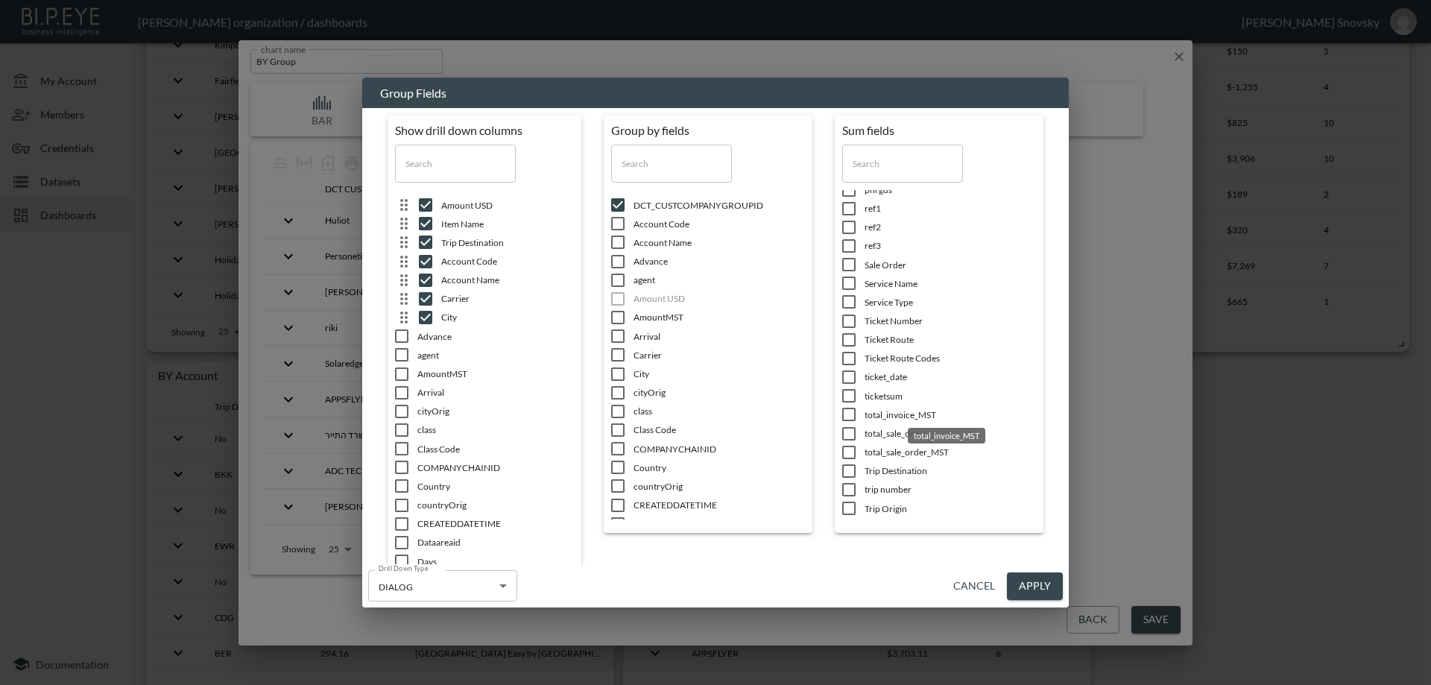
scroll to position [544, 0]
click at [965, 586] on button "Cancel" at bounding box center [974, 586] width 54 height 28
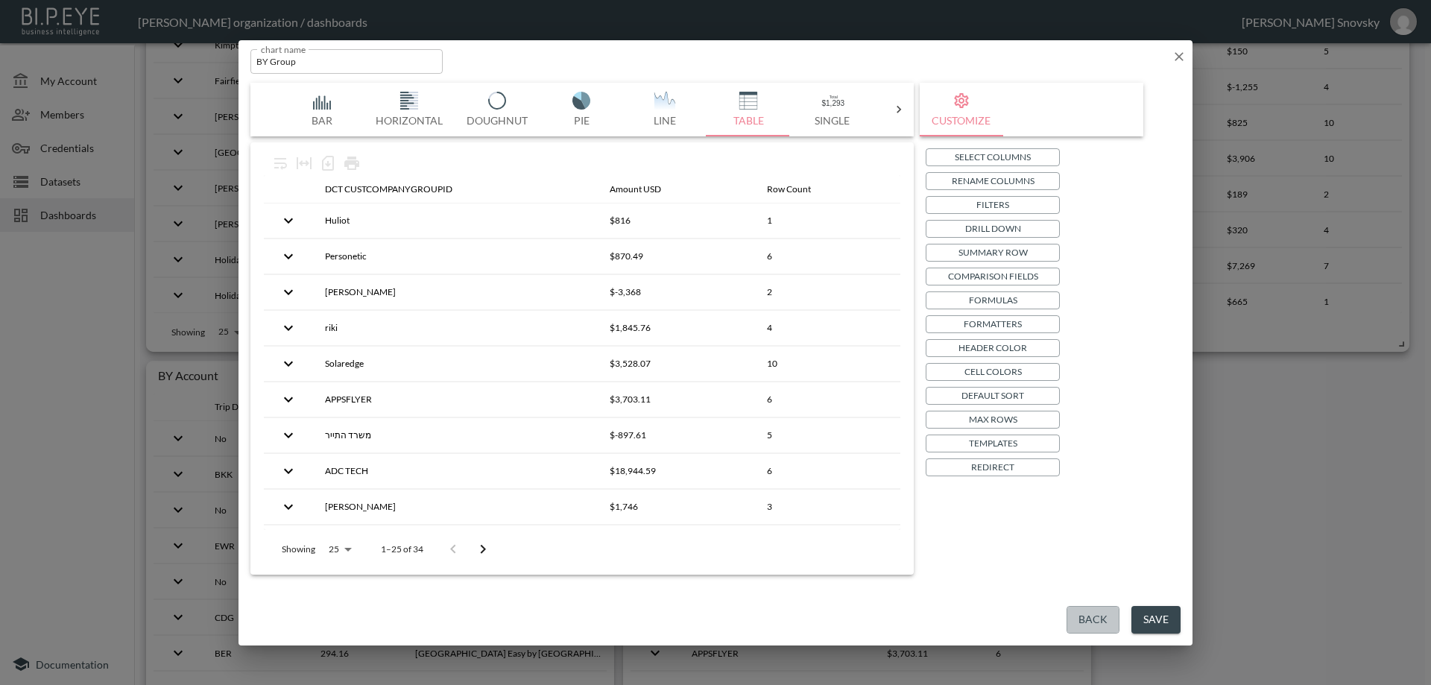
click at [1082, 618] on button "Back" at bounding box center [1093, 620] width 53 height 28
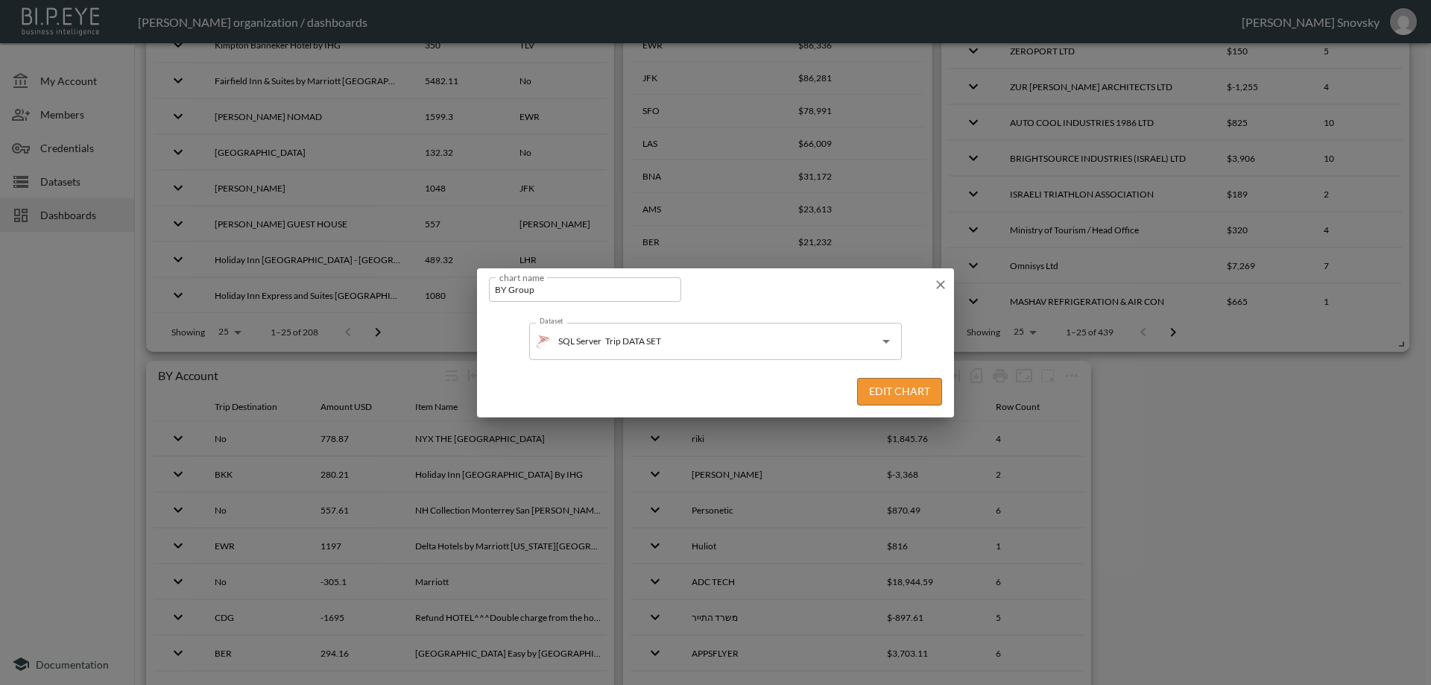
click at [939, 285] on icon "button" at bounding box center [940, 284] width 9 height 9
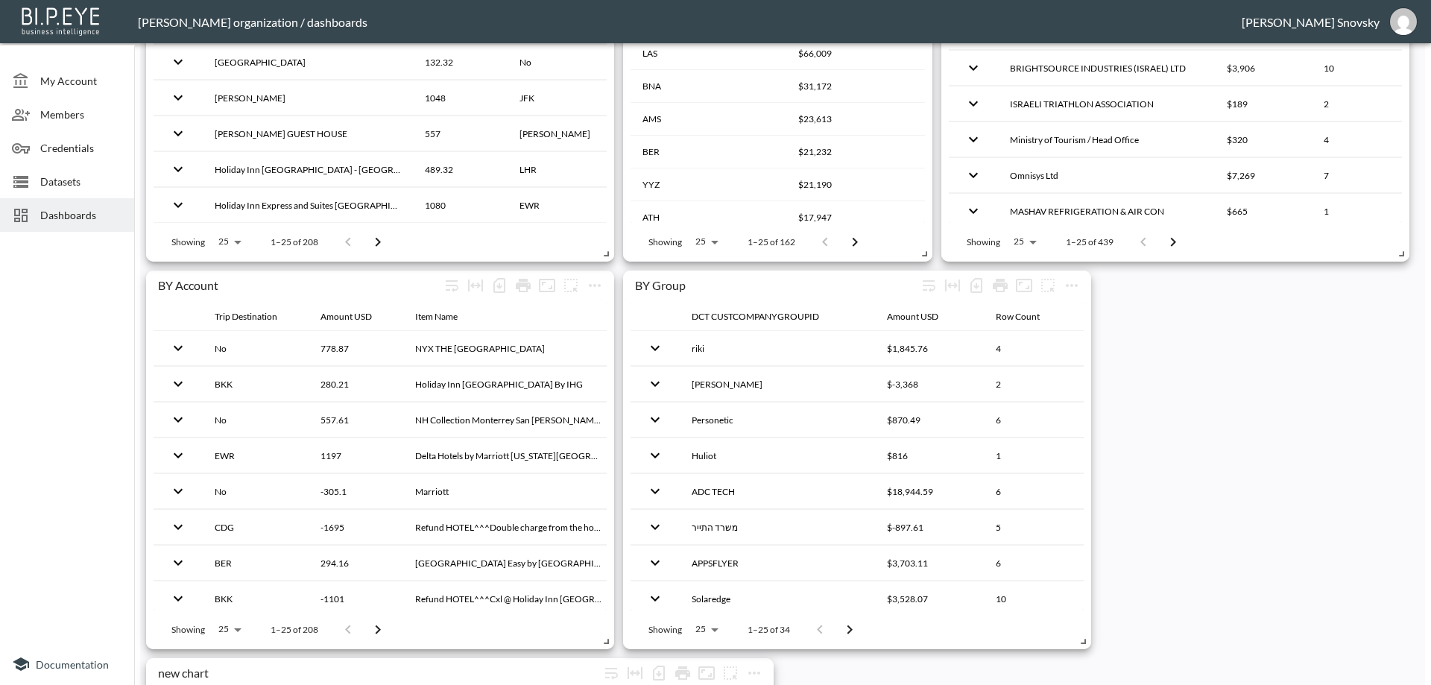
scroll to position [1416, 0]
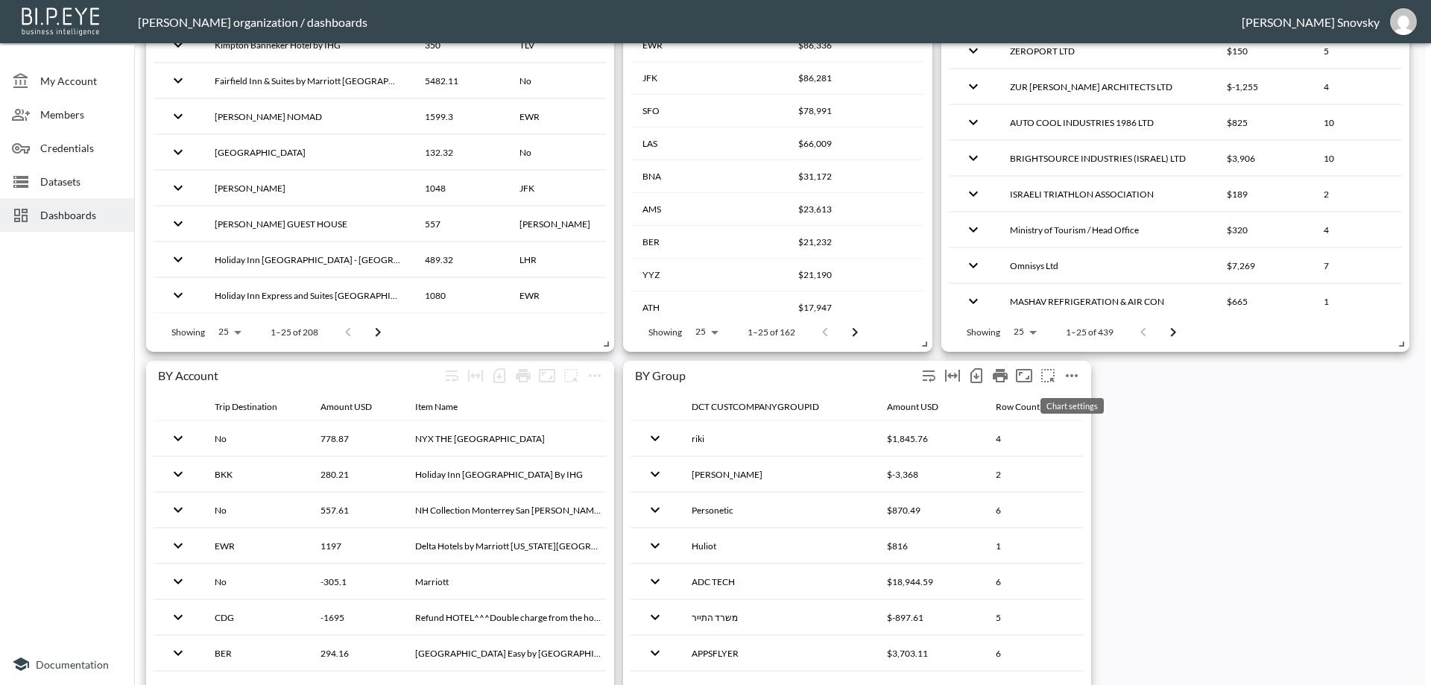
click at [1073, 382] on icon "more" at bounding box center [1072, 376] width 18 height 18
click at [1070, 398] on li "Edit" at bounding box center [1072, 404] width 116 height 27
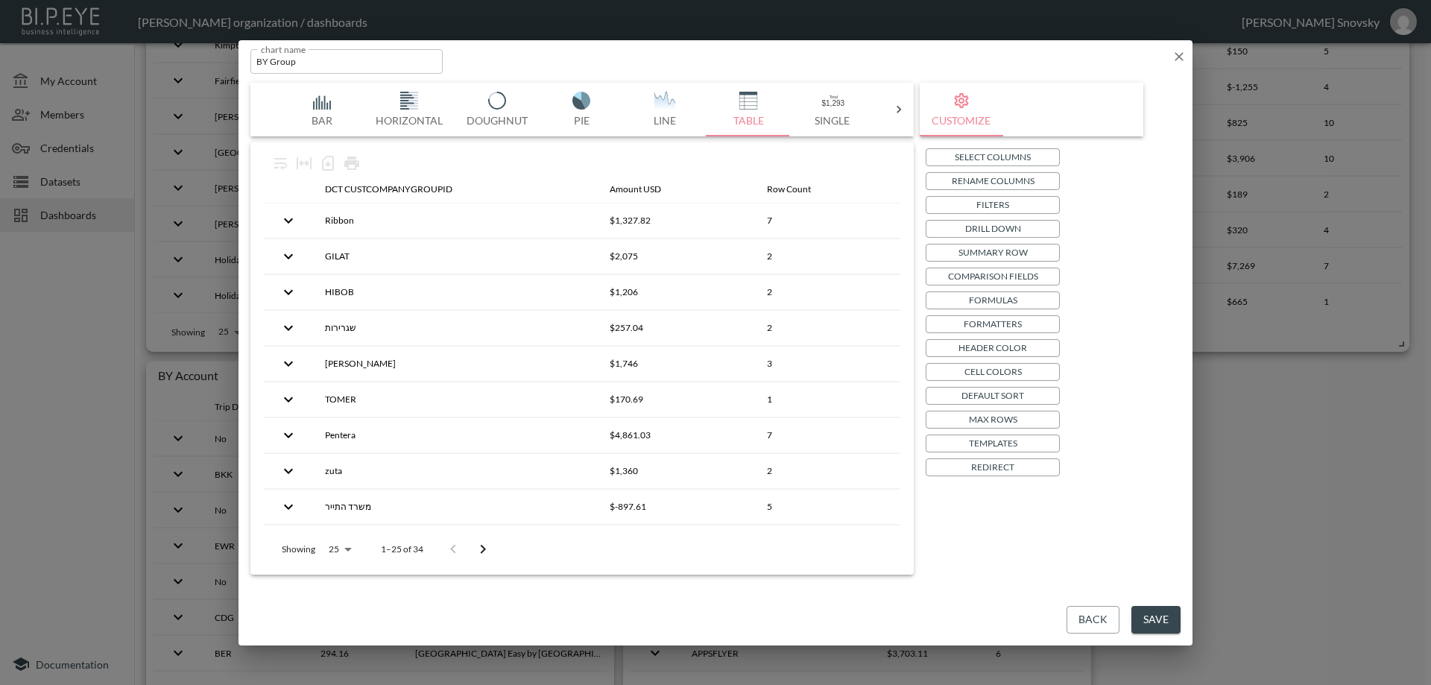
click at [1037, 628] on div "Back Save" at bounding box center [716, 619] width 954 height 51
click at [1087, 621] on button "Back" at bounding box center [1093, 620] width 53 height 28
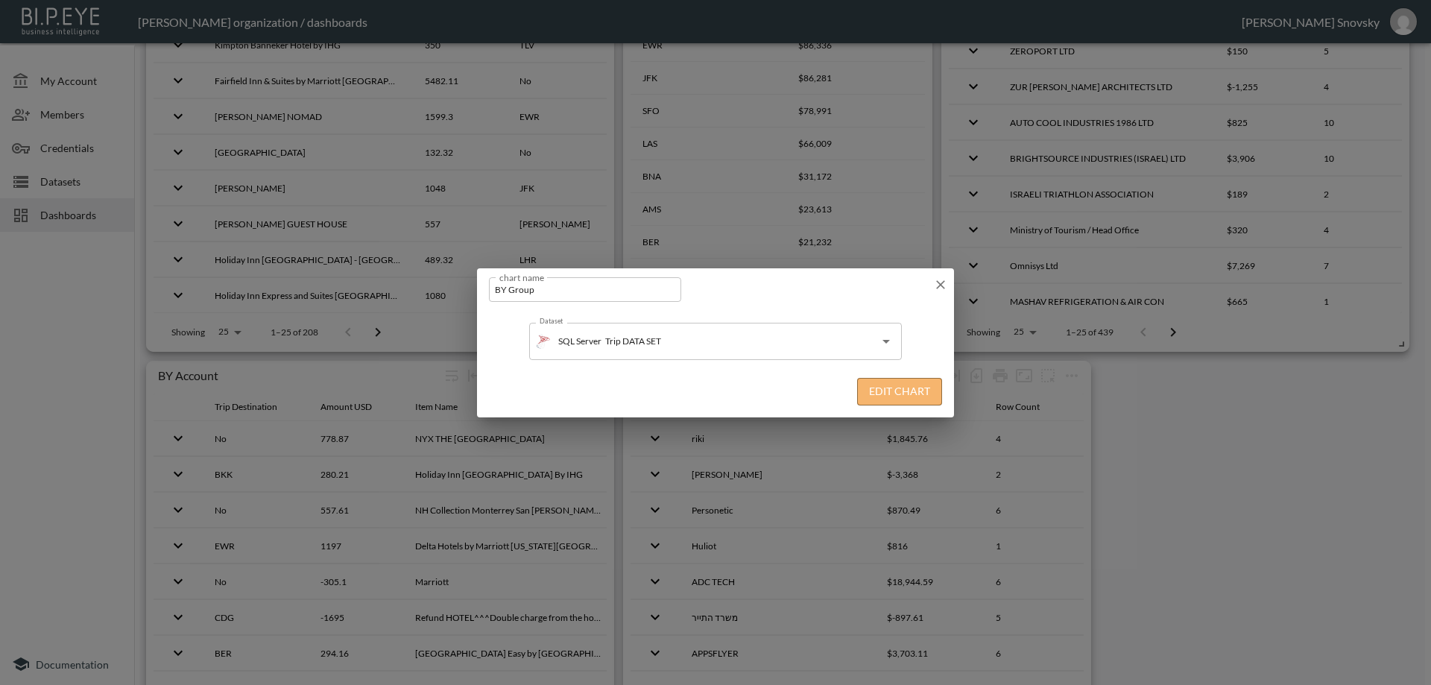
click at [894, 391] on button "Edit Chart" at bounding box center [899, 392] width 85 height 28
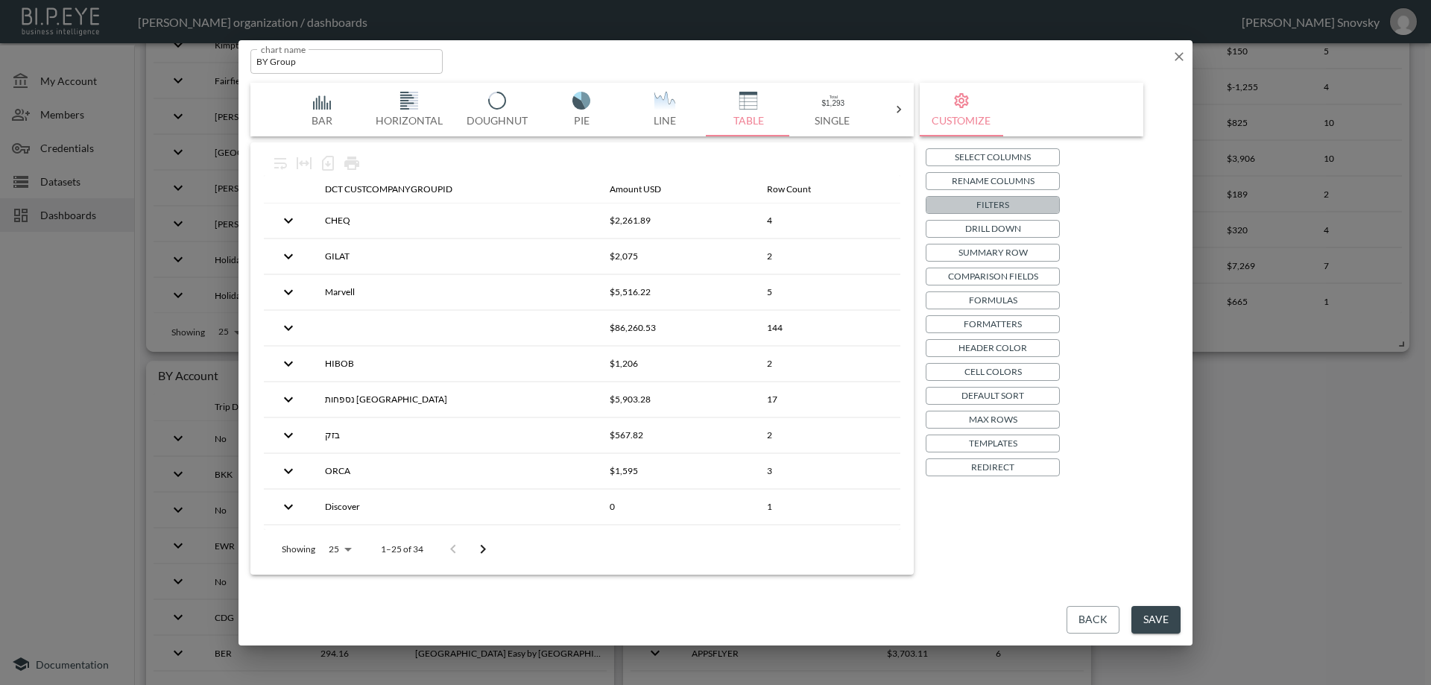
click at [1002, 204] on p "Filters" at bounding box center [992, 205] width 33 height 16
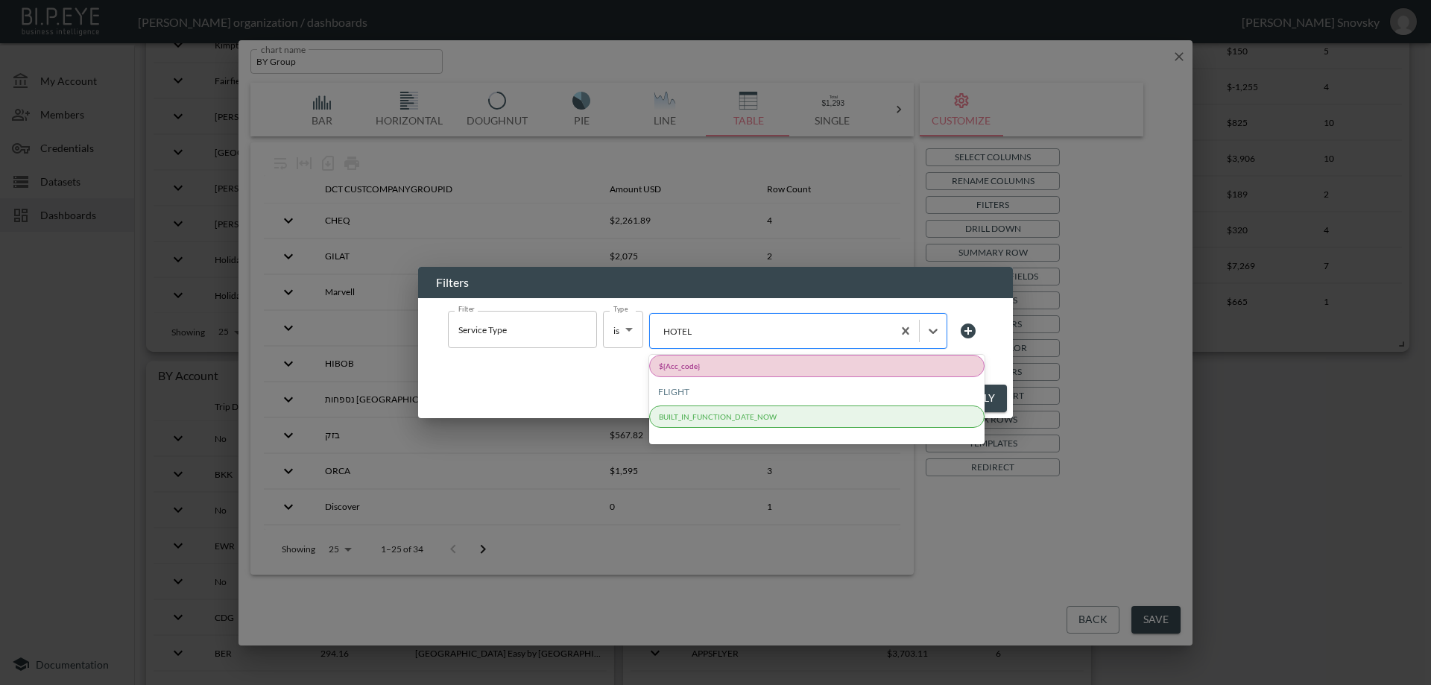
click at [766, 343] on div "HOTEL" at bounding box center [798, 331] width 298 height 36
click at [765, 339] on div "HOTEL" at bounding box center [770, 331] width 227 height 17
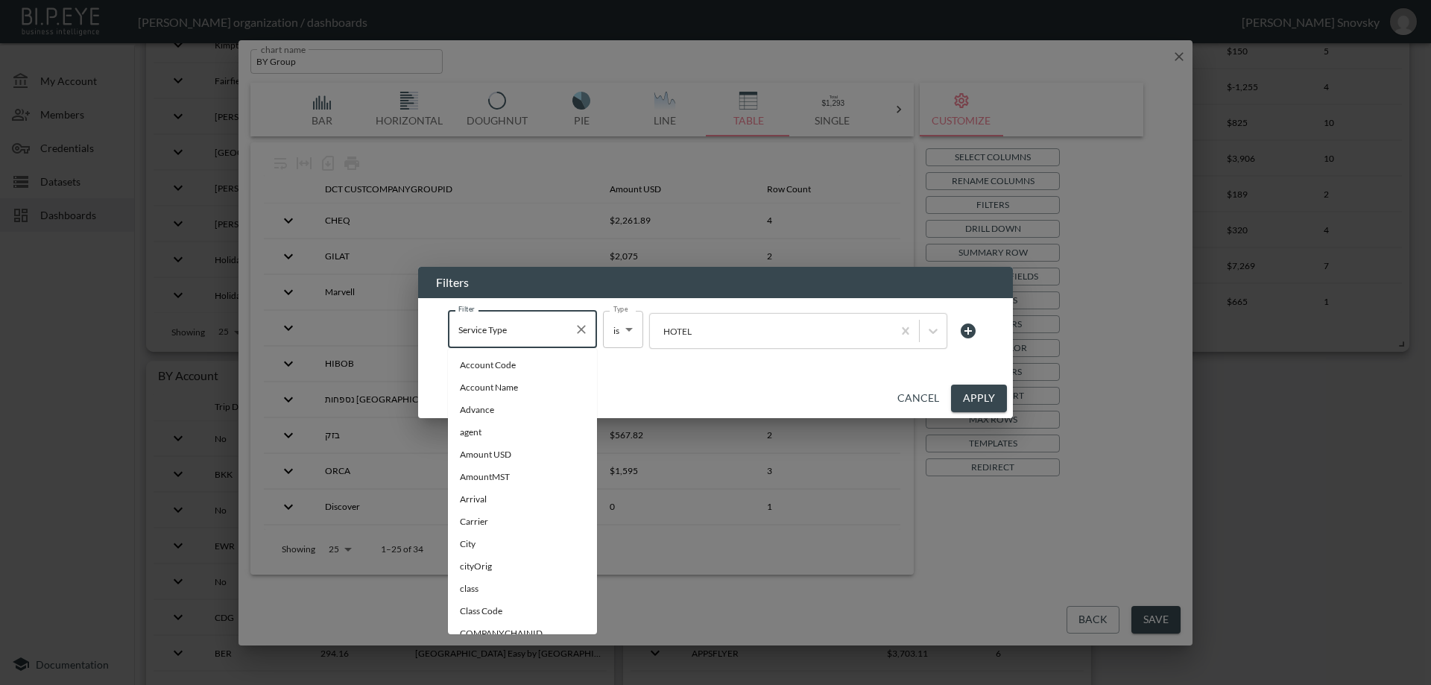
click at [552, 324] on input "Service Type" at bounding box center [511, 330] width 113 height 24
click at [576, 326] on icon "Clear" at bounding box center [581, 329] width 15 height 15
type input "no filter"
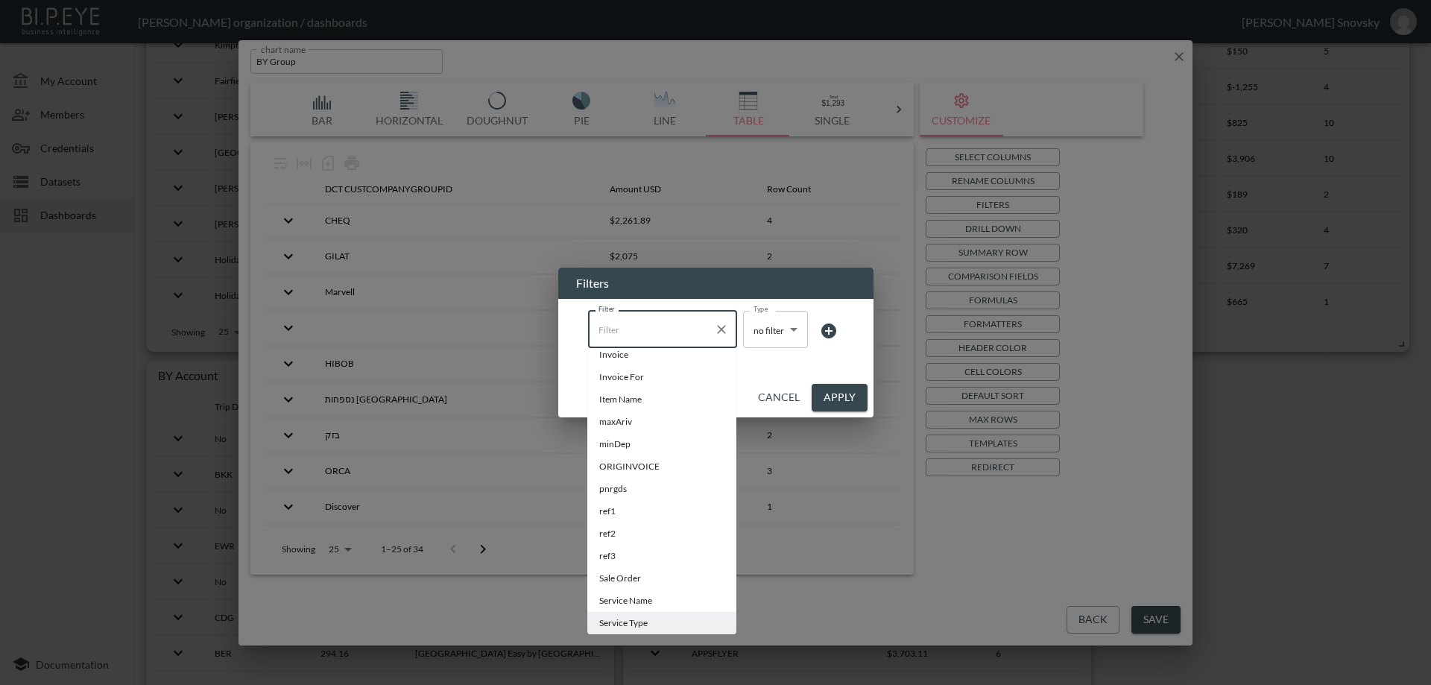
click at [834, 400] on button "Apply" at bounding box center [840, 398] width 56 height 28
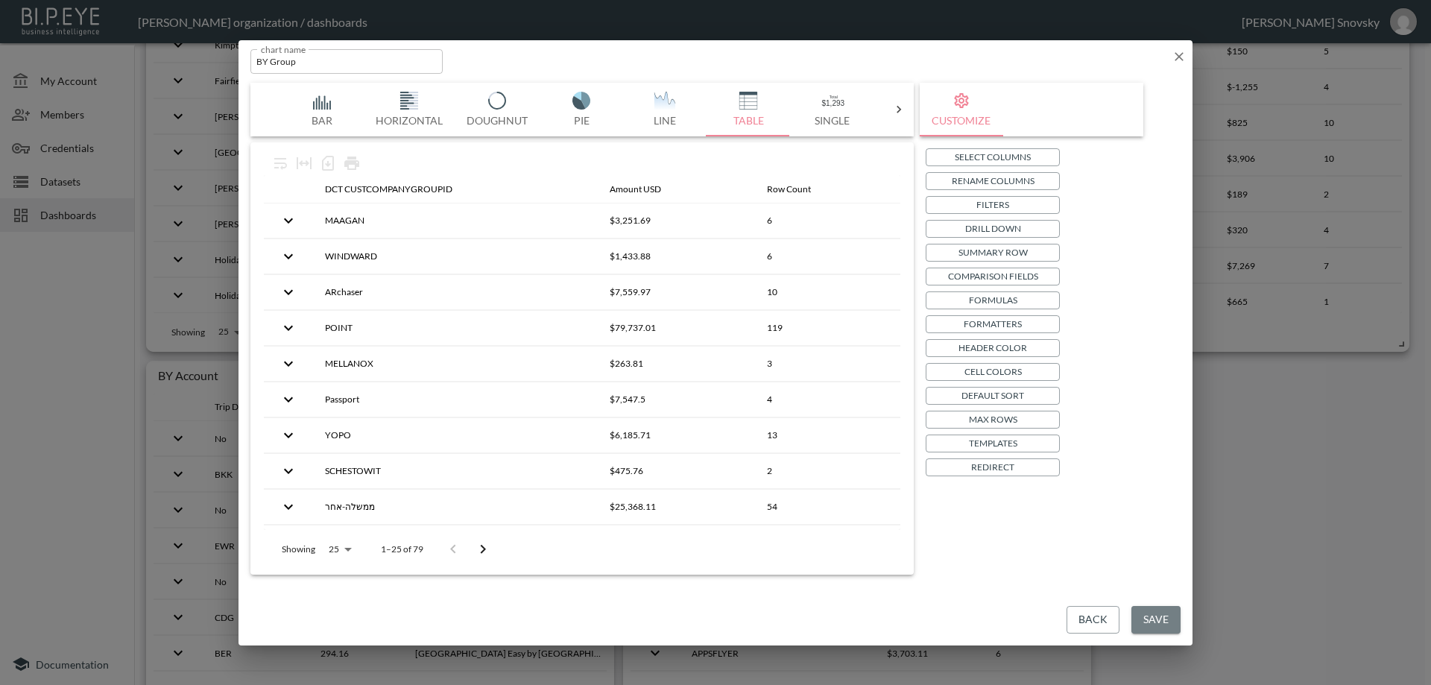
click at [1146, 613] on button "Save" at bounding box center [1156, 620] width 49 height 28
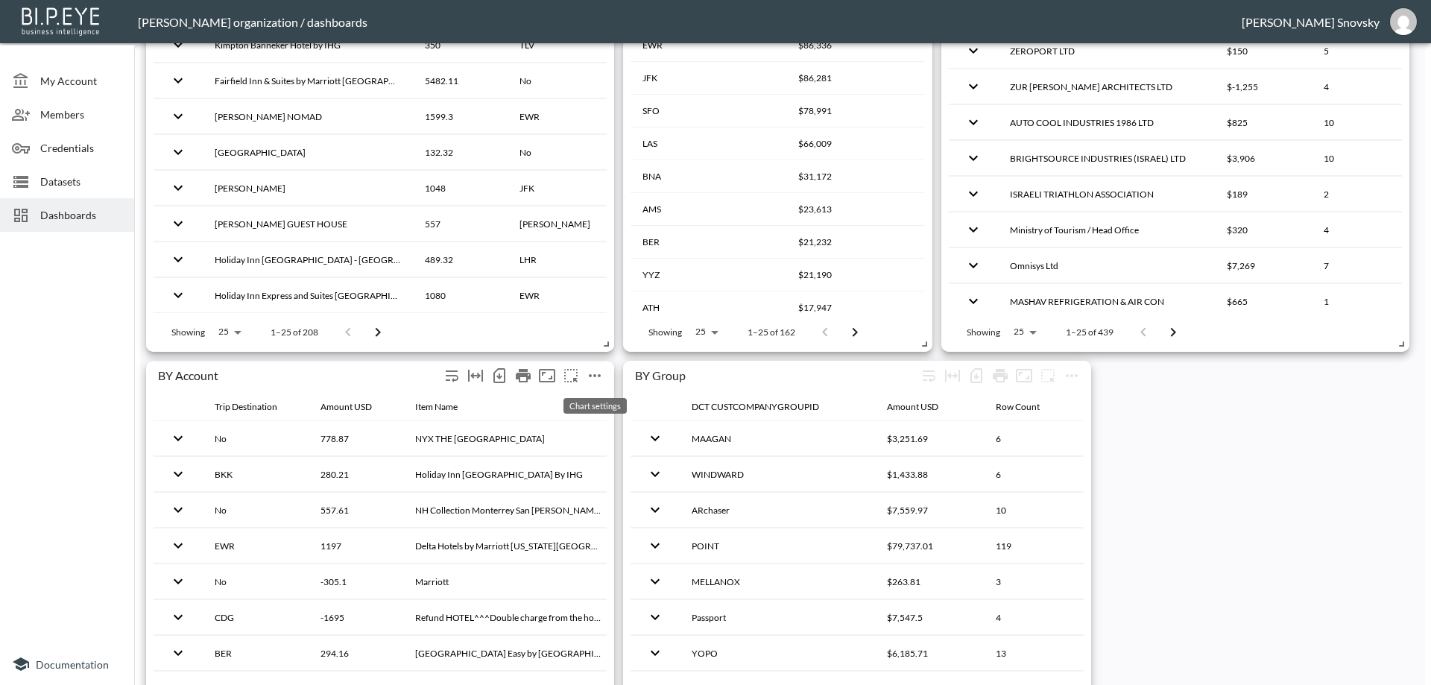
click at [590, 376] on icon "more" at bounding box center [595, 376] width 18 height 18
click at [587, 400] on p "Edit" at bounding box center [579, 404] width 21 height 18
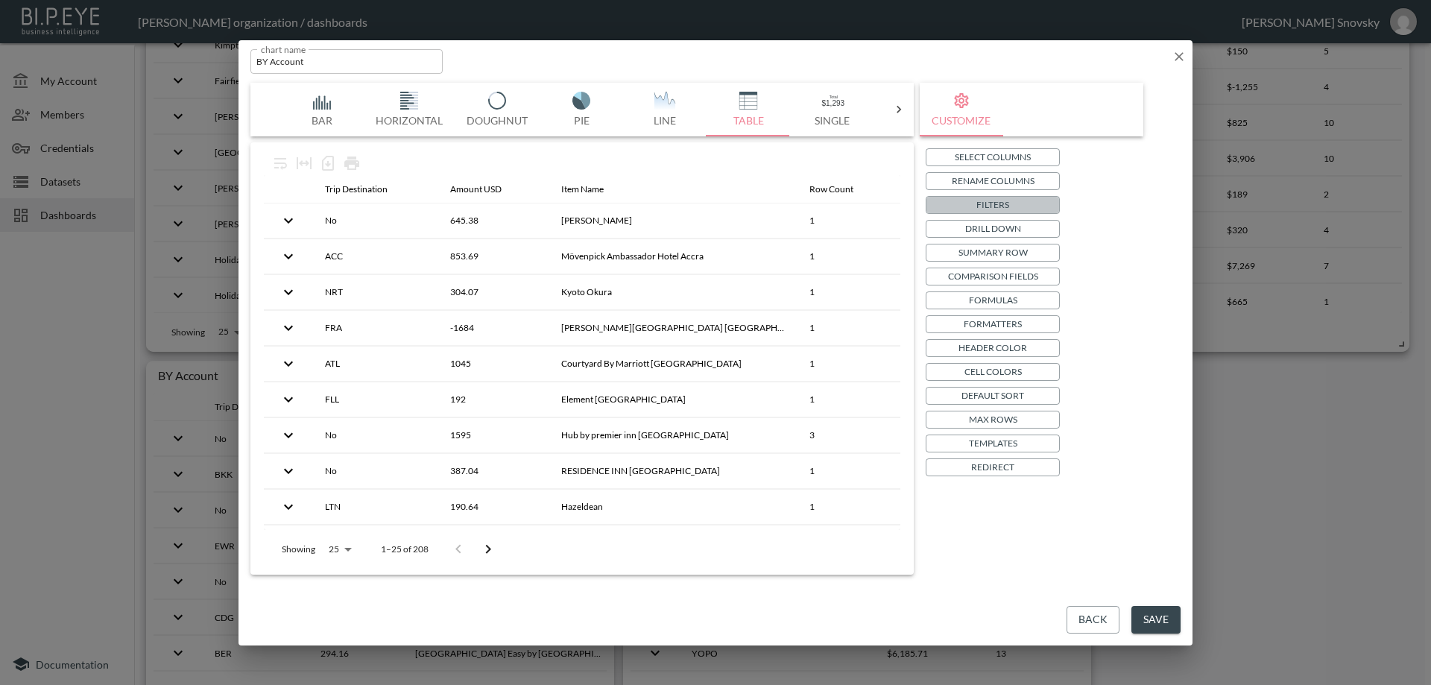
click at [988, 207] on p "Filters" at bounding box center [992, 205] width 33 height 16
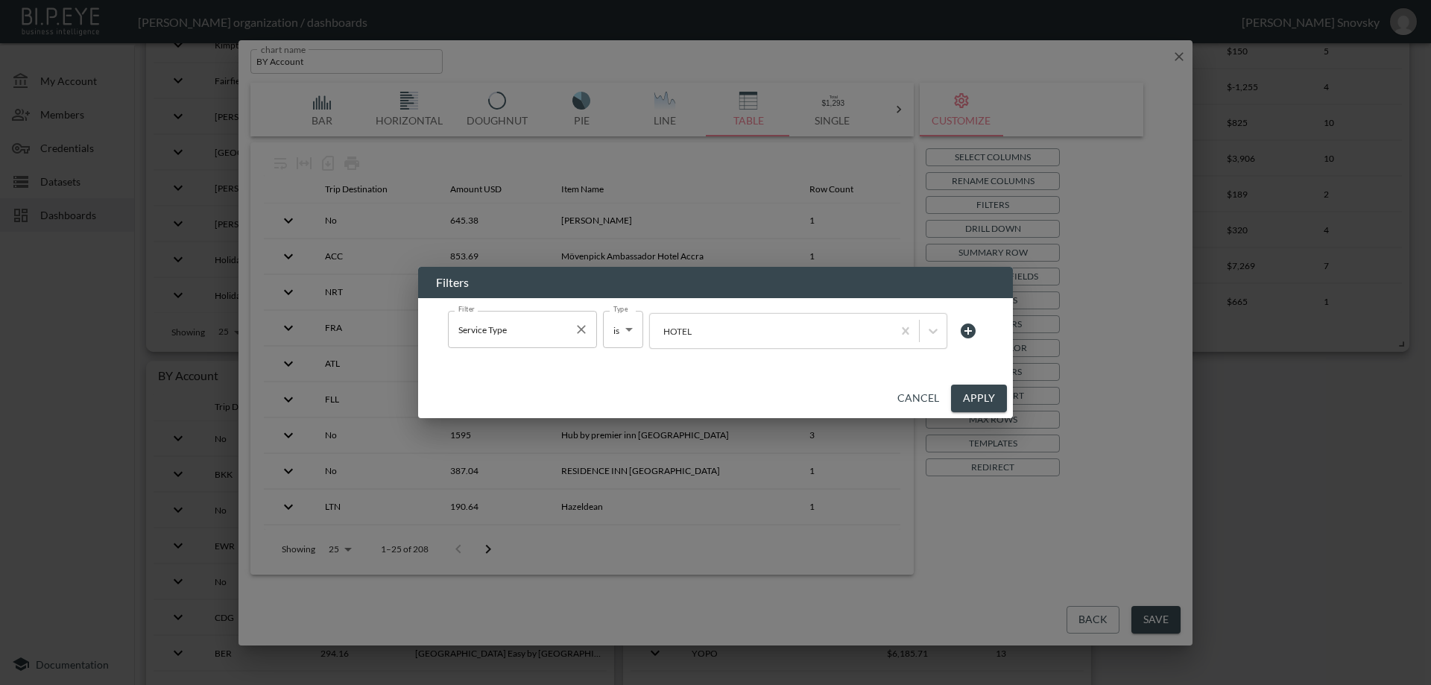
click at [584, 330] on icon "Clear" at bounding box center [581, 329] width 15 height 15
type input "no filter"
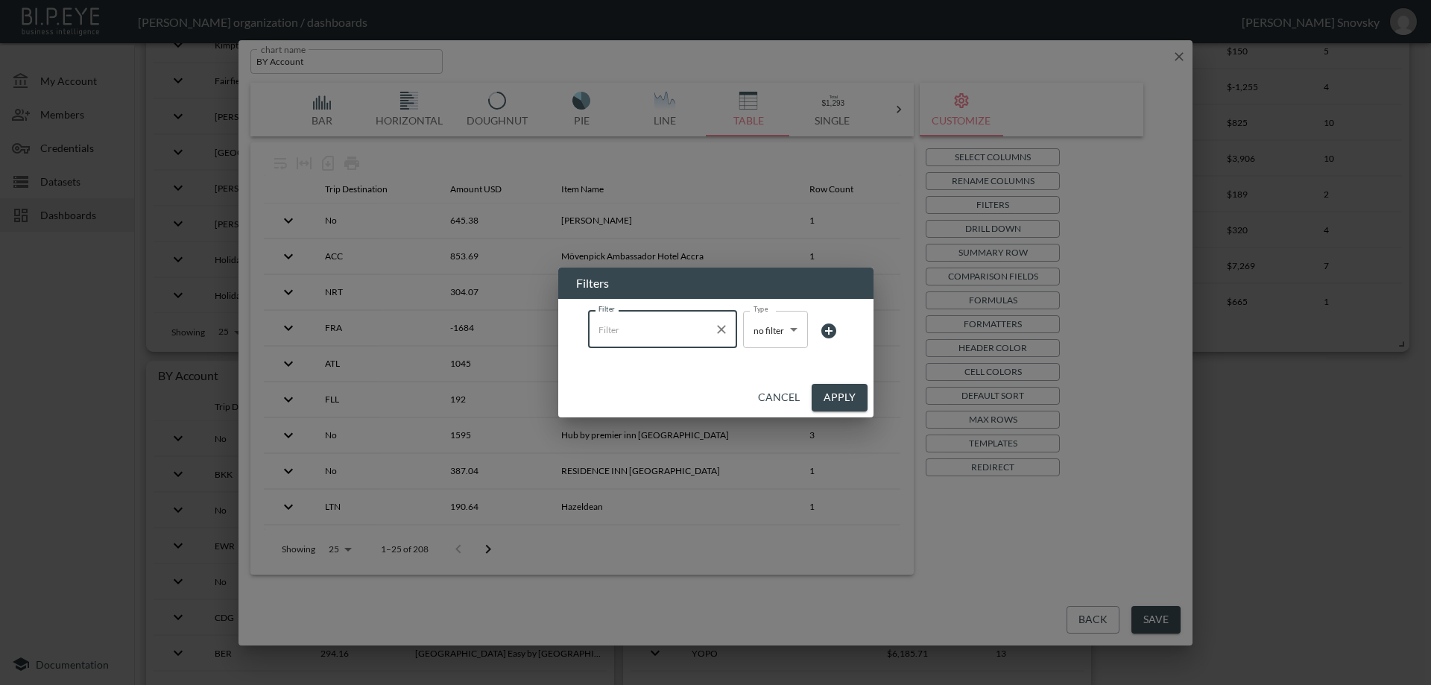
click at [825, 392] on button "Apply" at bounding box center [840, 398] width 56 height 28
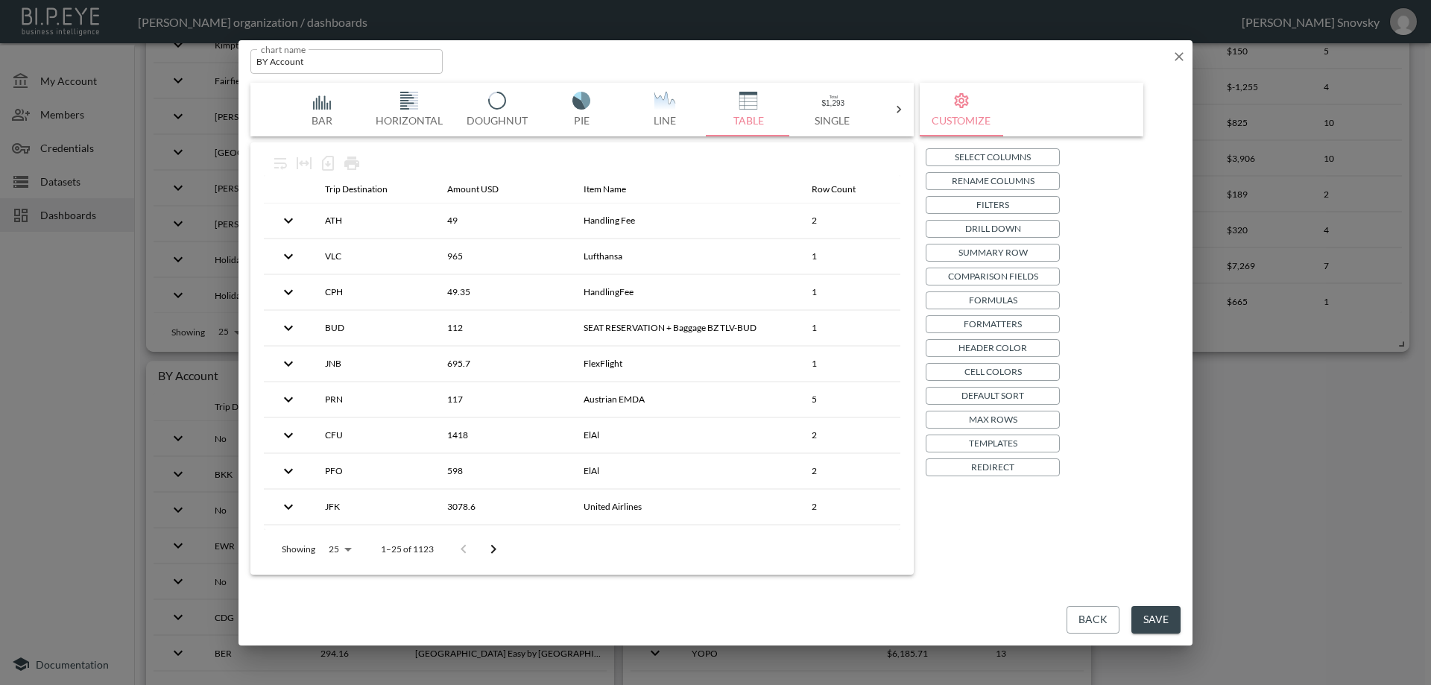
click at [1149, 625] on button "Save" at bounding box center [1156, 620] width 49 height 28
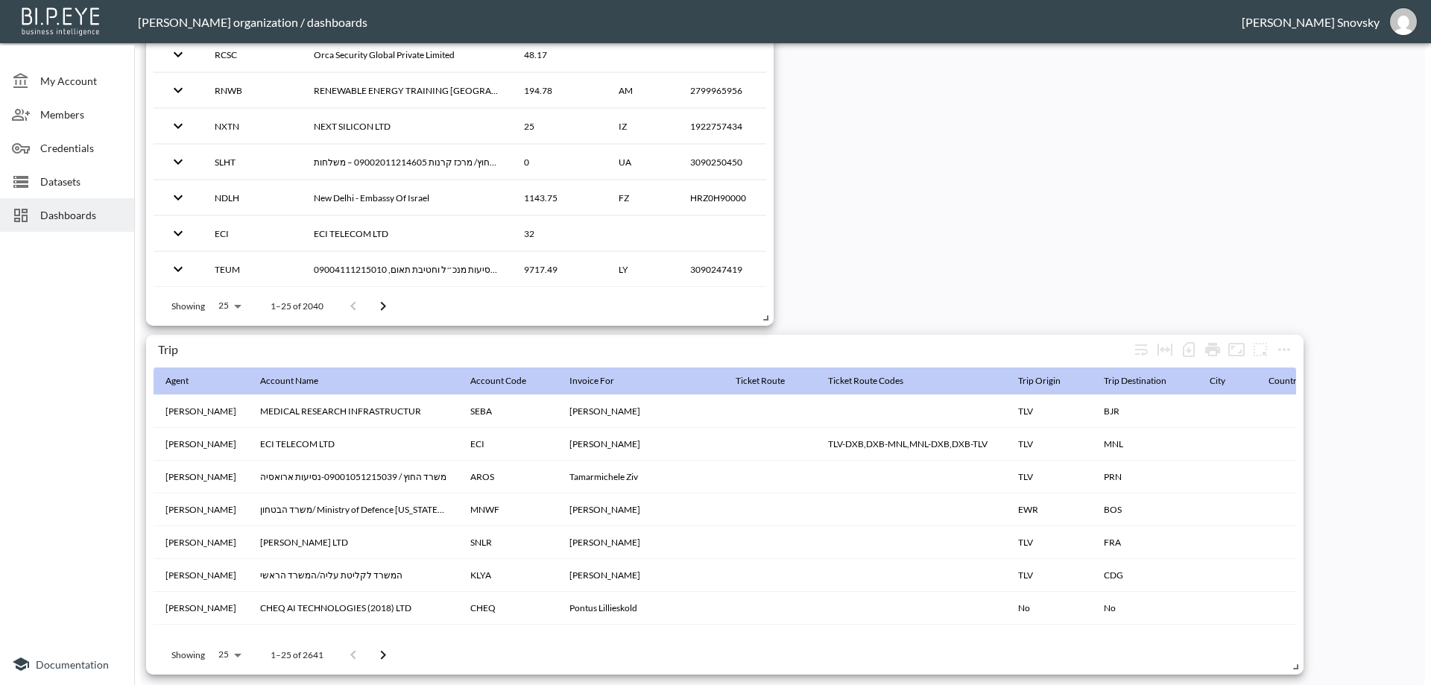
scroll to position [2297, 0]
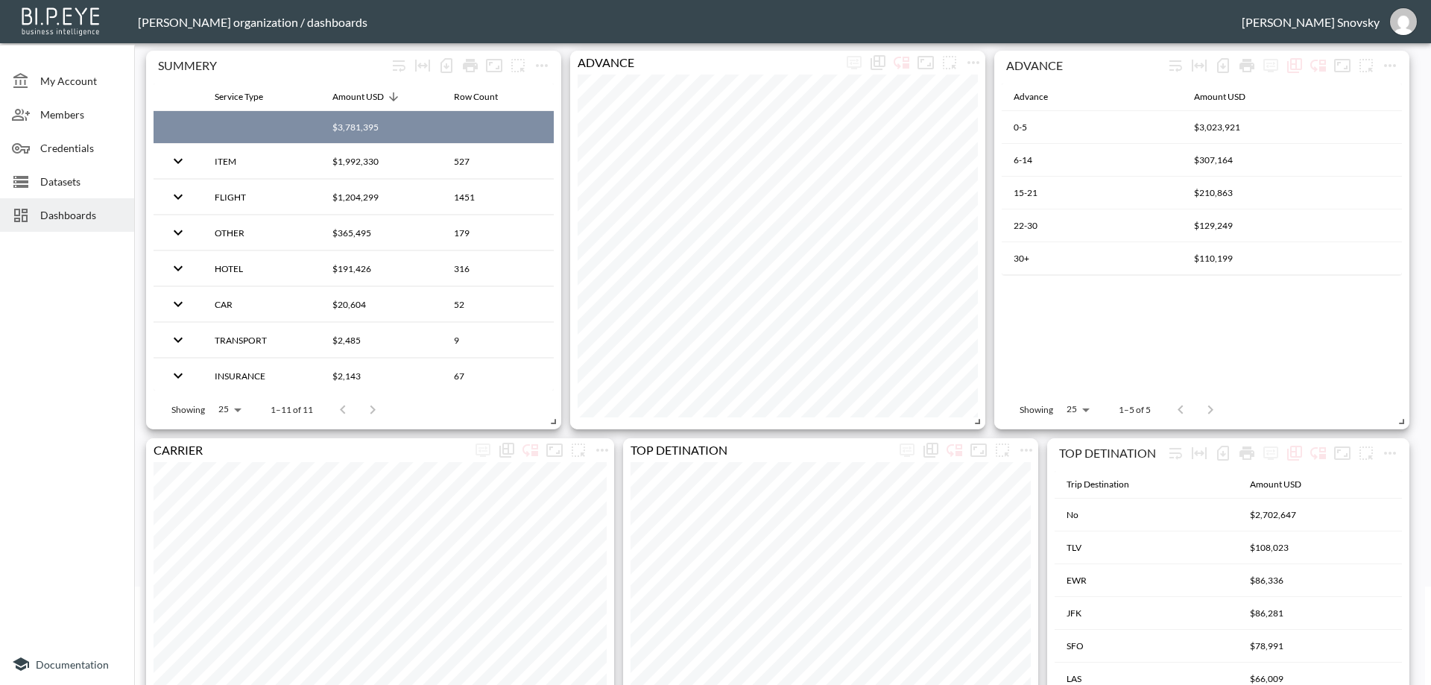
scroll to position [0, 0]
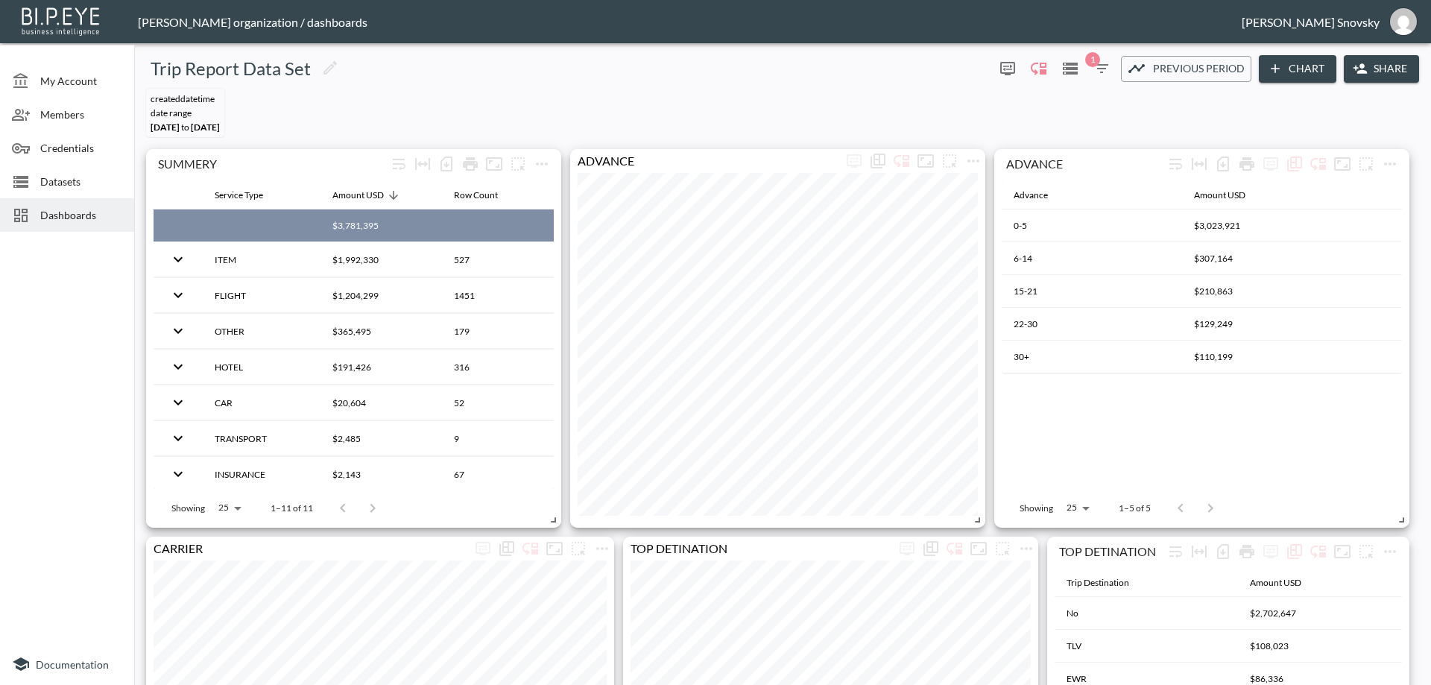
click at [62, 174] on span "Datasets" at bounding box center [81, 182] width 82 height 16
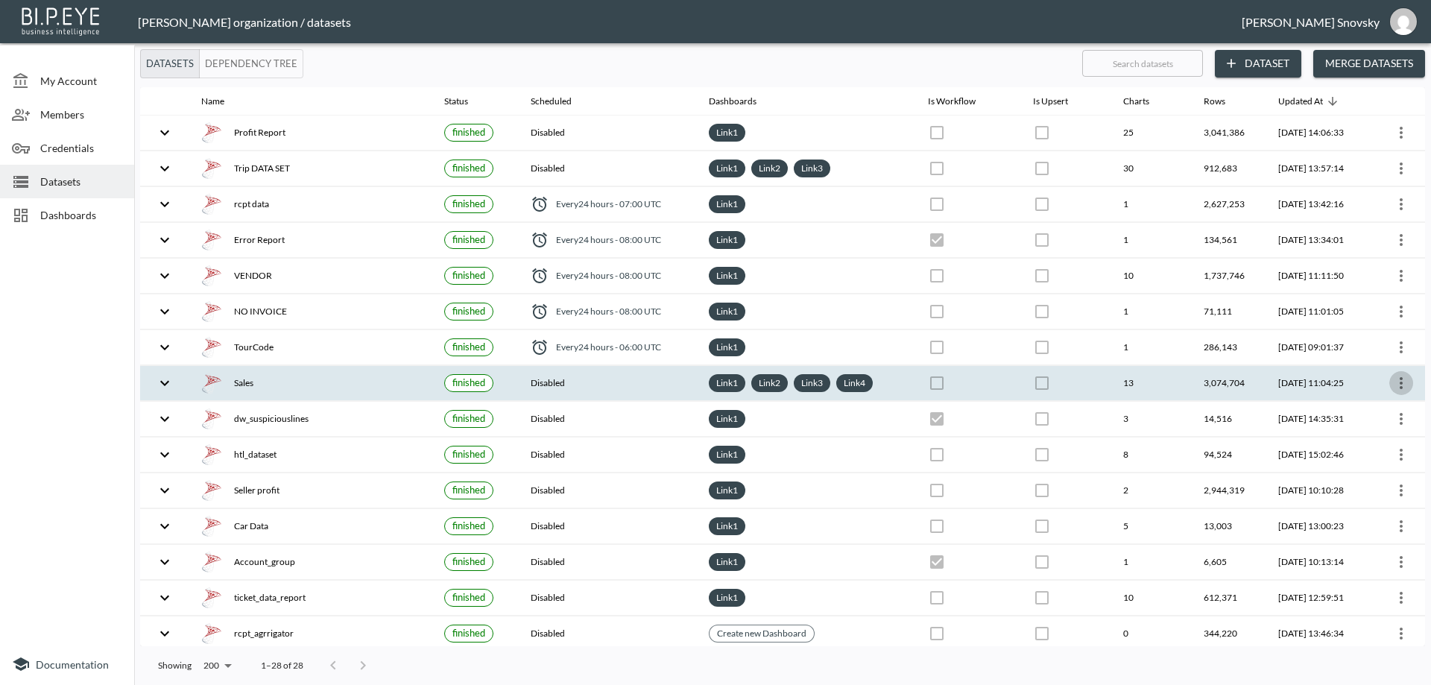
click at [1400, 392] on button "more" at bounding box center [1401, 383] width 24 height 24
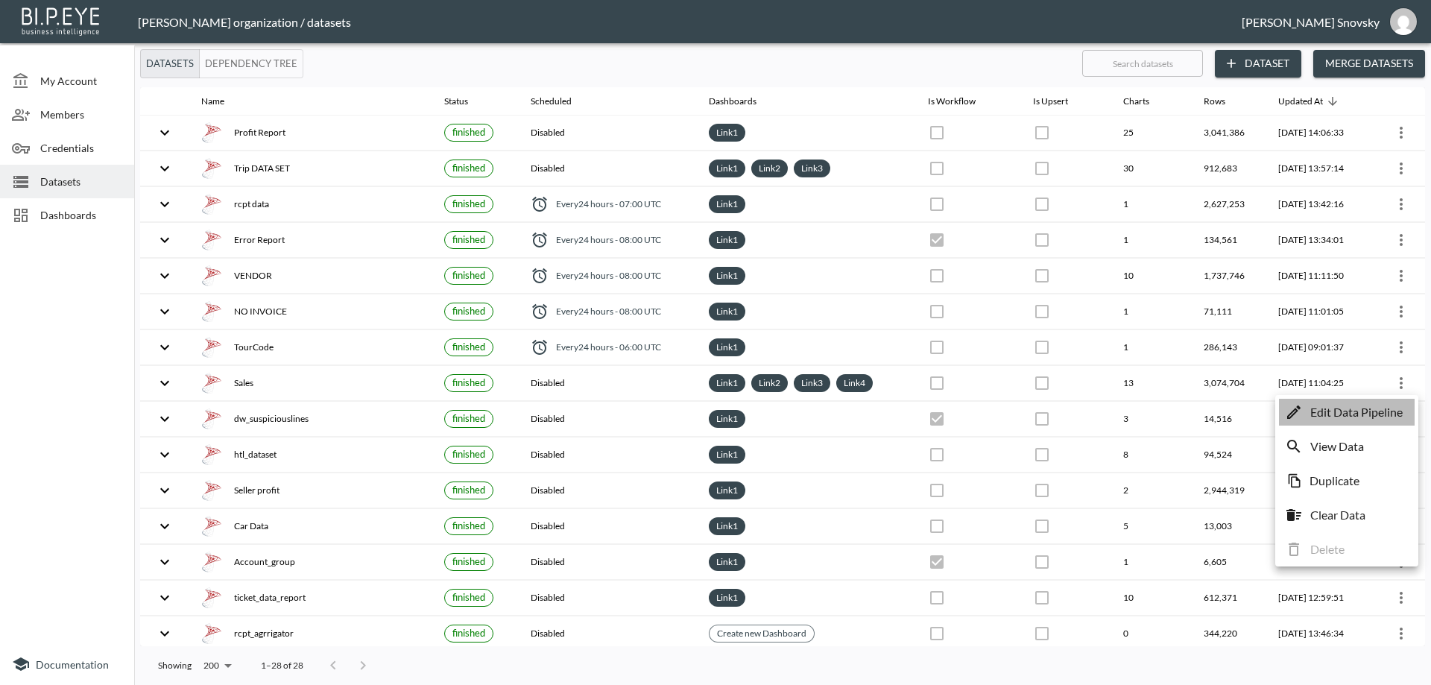
click at [1363, 411] on p "Edit Data Pipeline" at bounding box center [1356, 412] width 92 height 18
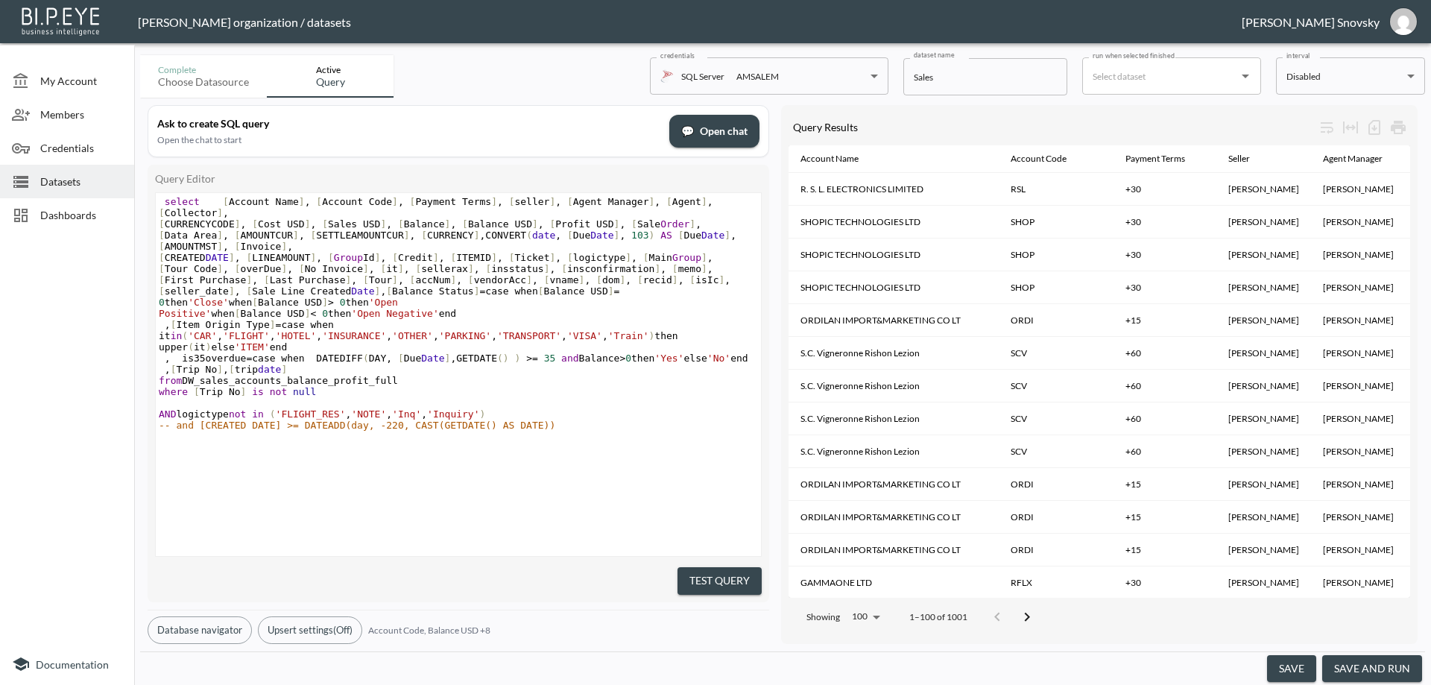
click at [1356, 664] on button "save and run" at bounding box center [1372, 669] width 100 height 28
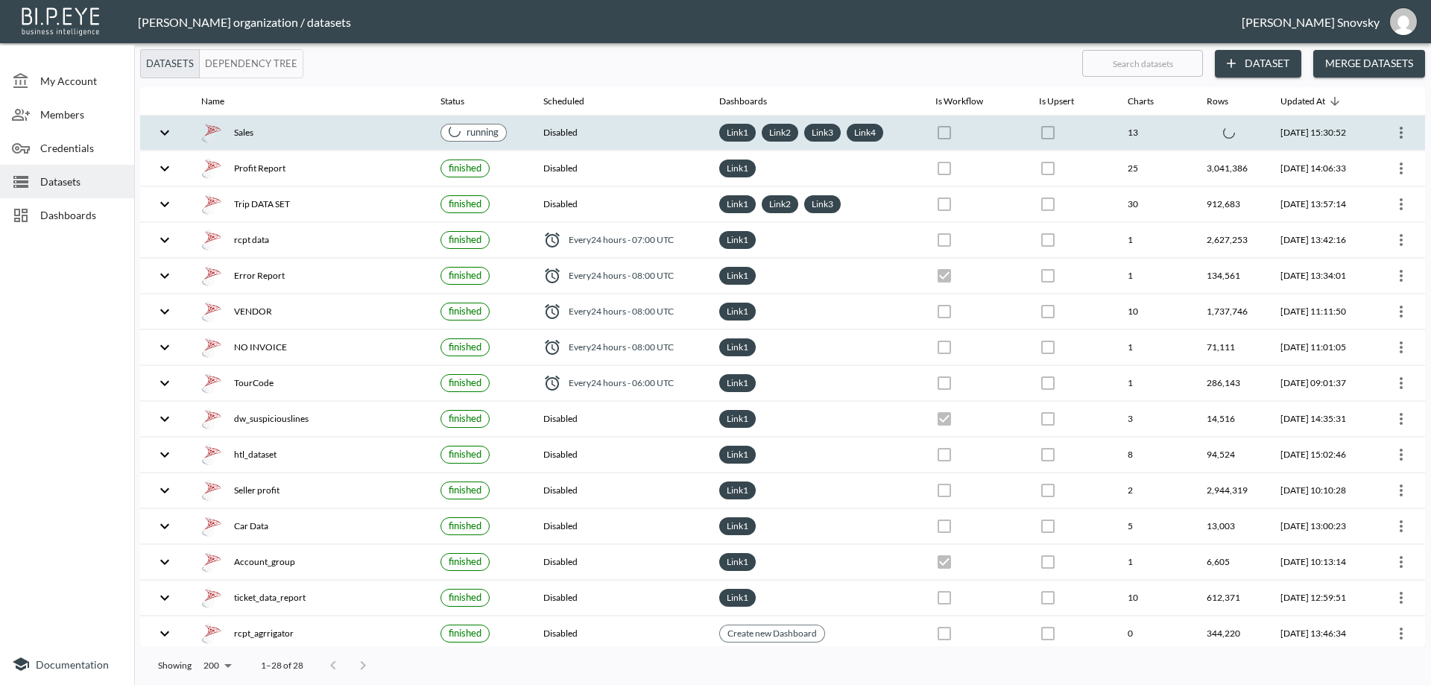
click at [345, 132] on div "Sales" at bounding box center [308, 132] width 215 height 21
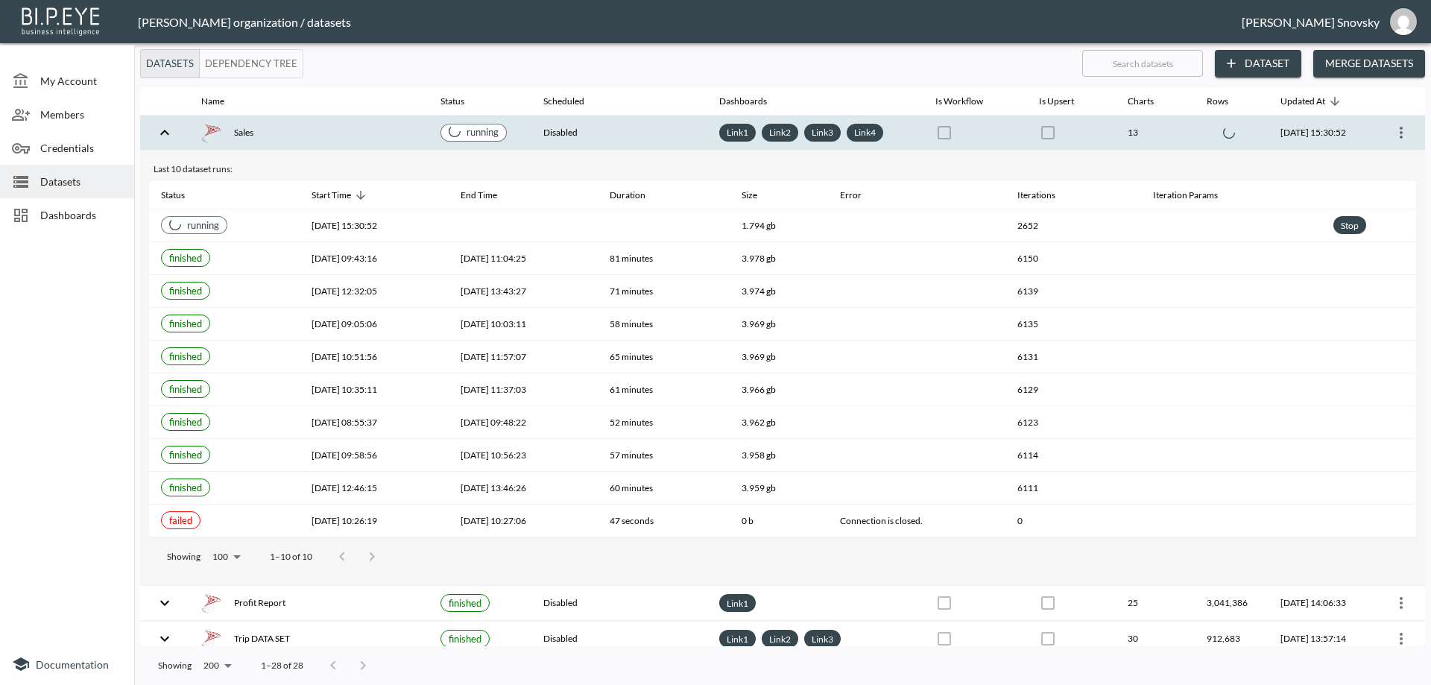
click at [350, 141] on div "Sales" at bounding box center [308, 132] width 215 height 21
